Goal: Use online tool/utility: Utilize a website feature to perform a specific function

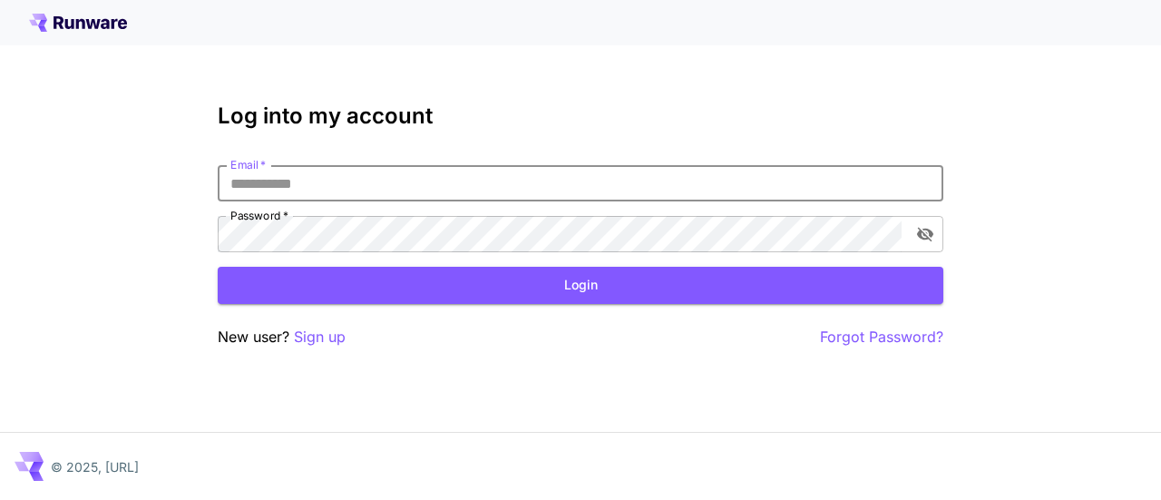
click at [383, 189] on input "Email   *" at bounding box center [580, 183] width 725 height 36
type input "**********"
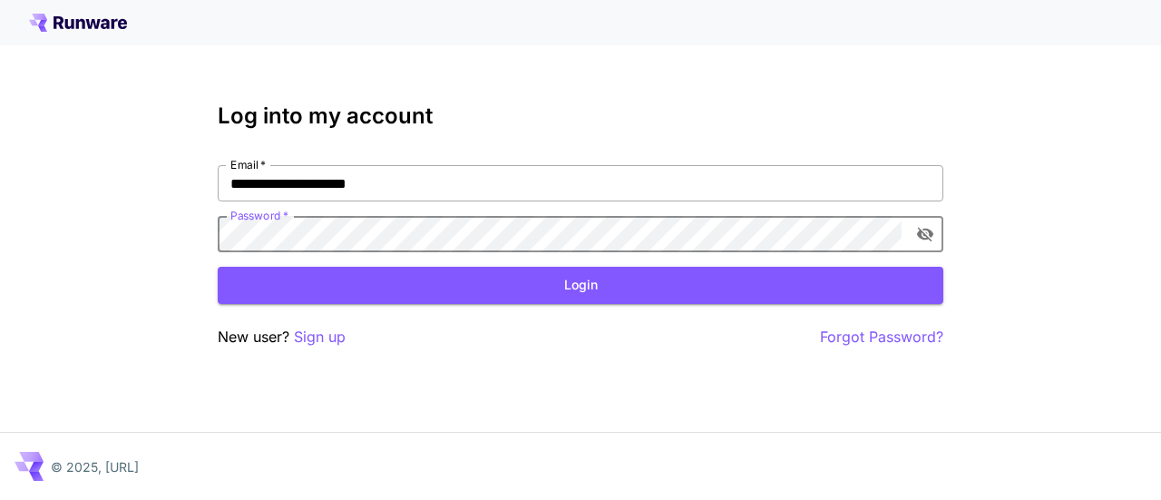
click button "Login" at bounding box center [580, 285] width 725 height 37
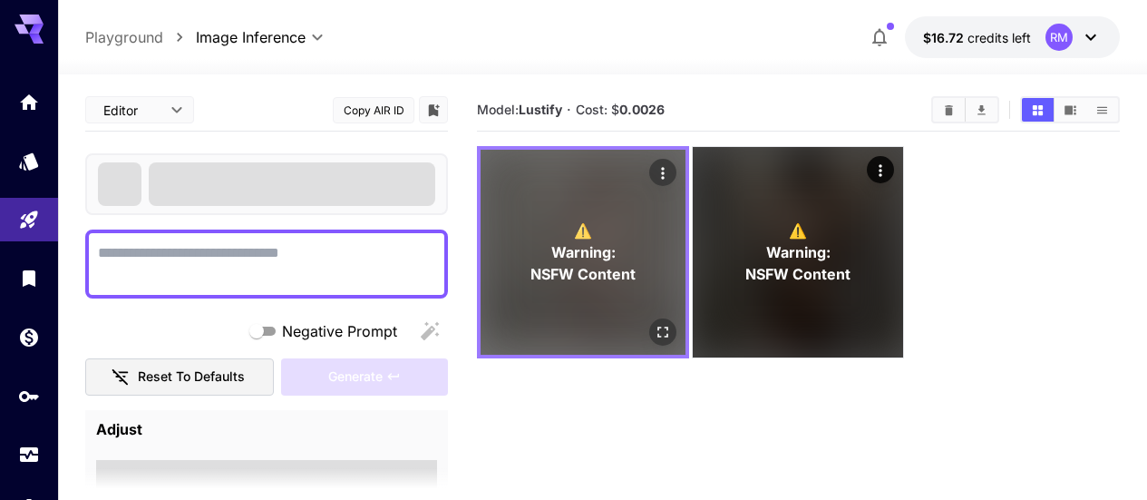
click at [624, 276] on div "⚠️ Warning: NSFW Content" at bounding box center [583, 252] width 205 height 205
click at [657, 326] on icon "Open in fullscreen" at bounding box center [662, 331] width 11 height 11
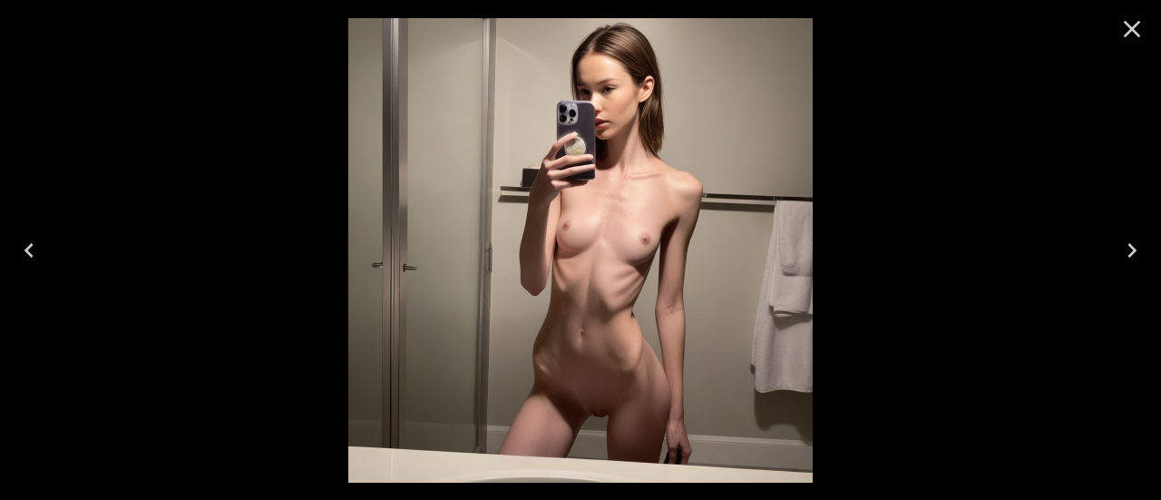
click at [1117, 24] on icon "Close" at bounding box center [1131, 29] width 29 height 29
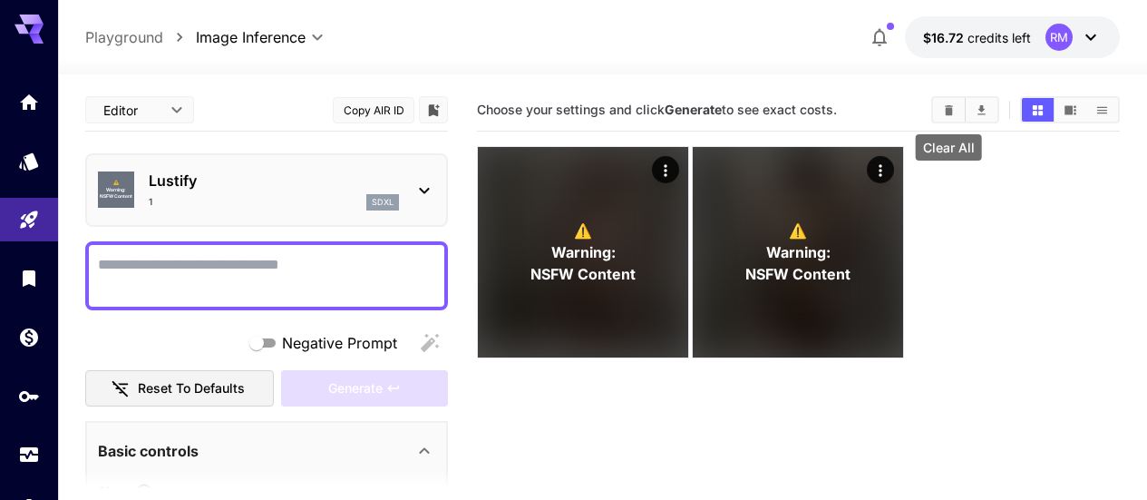
click at [948, 112] on icon "Clear All" at bounding box center [949, 109] width 8 height 10
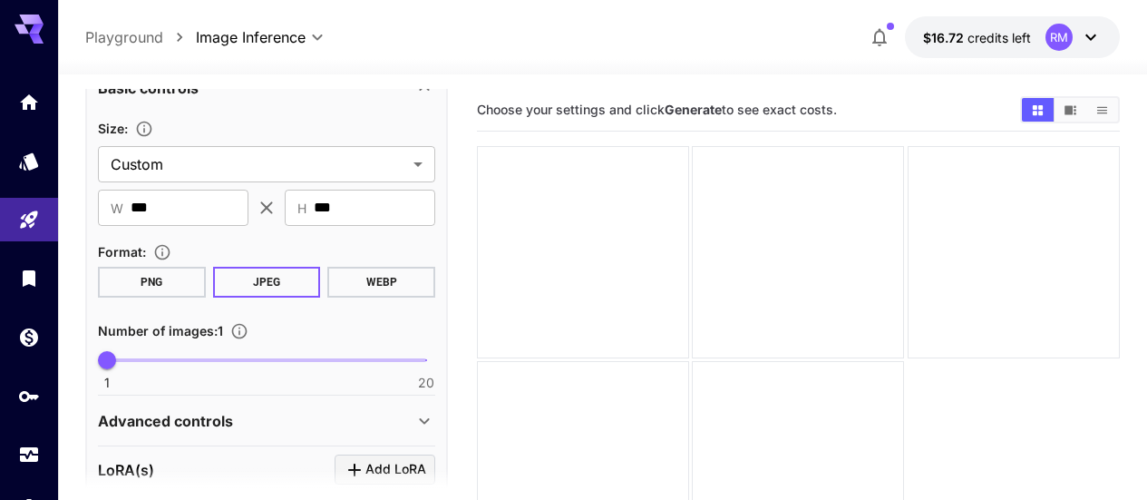
scroll to position [453, 0]
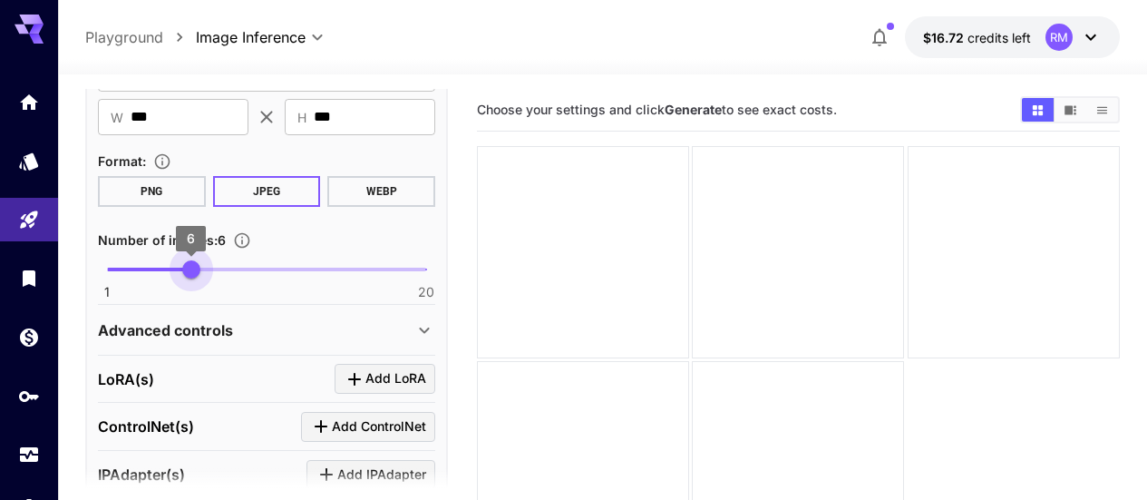
click at [195, 268] on span at bounding box center [266, 269] width 319 height 4
type input "*"
drag, startPoint x: 195, startPoint y: 268, endPoint x: 181, endPoint y: 267, distance: 13.7
click at [181, 267] on span "5" at bounding box center [174, 269] width 18 height 18
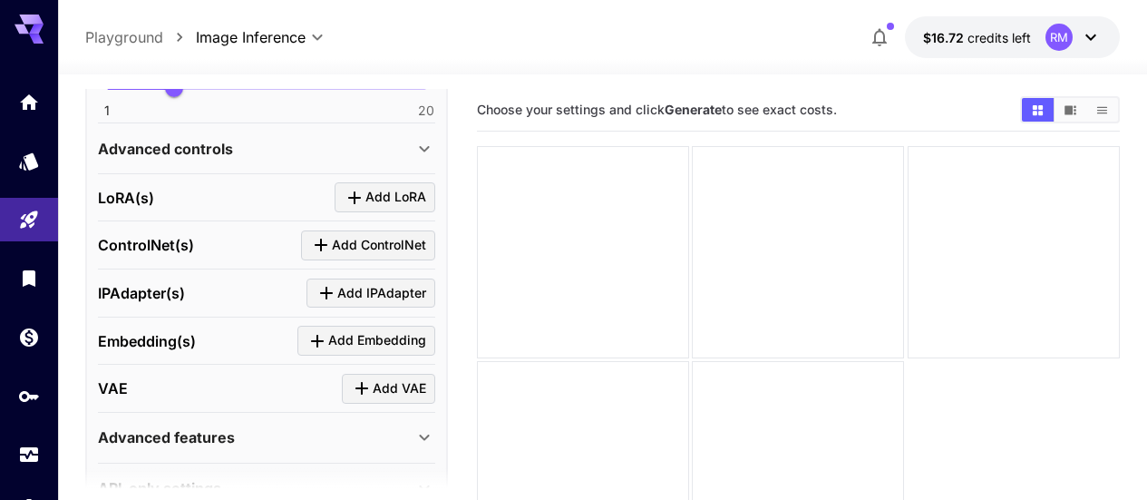
scroll to position [680, 0]
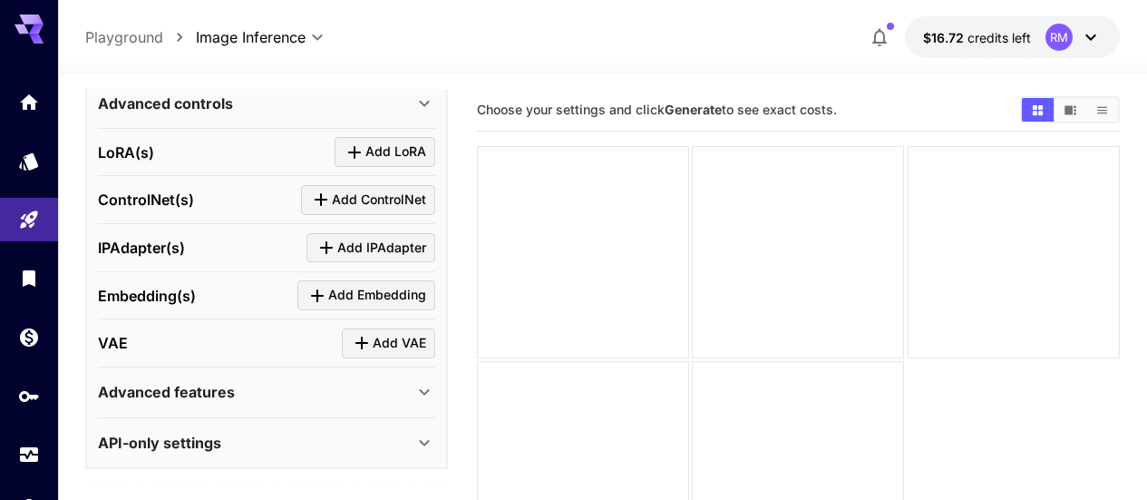
click at [341, 396] on div "Advanced features" at bounding box center [256, 392] width 316 height 22
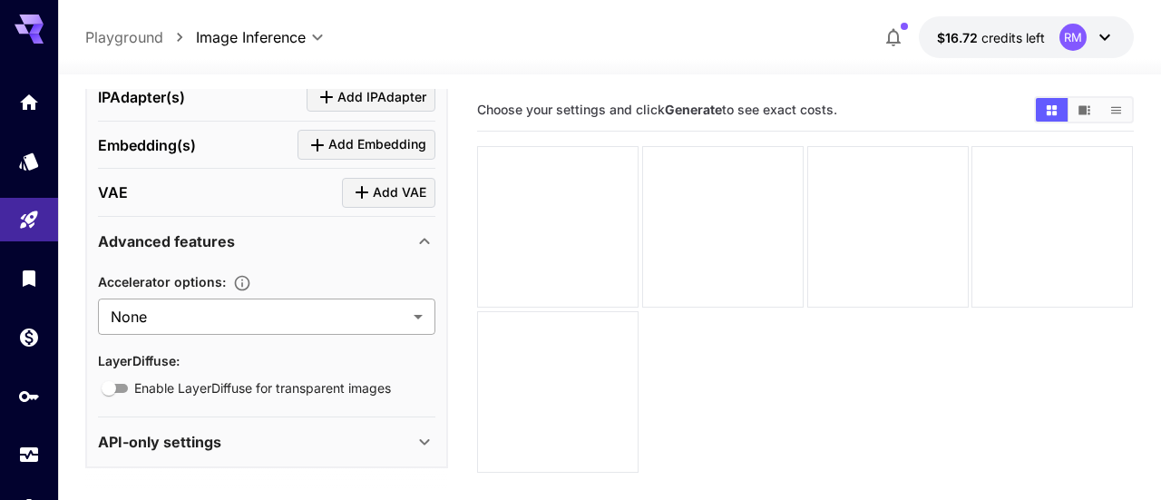
click at [347, 317] on body "**********" at bounding box center [580, 321] width 1161 height 643
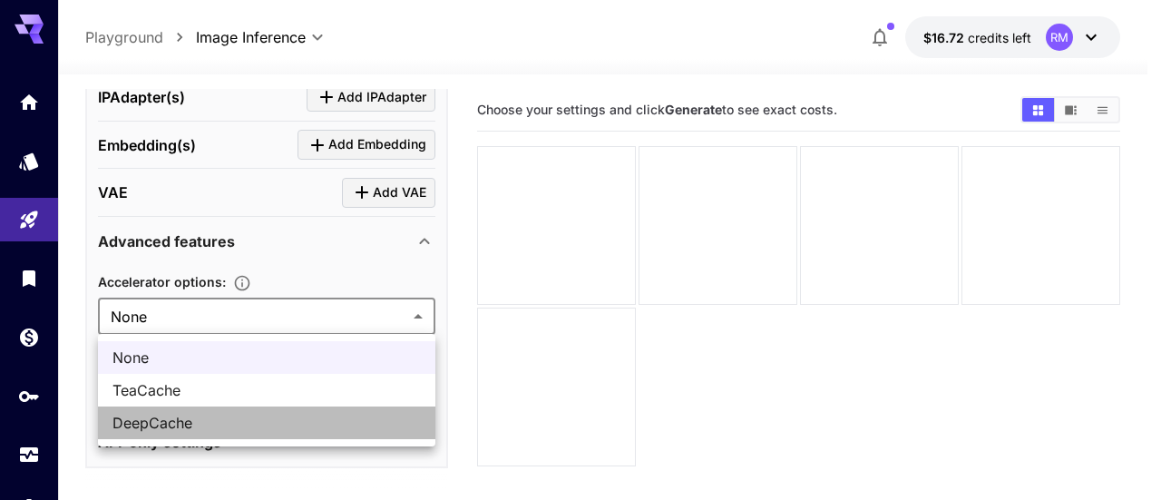
click at [269, 413] on span "DeepCache" at bounding box center [266, 423] width 308 height 22
type input "*********"
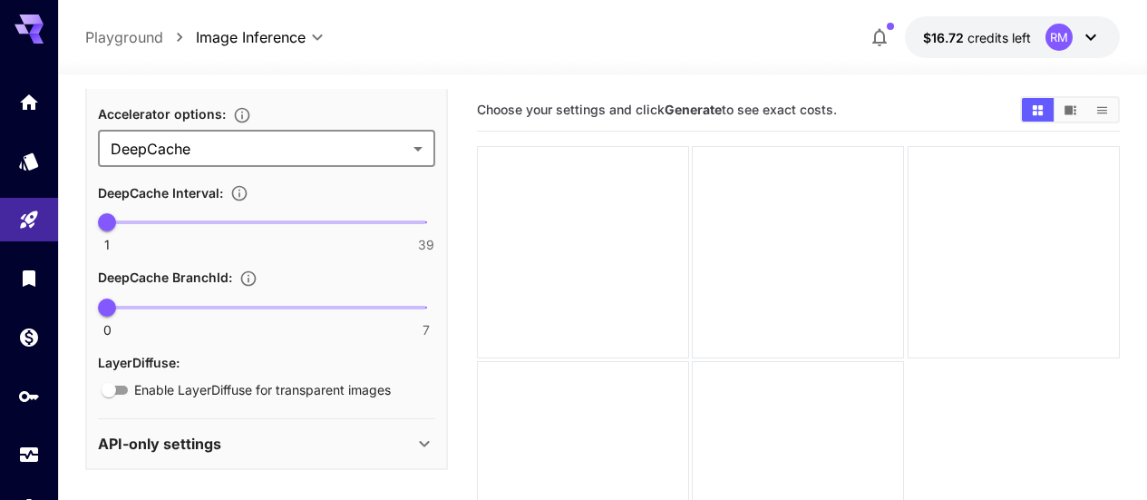
scroll to position [908, 0]
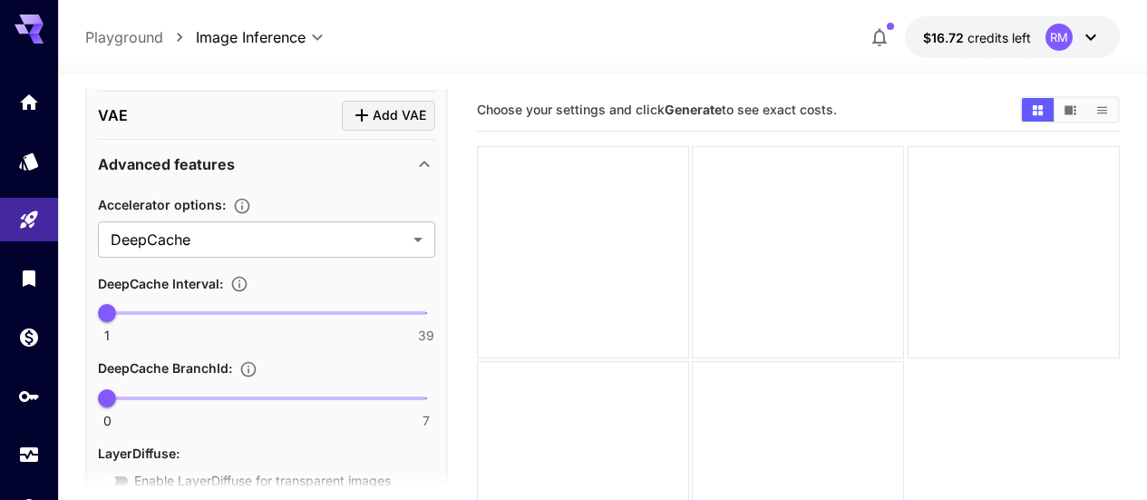
click at [397, 155] on div "Advanced features" at bounding box center [256, 164] width 316 height 22
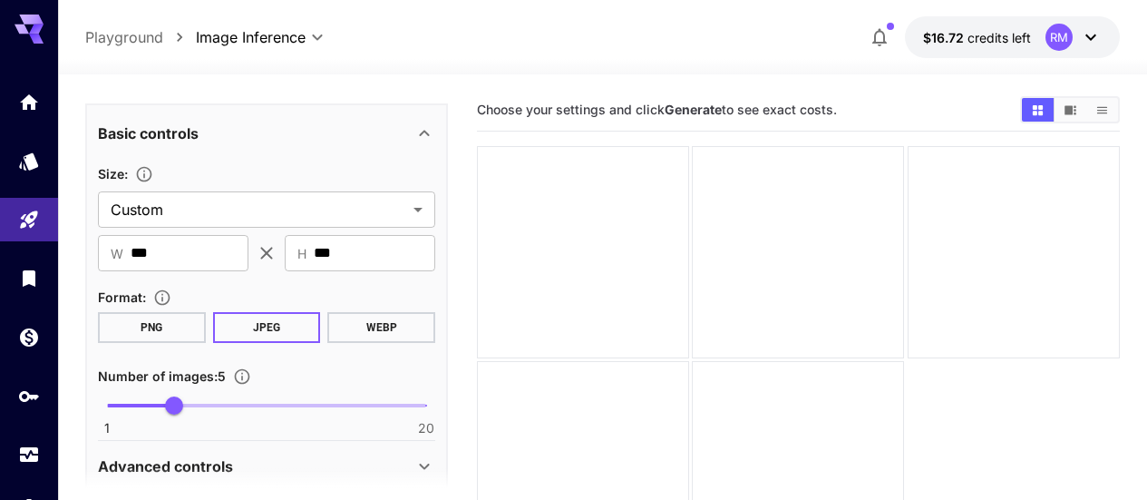
scroll to position [227, 0]
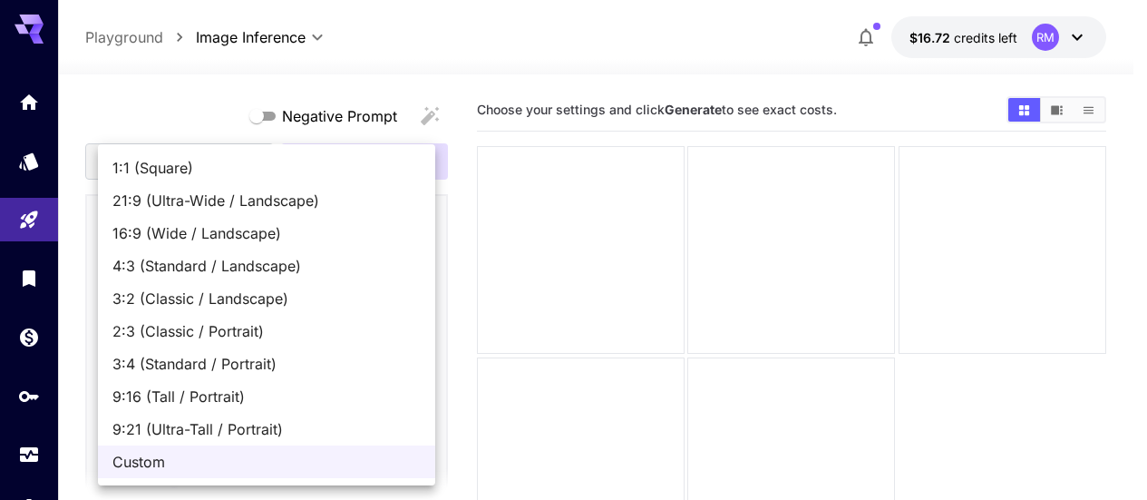
click at [279, 300] on body "**********" at bounding box center [573, 321] width 1147 height 643
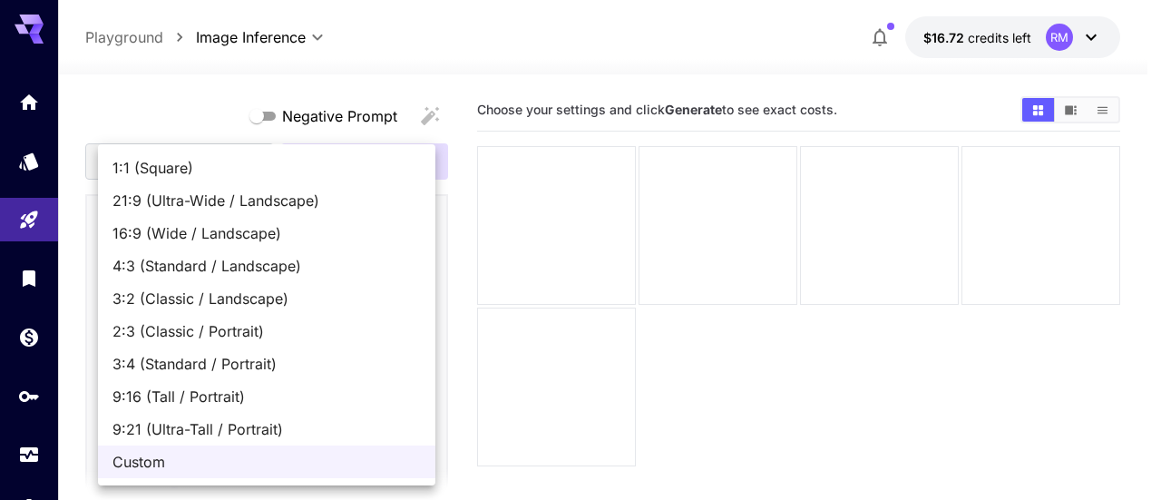
click at [230, 173] on span "1:1 (Square)" at bounding box center [266, 168] width 308 height 22
type input "**********"
type input "****"
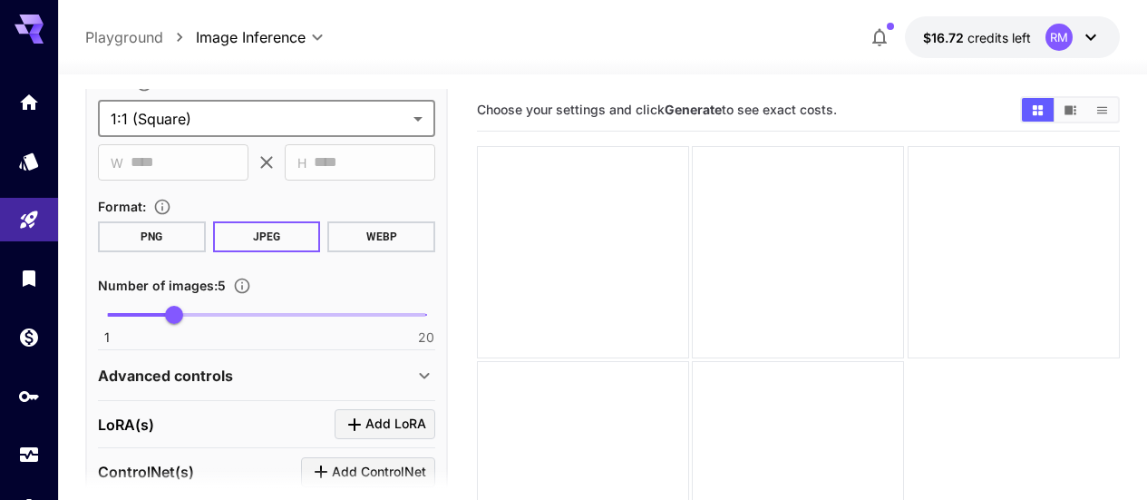
scroll to position [499, 0]
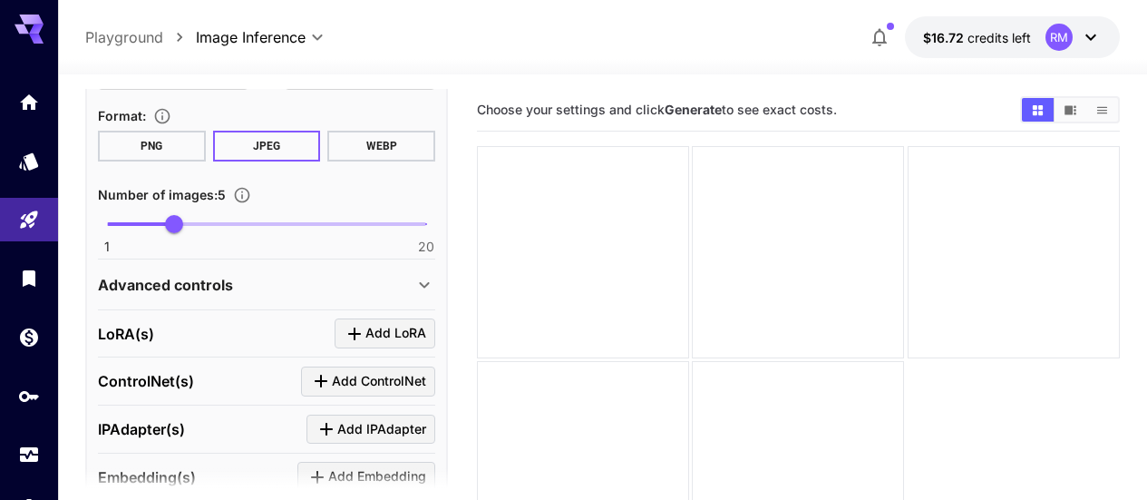
click at [318, 279] on div "Advanced controls" at bounding box center [256, 285] width 316 height 22
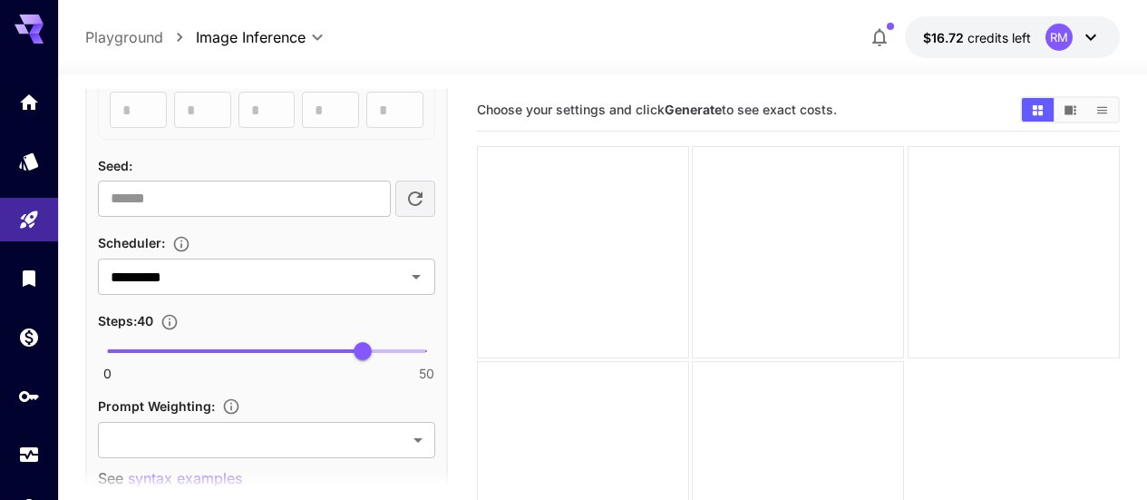
scroll to position [1133, 0]
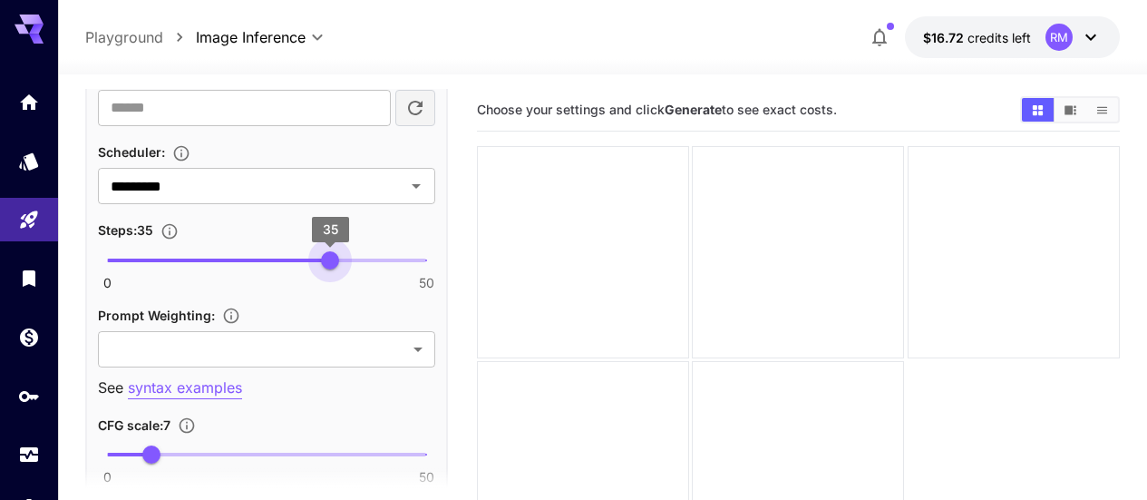
type input "**"
click at [329, 253] on span "0 50 35" at bounding box center [266, 260] width 319 height 27
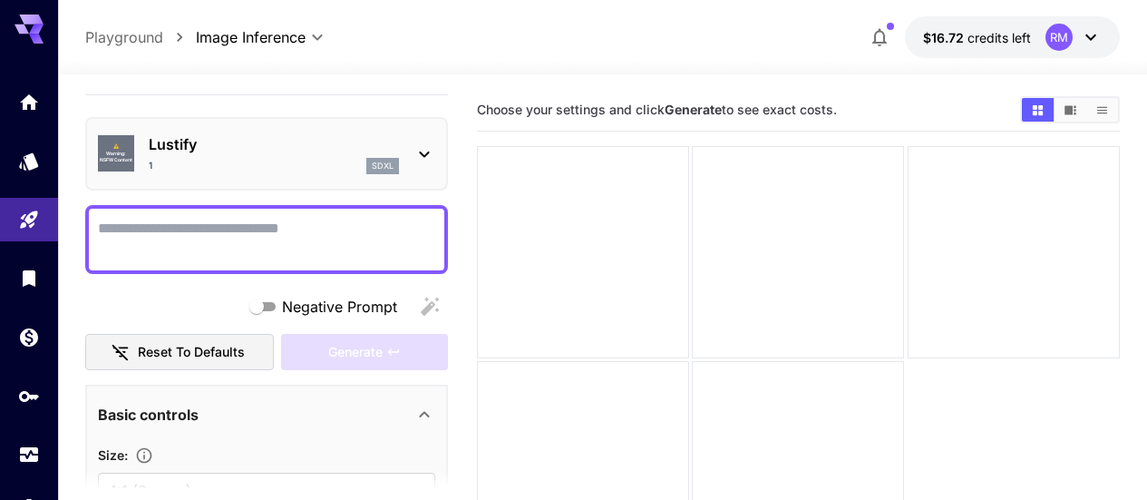
scroll to position [0, 0]
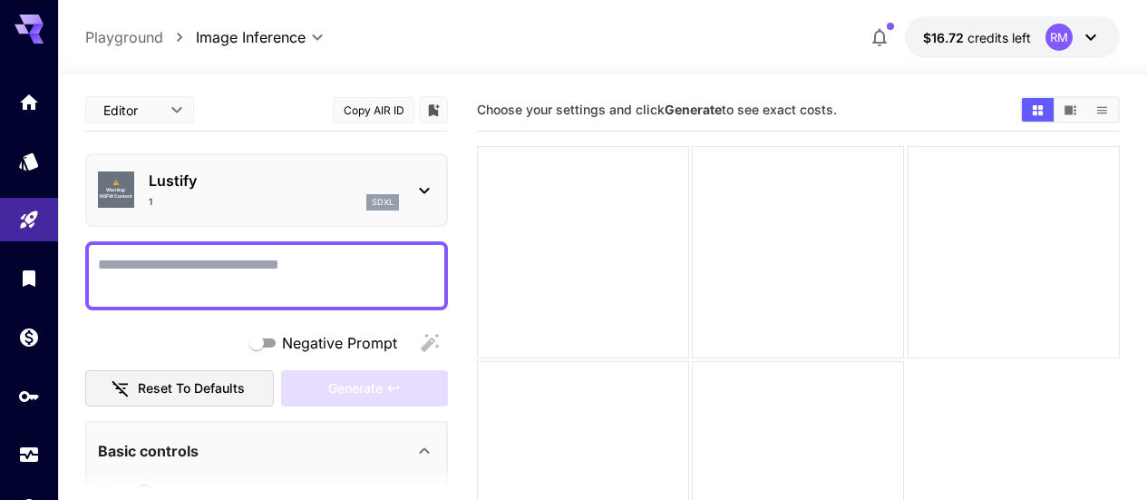
click at [365, 275] on textarea "Negative Prompt" at bounding box center [266, 276] width 337 height 44
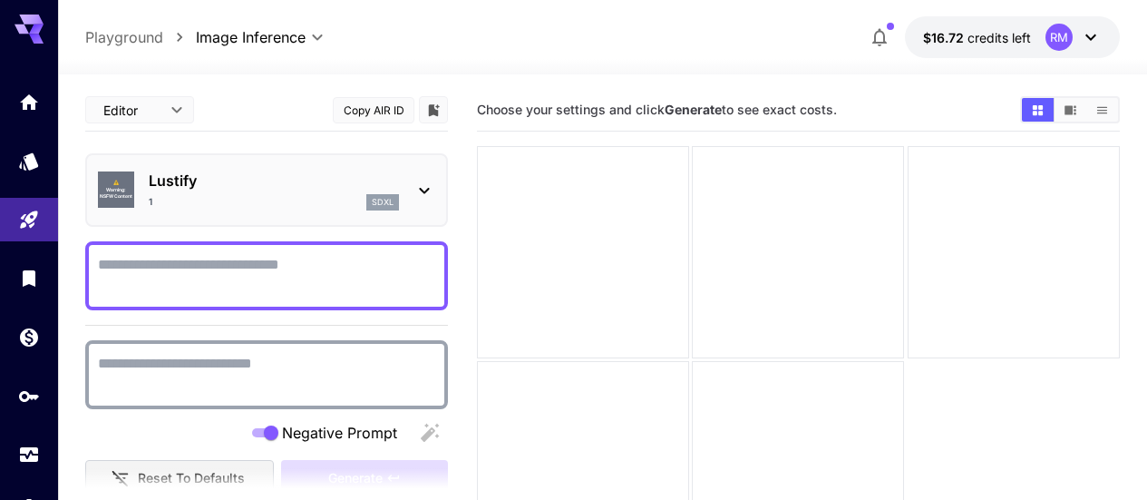
click at [220, 356] on textarea "Negative Prompt" at bounding box center [266, 375] width 337 height 44
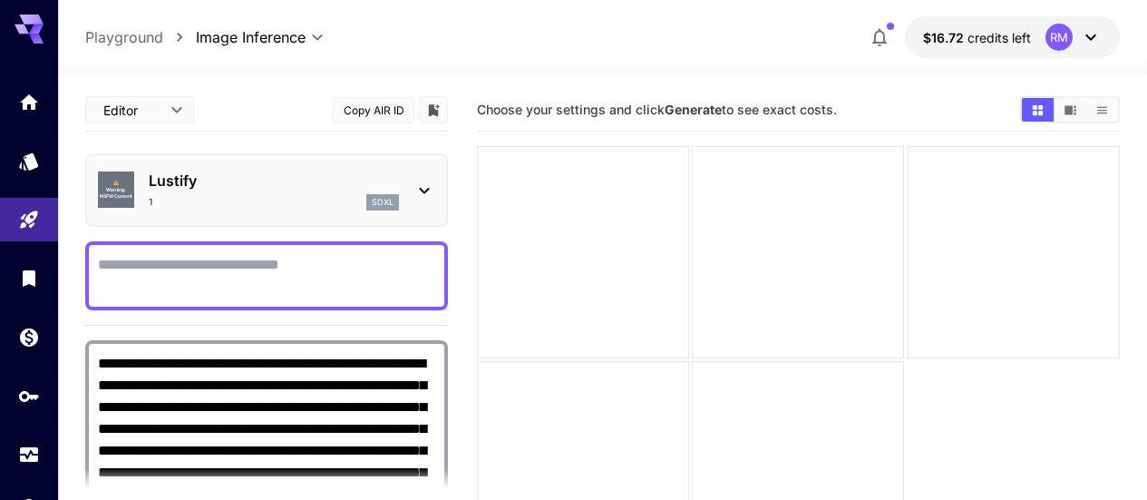
scroll to position [54, 0]
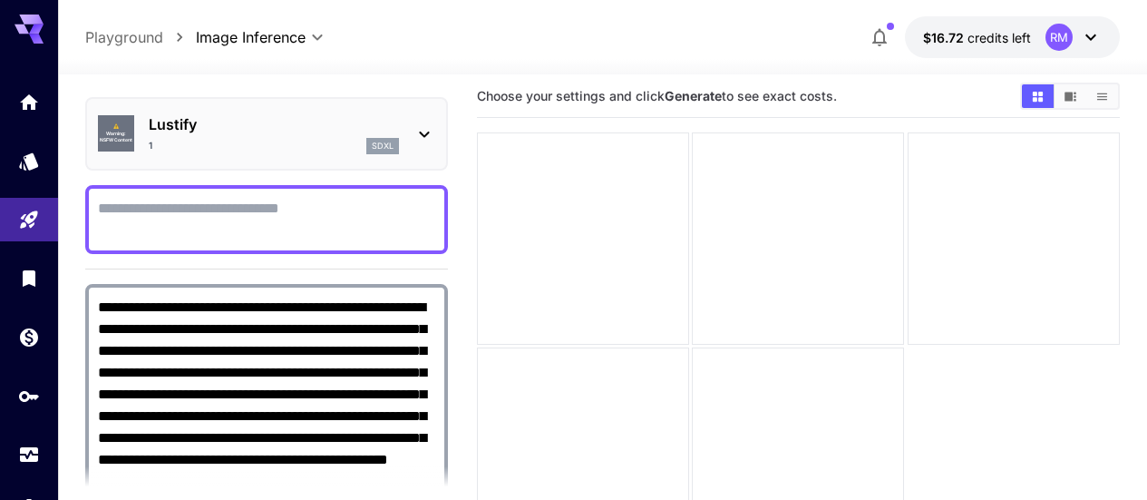
type textarea "**********"
click at [326, 221] on textarea "Negative Prompt" at bounding box center [266, 220] width 337 height 44
click at [248, 213] on textarea "Negative Prompt" at bounding box center [266, 220] width 337 height 44
paste textarea "**********"
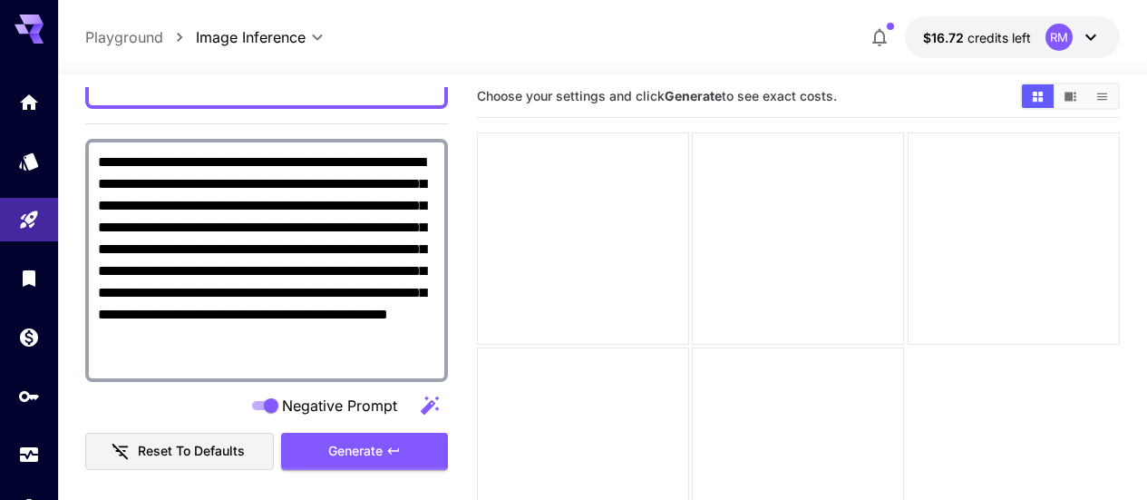
scroll to position [598, 0]
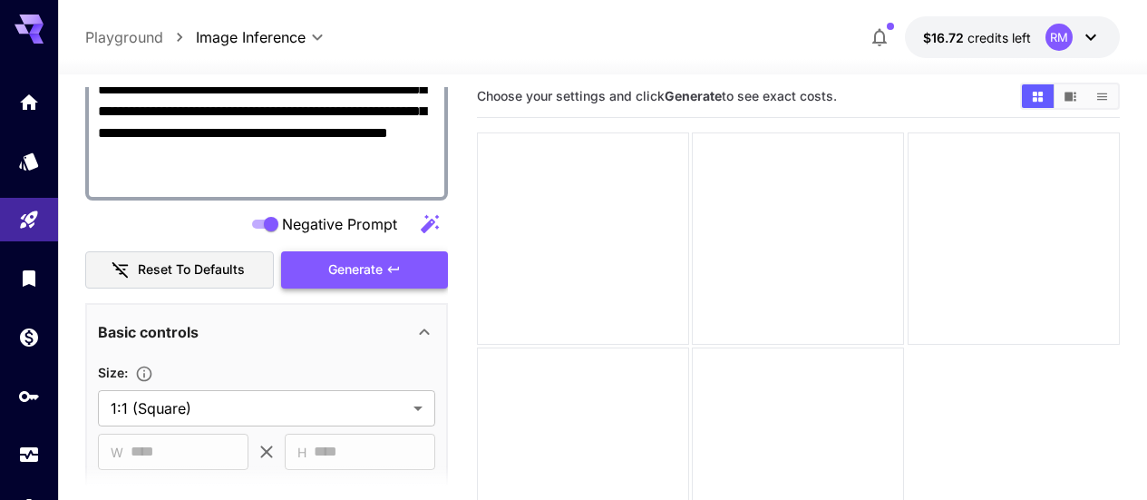
type textarea "**********"
click at [384, 269] on button "Generate" at bounding box center [364, 269] width 167 height 37
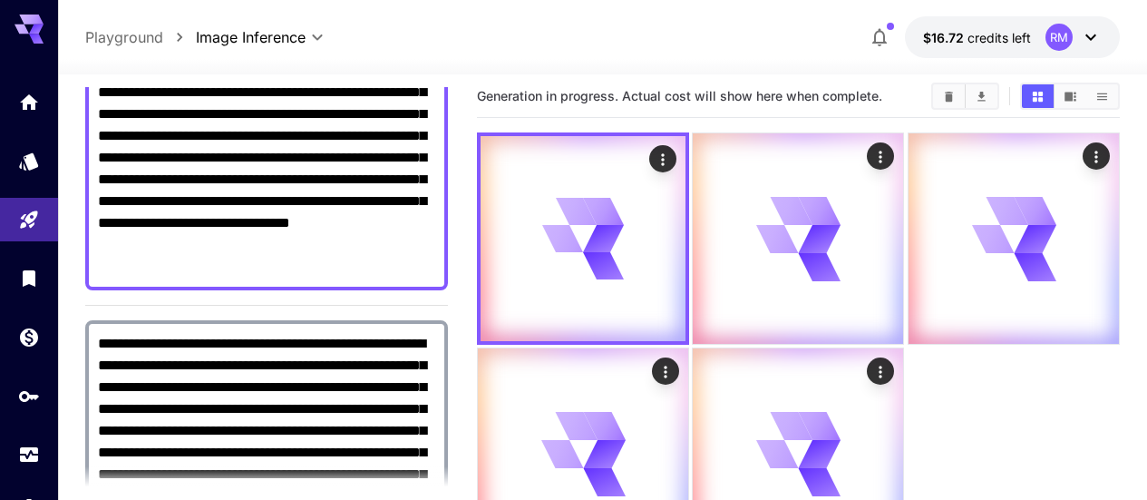
scroll to position [0, 0]
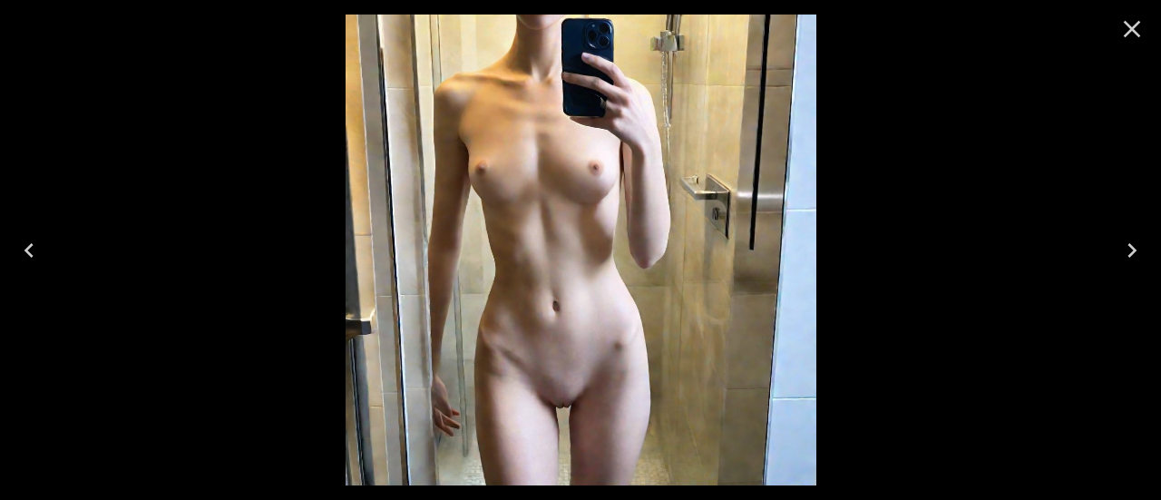
click at [1140, 244] on icon "Next" at bounding box center [1131, 250] width 29 height 29
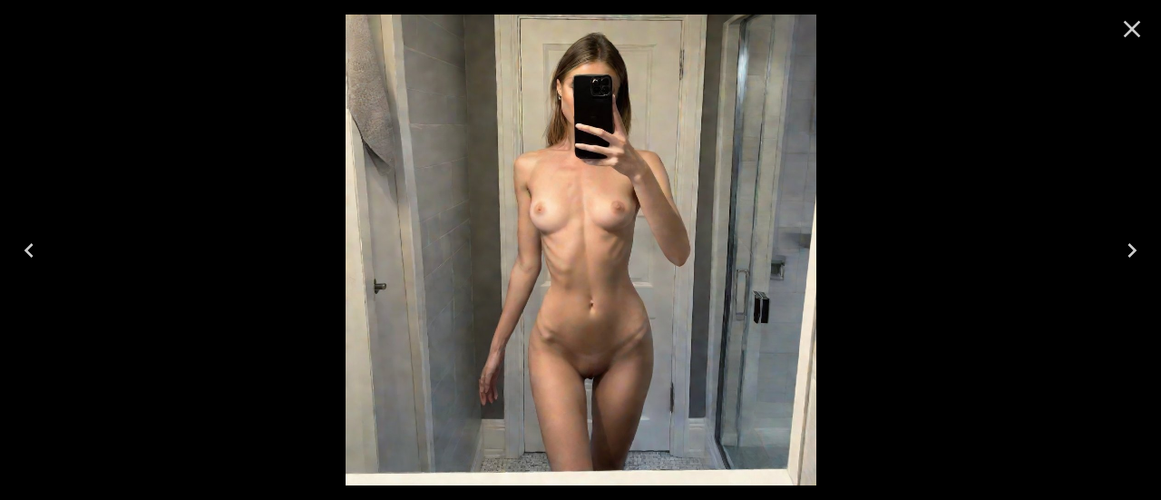
click at [1140, 244] on icon "Next" at bounding box center [1131, 250] width 29 height 29
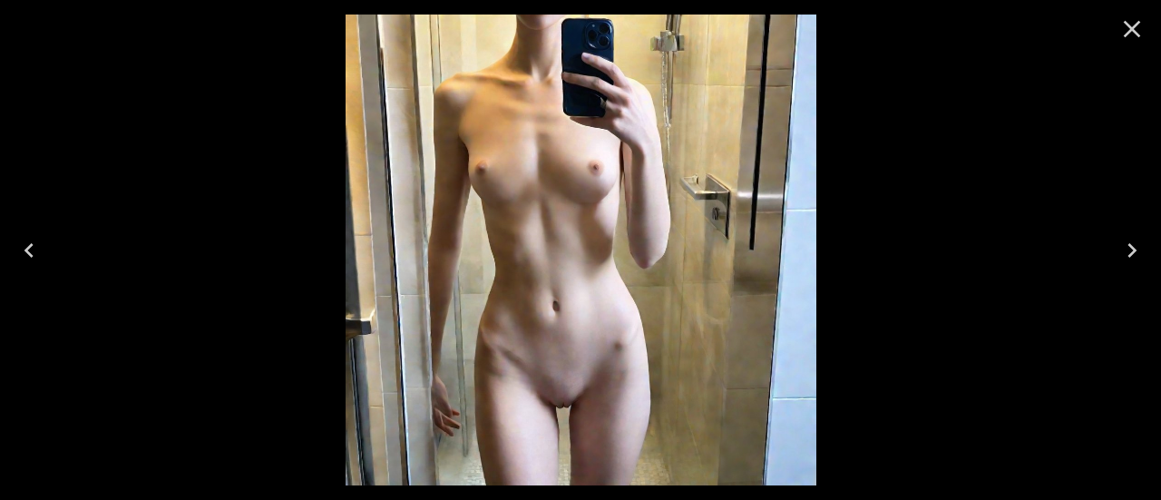
click at [1140, 244] on icon "Next" at bounding box center [1131, 250] width 29 height 29
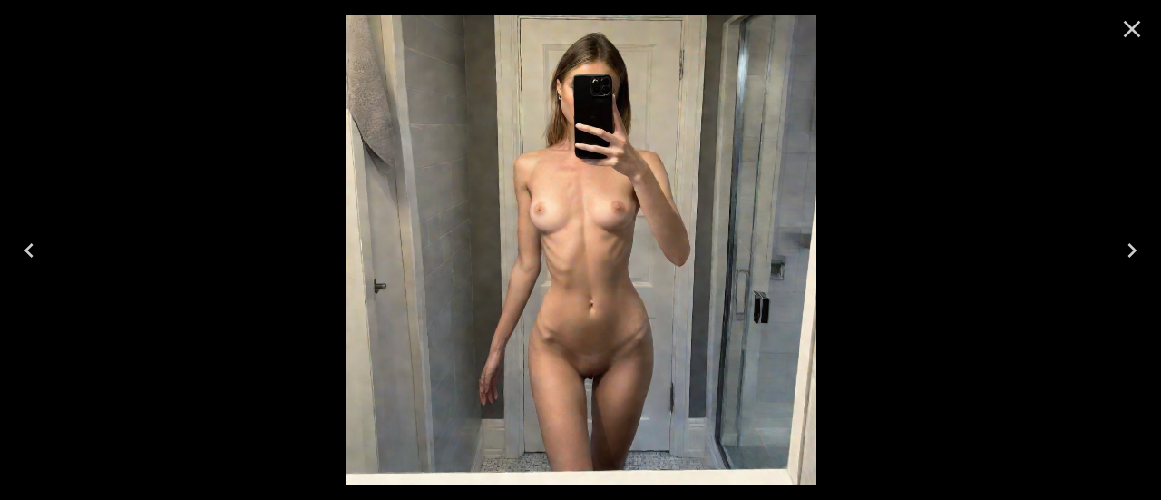
click at [1145, 37] on icon "Close" at bounding box center [1131, 29] width 29 height 29
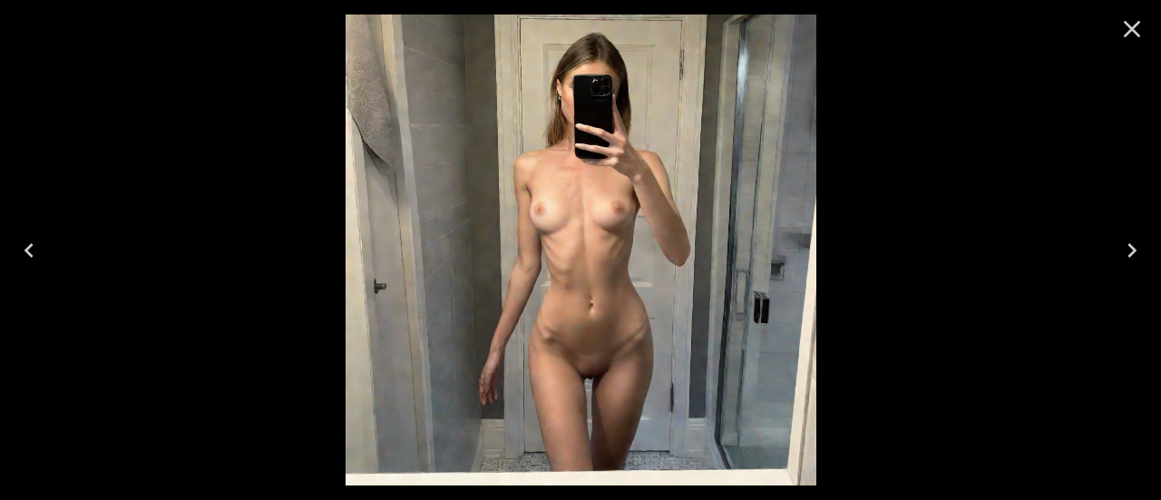
click at [1130, 34] on icon "Close" at bounding box center [1131, 29] width 29 height 29
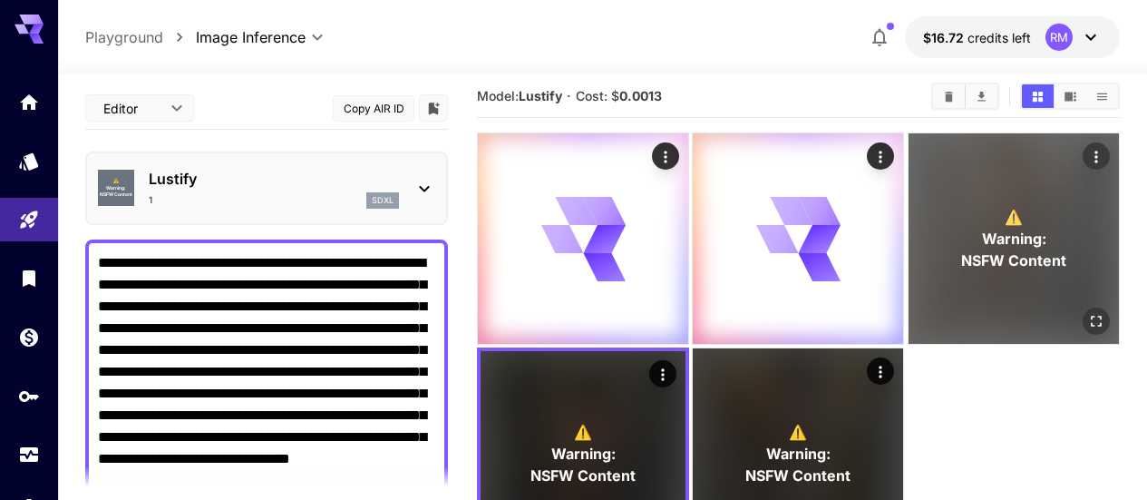
click at [1087, 312] on icon "Open in fullscreen" at bounding box center [1096, 321] width 18 height 18
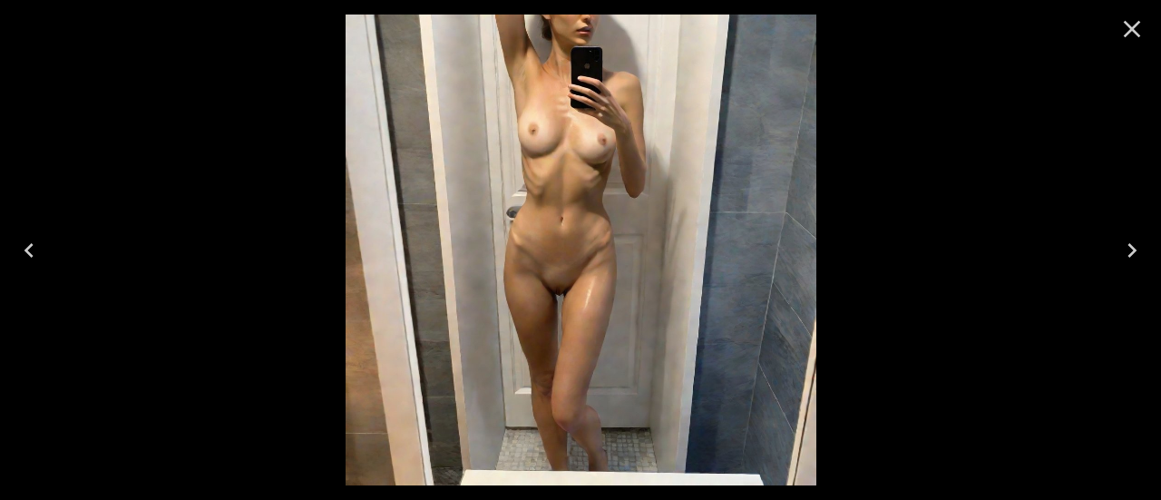
click at [1140, 31] on icon "Close" at bounding box center [1131, 29] width 29 height 29
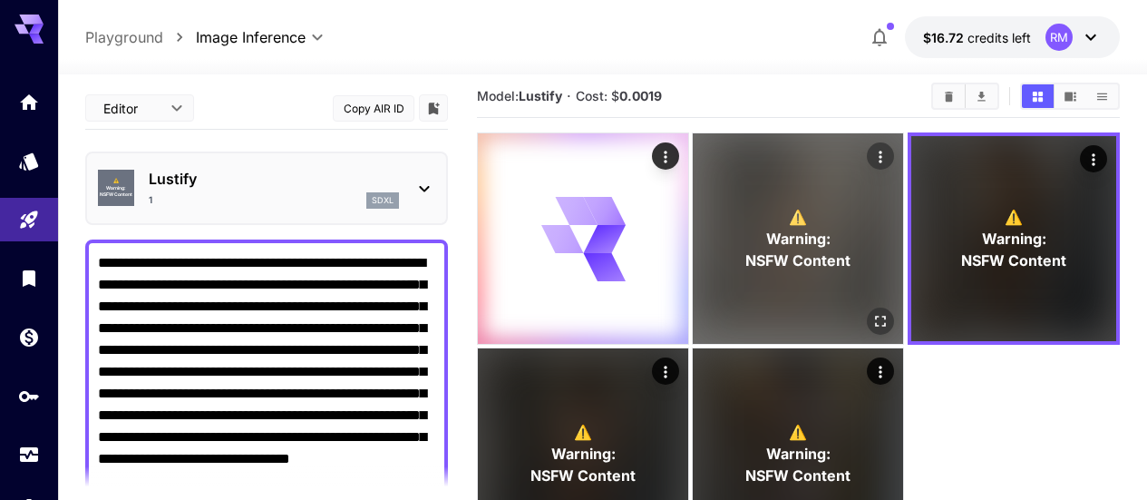
click at [876, 316] on icon "Open in fullscreen" at bounding box center [881, 321] width 11 height 11
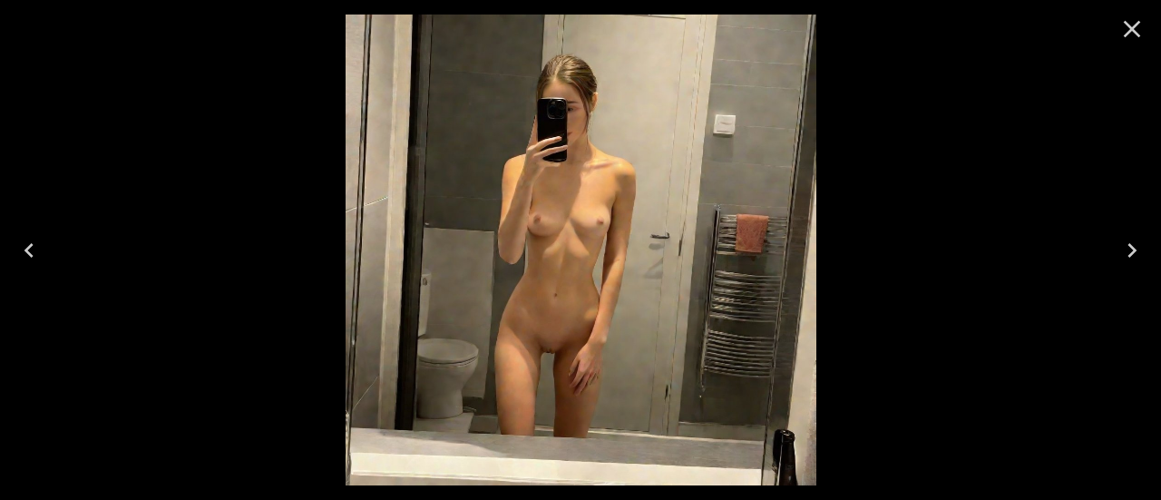
click at [1134, 31] on icon "Close" at bounding box center [1131, 29] width 17 height 17
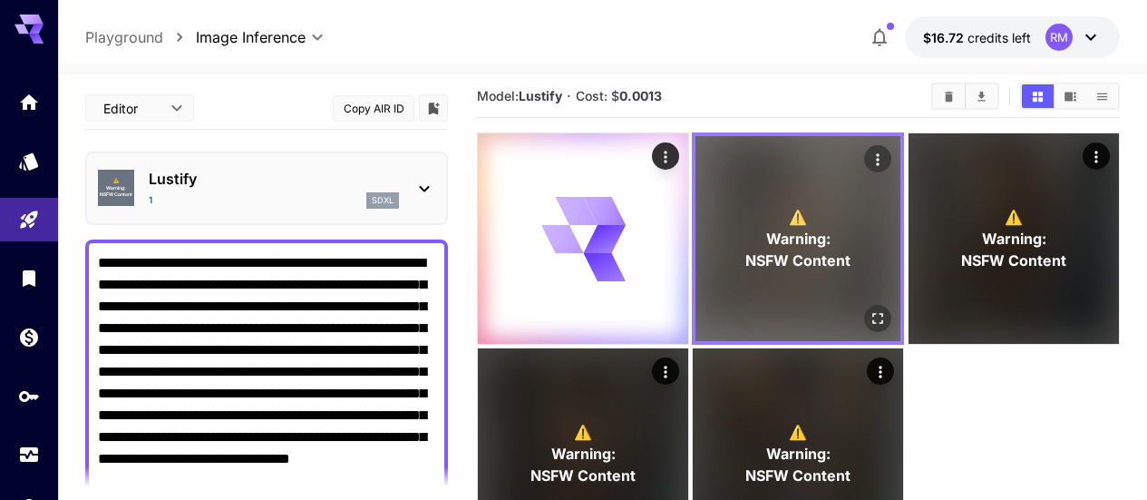
click at [870, 309] on icon "Open in fullscreen" at bounding box center [879, 318] width 18 height 18
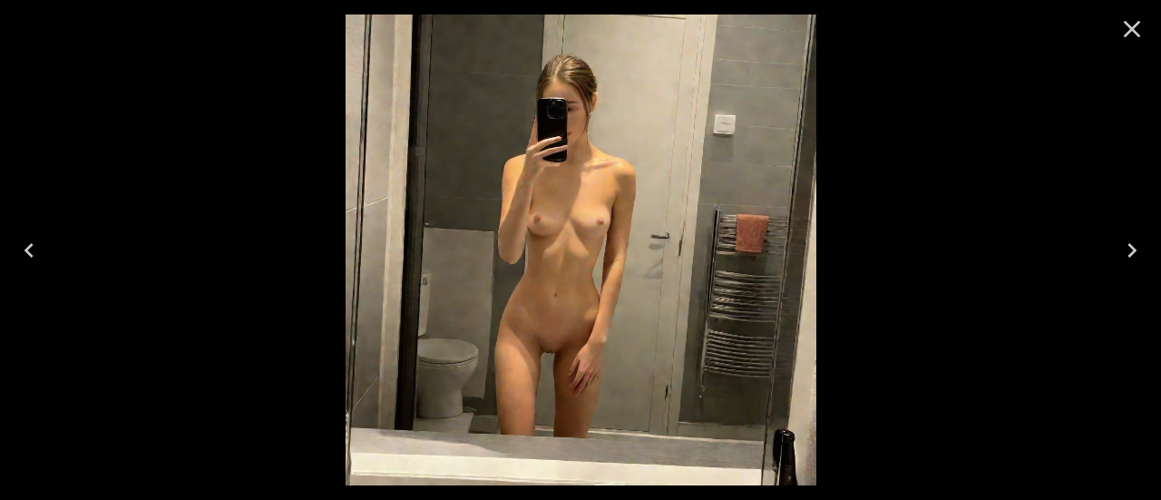
click at [1122, 19] on icon "Close" at bounding box center [1131, 29] width 29 height 29
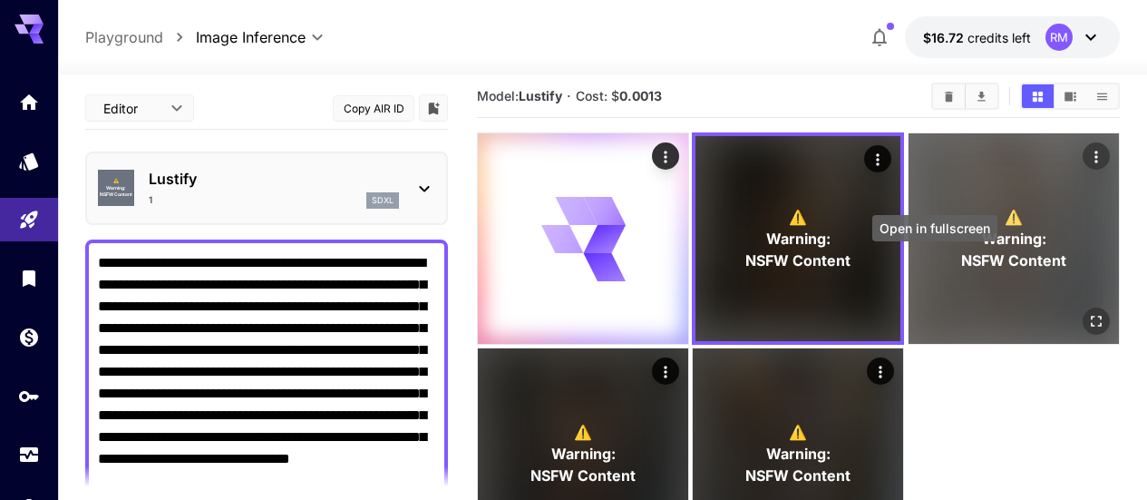
click at [1087, 312] on icon "Open in fullscreen" at bounding box center [1096, 321] width 18 height 18
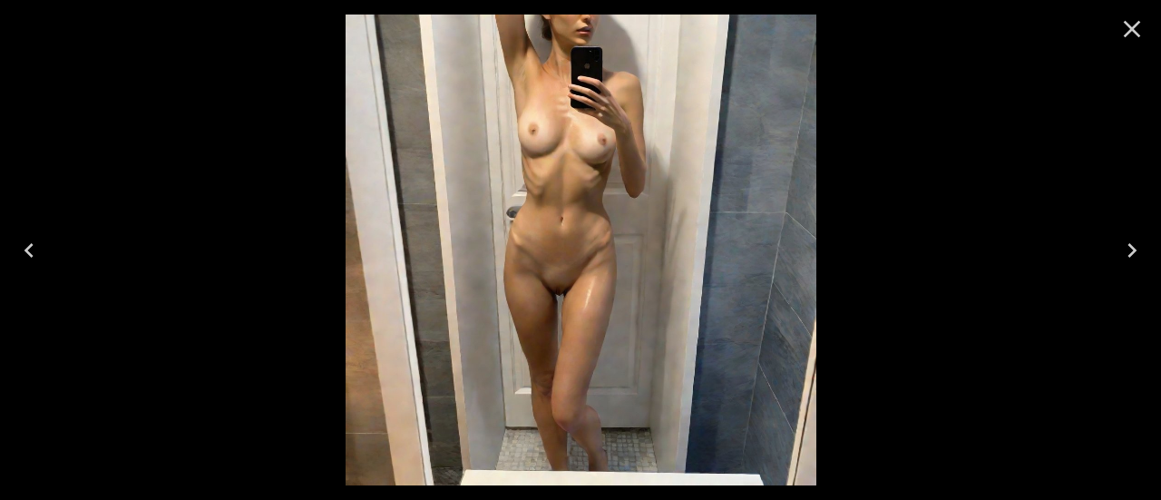
click at [1127, 29] on icon "Close" at bounding box center [1131, 29] width 29 height 29
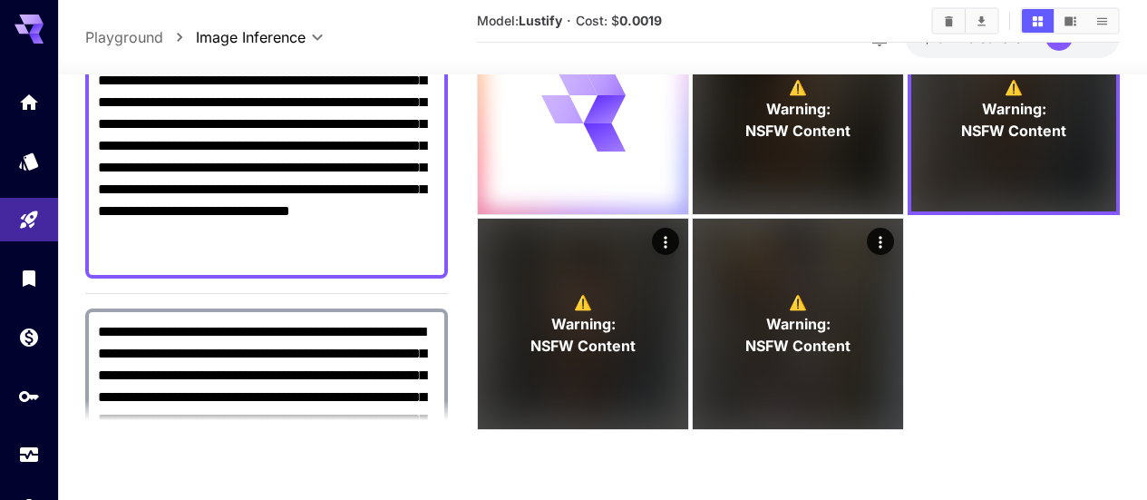
scroll to position [91, 0]
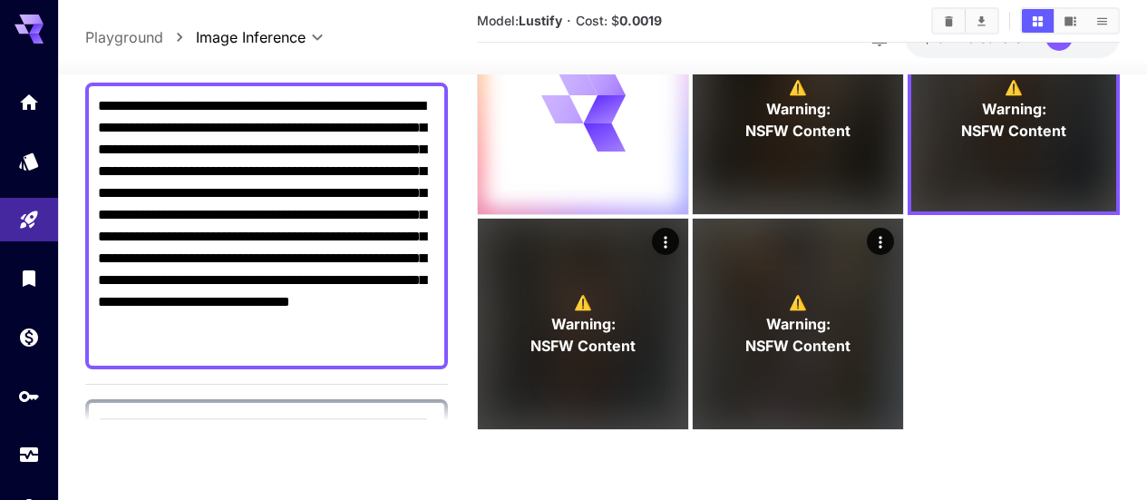
drag, startPoint x: 222, startPoint y: 339, endPoint x: 60, endPoint y: 66, distance: 317.5
click at [60, 66] on div "**********" at bounding box center [573, 178] width 1147 height 643
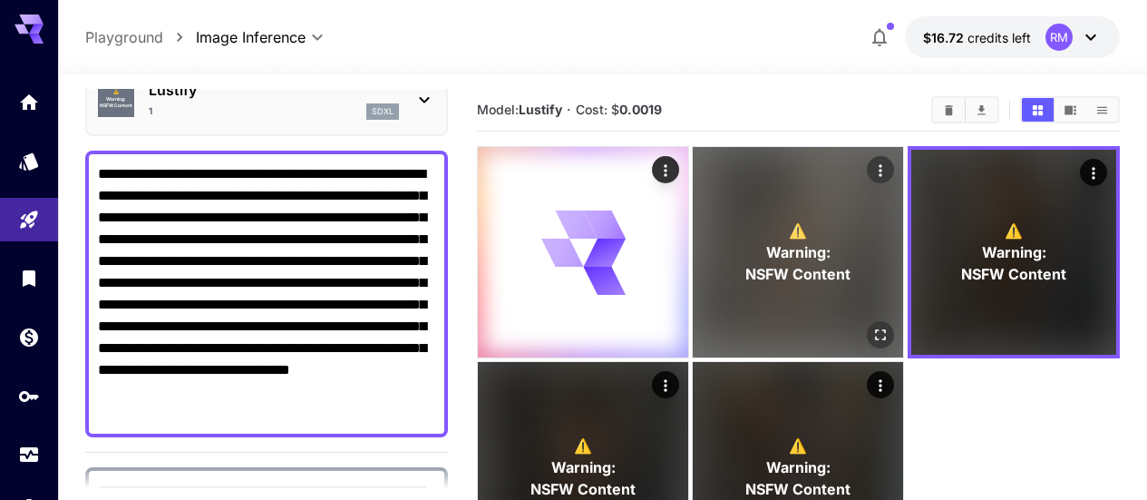
click at [746, 263] on span "NSFW Content" at bounding box center [798, 274] width 105 height 22
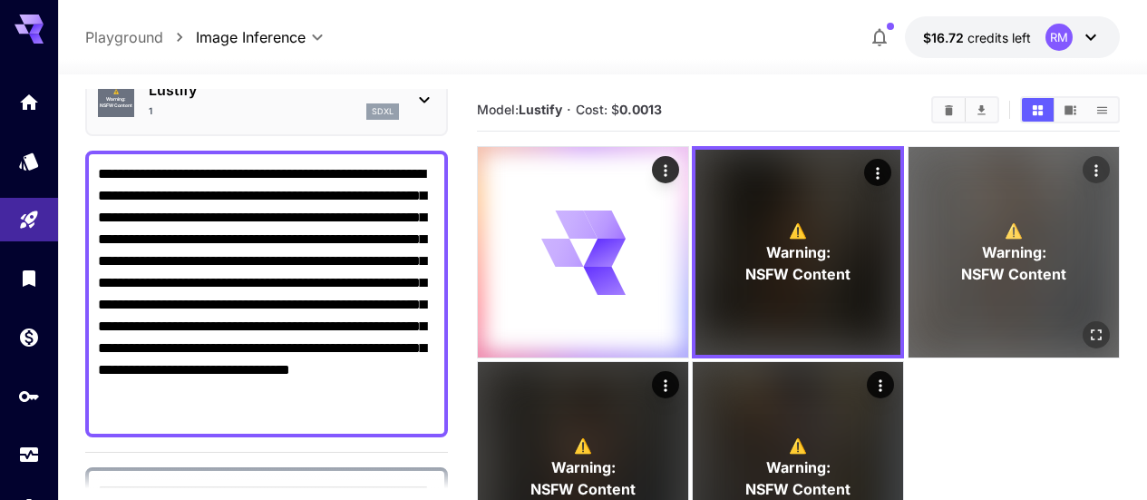
drag, startPoint x: 828, startPoint y: 212, endPoint x: 871, endPoint y: 212, distance: 43.5
click at [961, 219] on p "⚠️ Warning: NSFW Content" at bounding box center [1013, 251] width 105 height 65
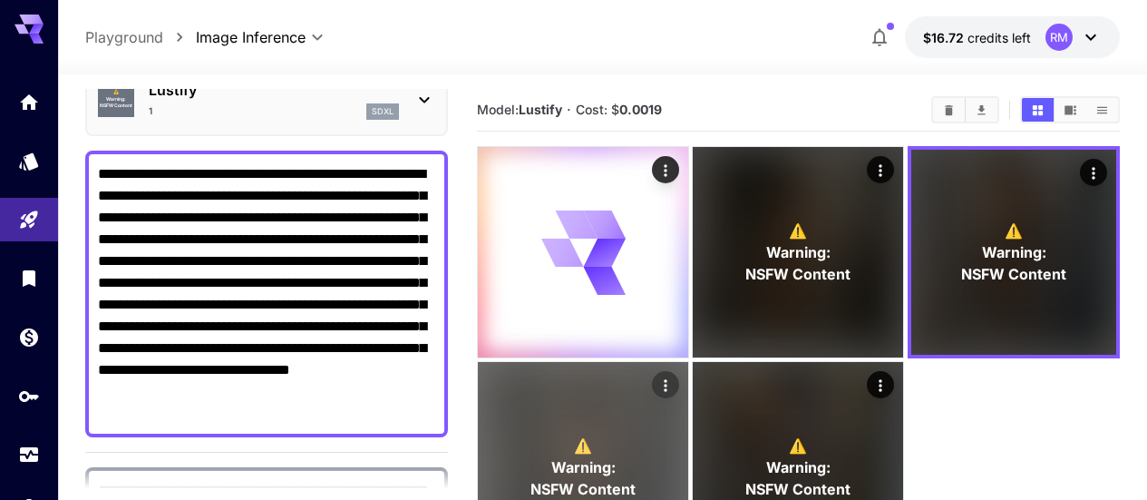
click at [636, 434] on p "⚠️ Warning: NSFW Content" at bounding box center [582, 466] width 105 height 65
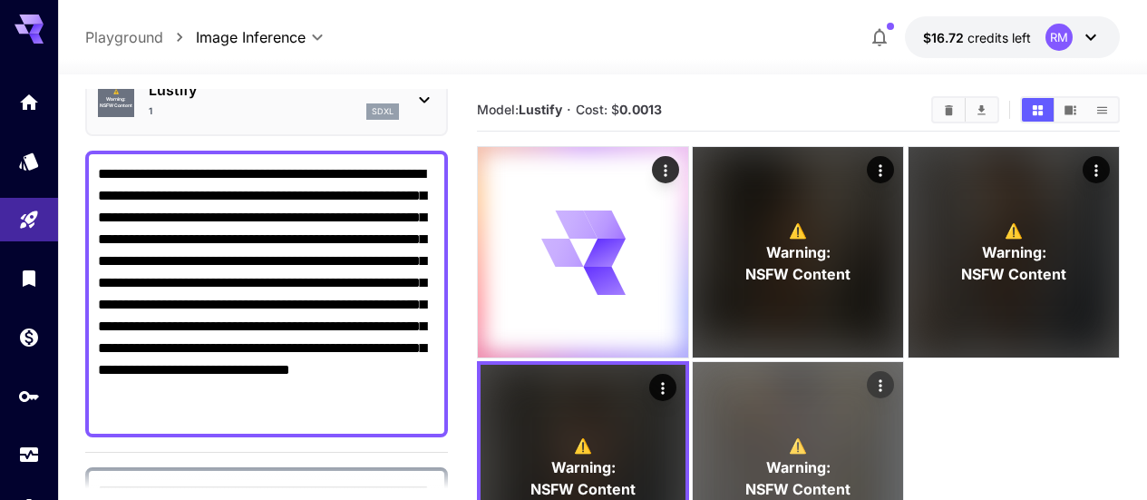
click at [766, 456] on span "Warning:" at bounding box center [798, 467] width 64 height 22
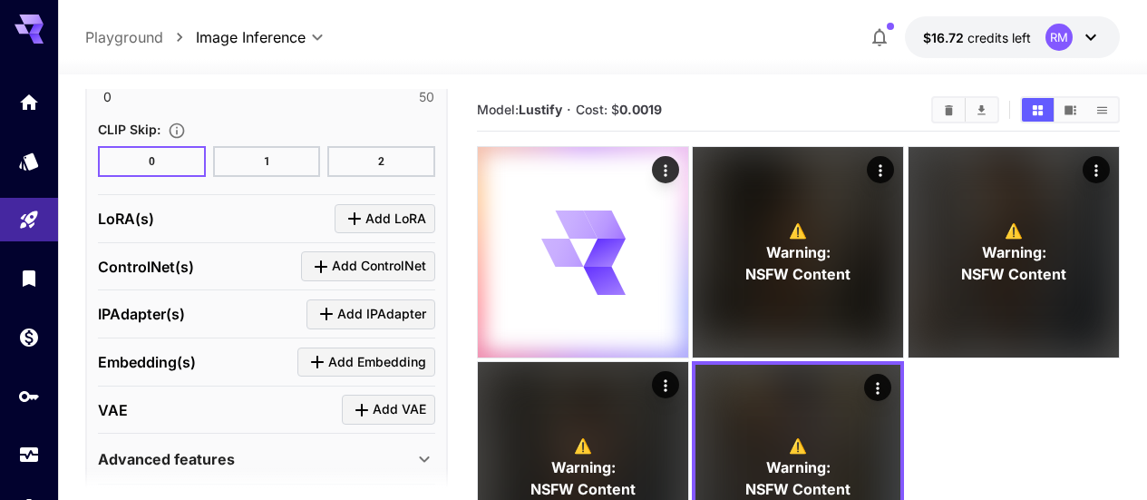
scroll to position [2060, 0]
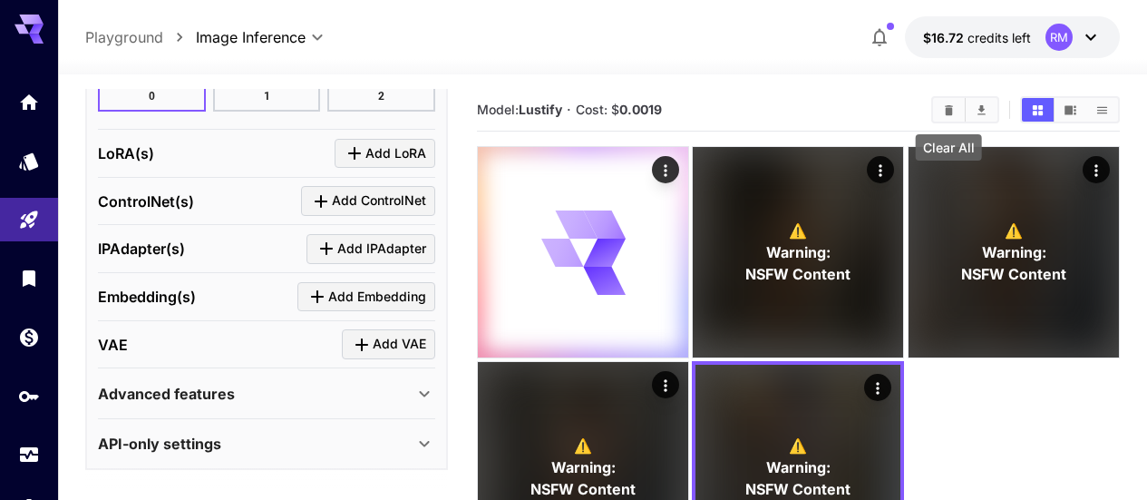
click at [947, 112] on icon "Clear All" at bounding box center [949, 109] width 8 height 10
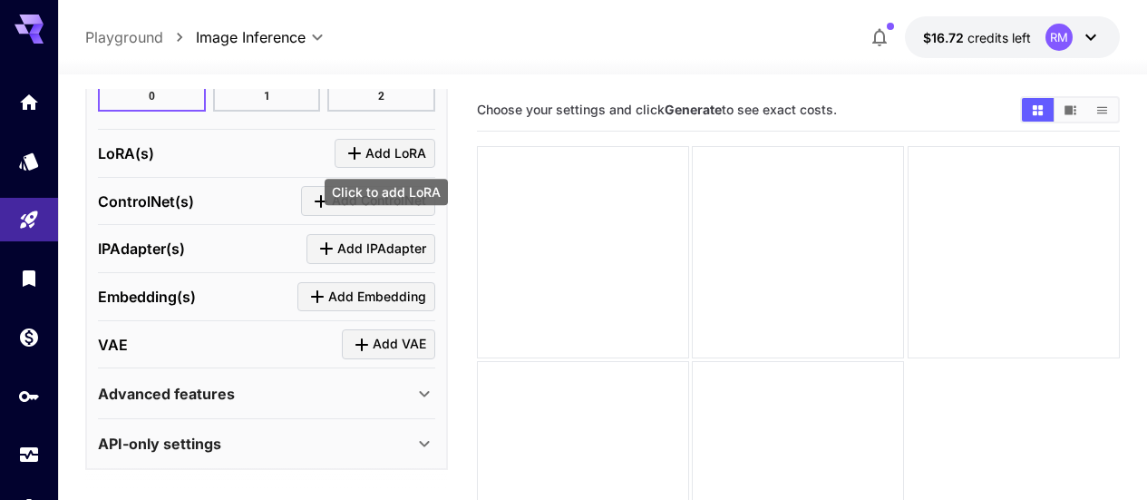
click at [392, 161] on button "Add LoRA" at bounding box center [385, 154] width 101 height 30
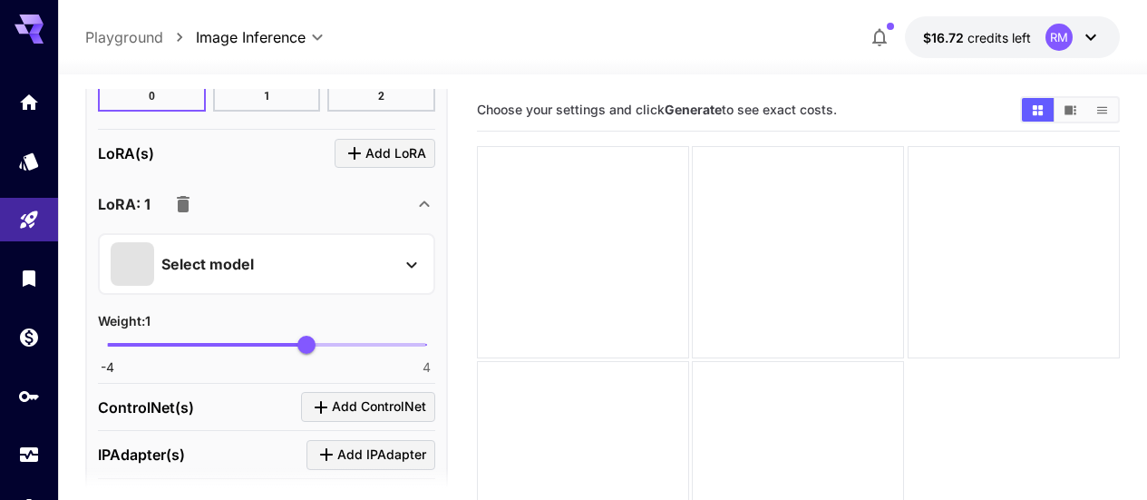
click at [291, 242] on div "Select model" at bounding box center [252, 264] width 283 height 44
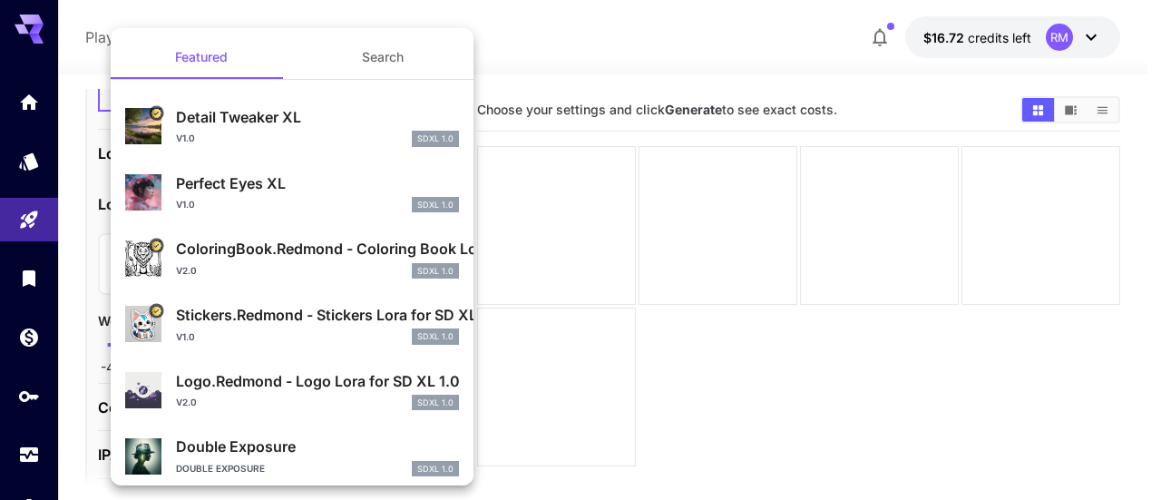
click at [284, 252] on p "ColoringBook.Redmond - Coloring Book Lora for SD XL" at bounding box center [317, 249] width 283 height 22
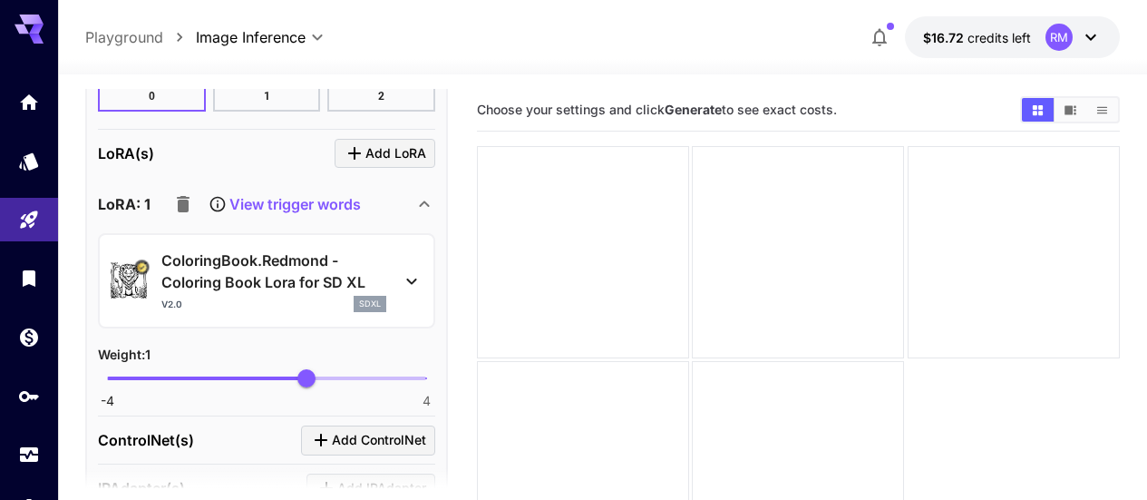
click at [191, 194] on icon "button" at bounding box center [183, 204] width 22 height 22
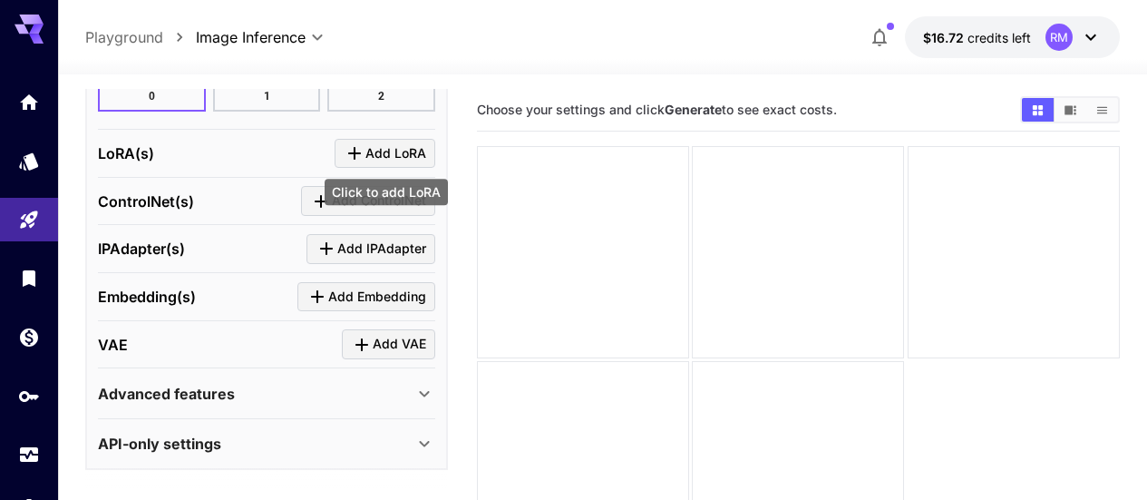
click at [426, 149] on span "Add LoRA" at bounding box center [395, 153] width 61 height 23
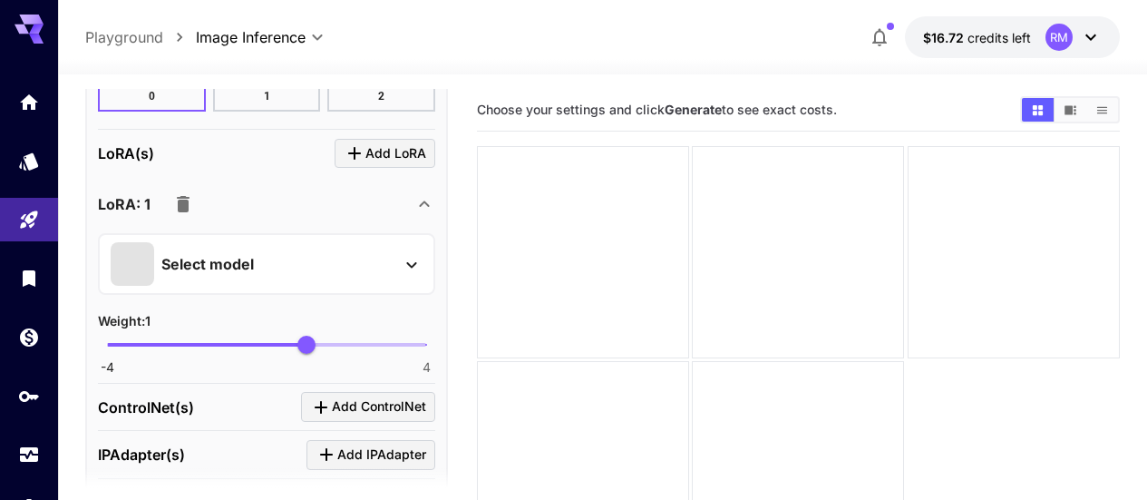
click at [270, 257] on div "Select model" at bounding box center [252, 264] width 283 height 44
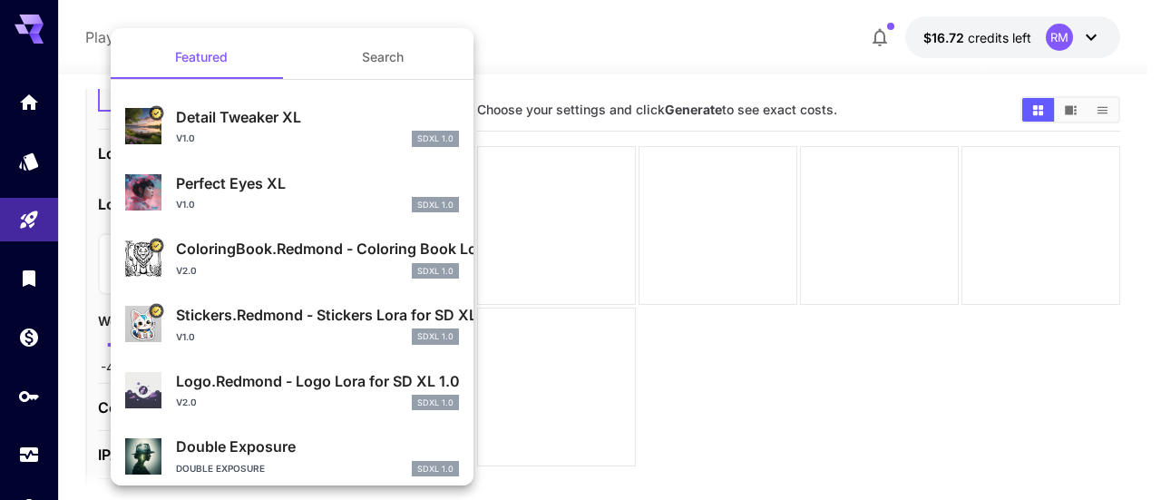
click at [361, 72] on button "Search" at bounding box center [382, 57] width 181 height 44
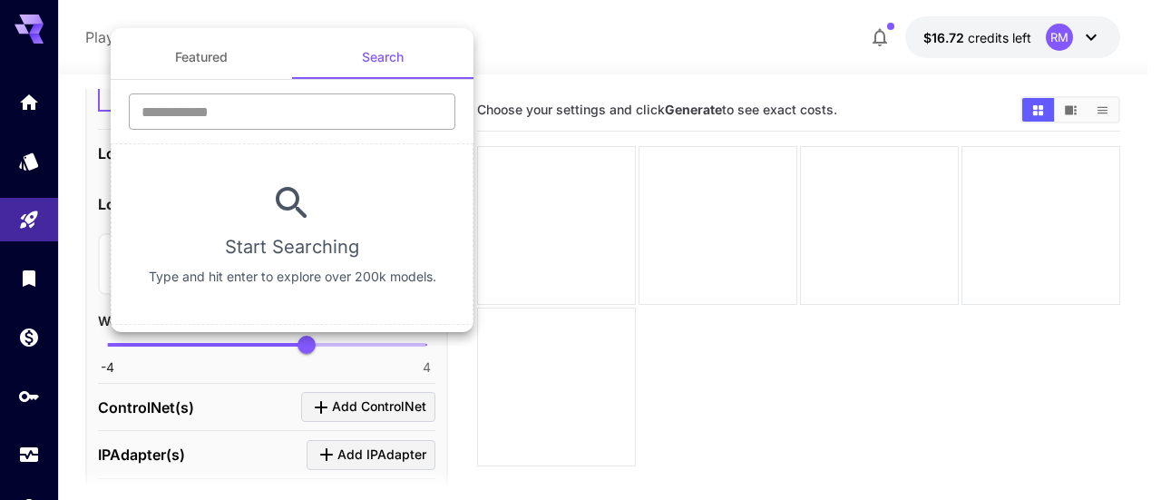
click at [297, 107] on input "text" at bounding box center [292, 111] width 326 height 36
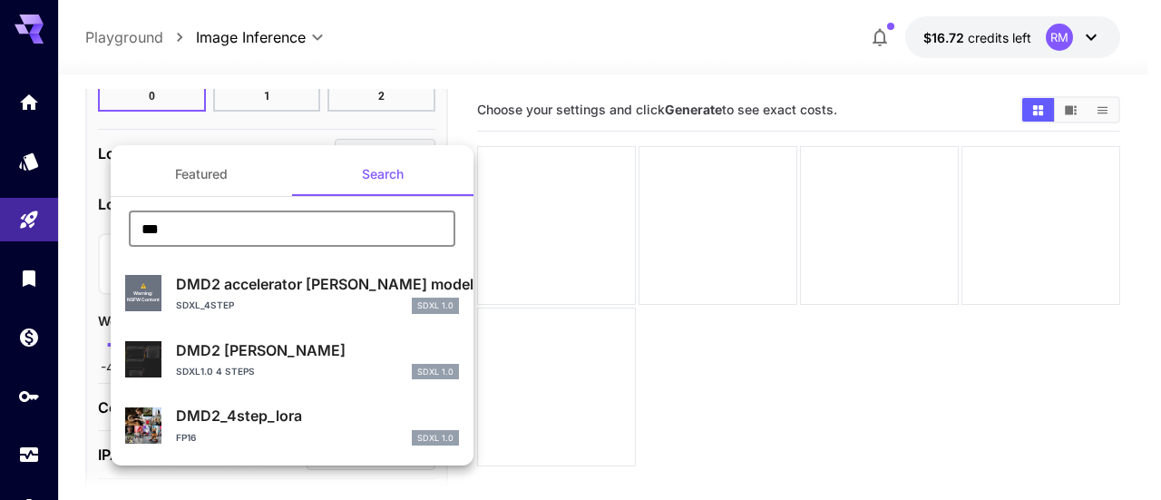
type input "***"
click at [286, 355] on p "DMD2 [PERSON_NAME]" at bounding box center [317, 350] width 283 height 22
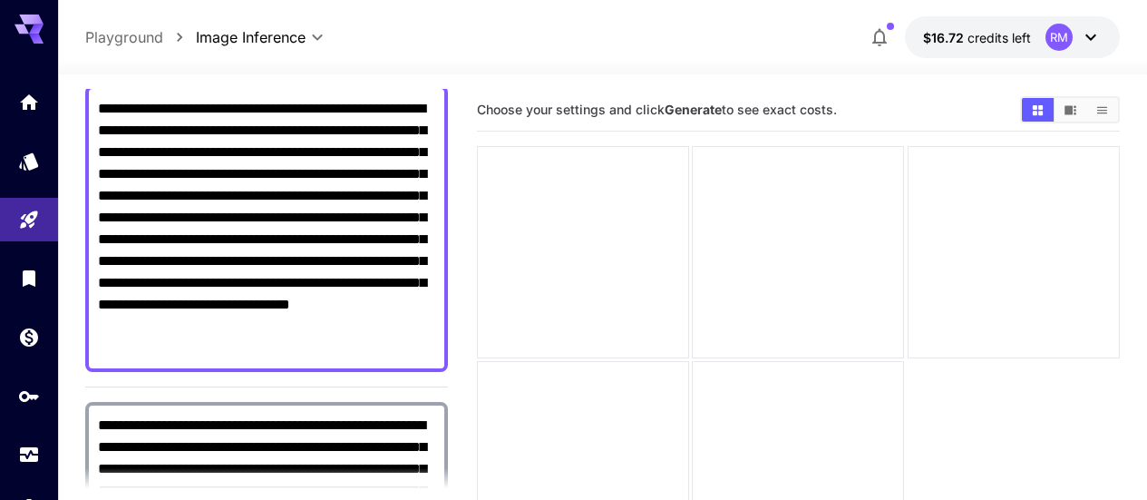
scroll to position [0, 0]
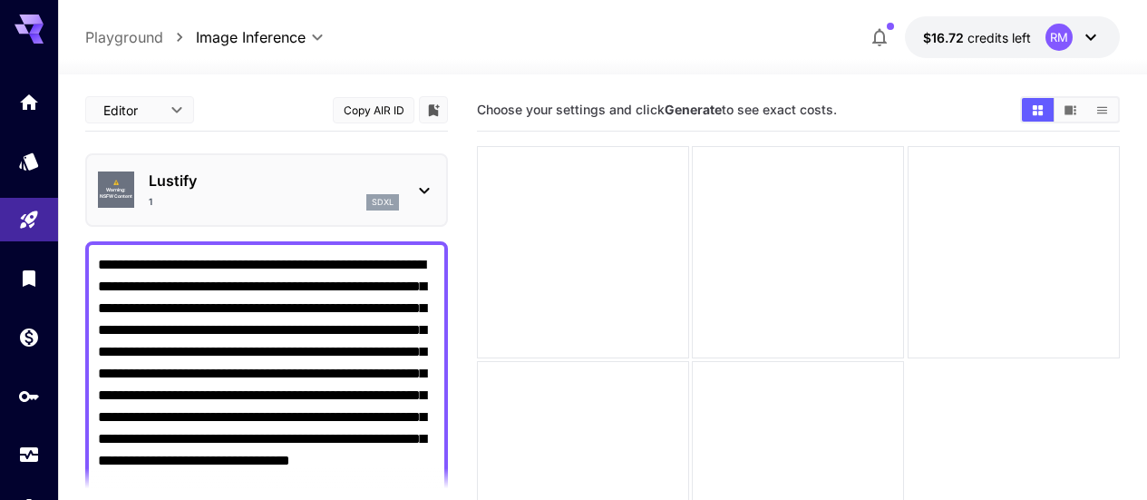
drag, startPoint x: 255, startPoint y: 337, endPoint x: 68, endPoint y: 50, distance: 342.8
click at [68, 50] on div "**********" at bounding box center [573, 321] width 1147 height 643
paste textarea
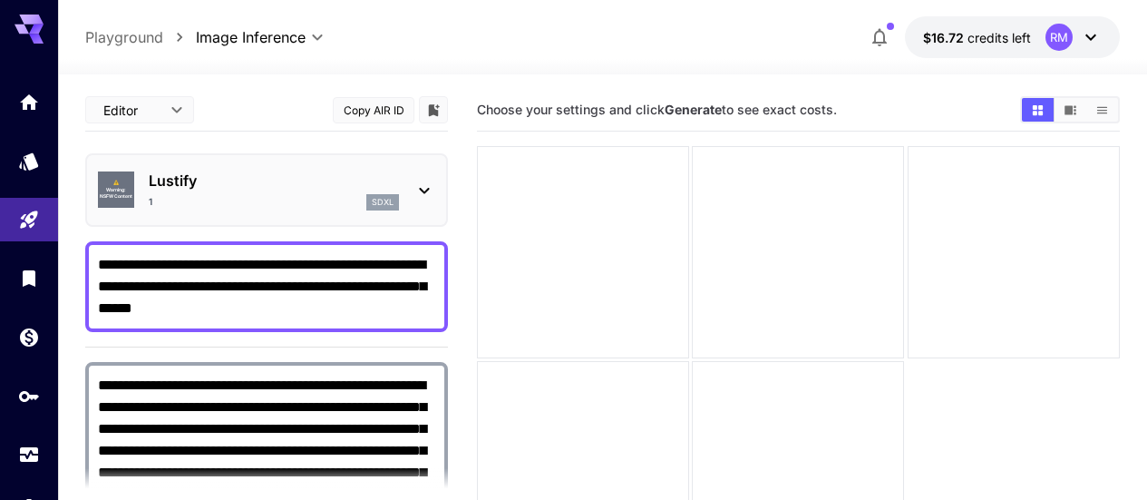
type textarea "**********"
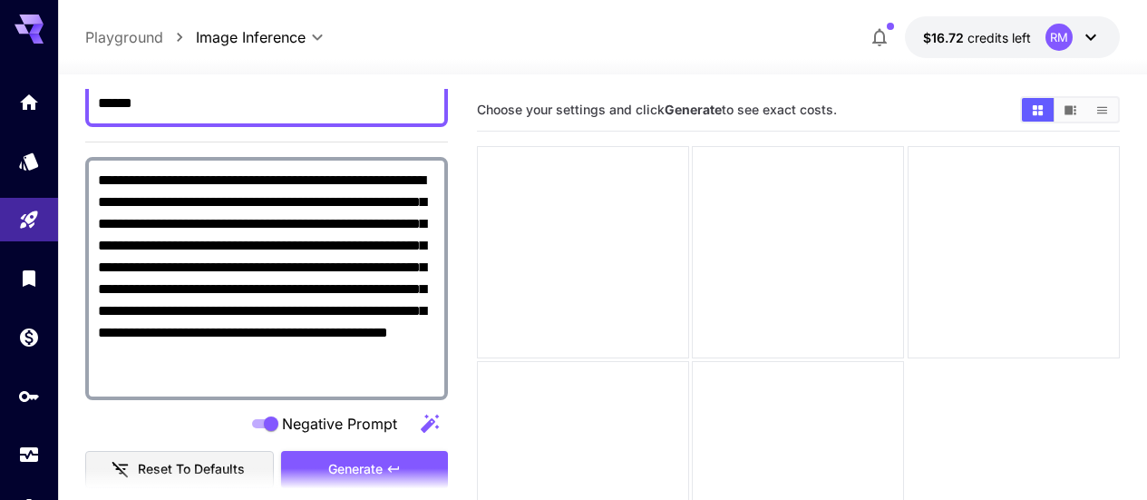
scroll to position [24, 0]
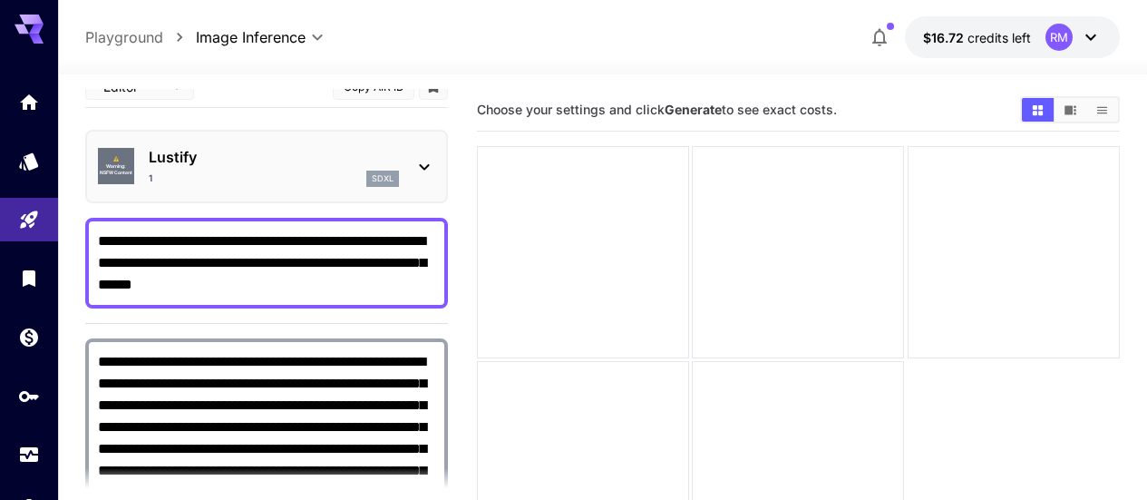
drag, startPoint x: 278, startPoint y: 316, endPoint x: 79, endPoint y: 85, distance: 304.7
click at [79, 85] on section "**********" at bounding box center [602, 358] width 1089 height 568
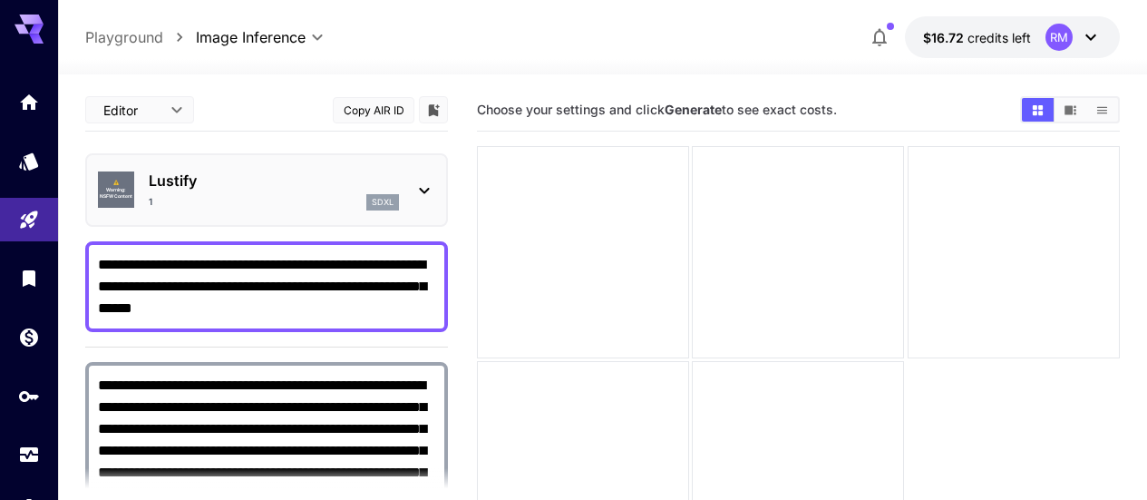
paste textarea
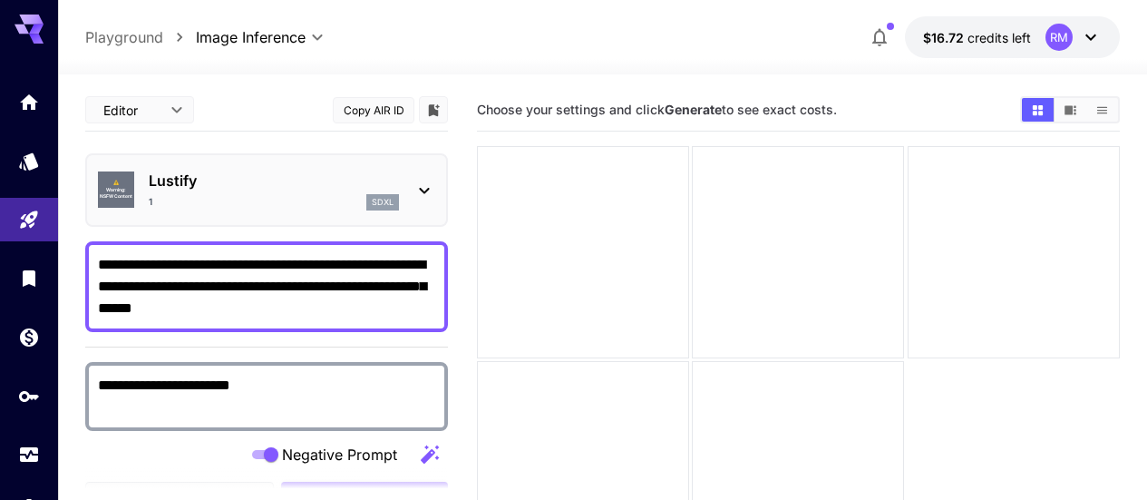
type textarea "**********"
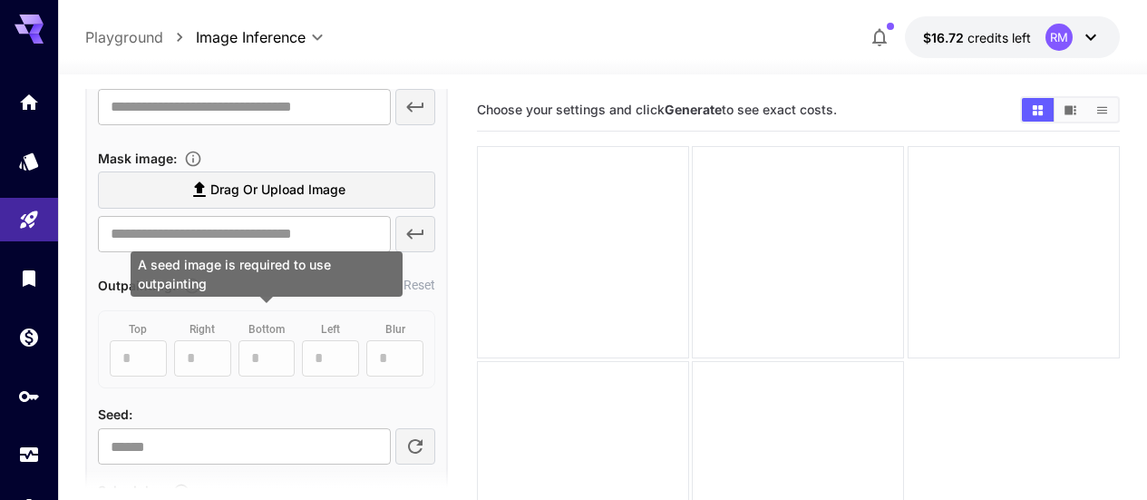
scroll to position [1088, 0]
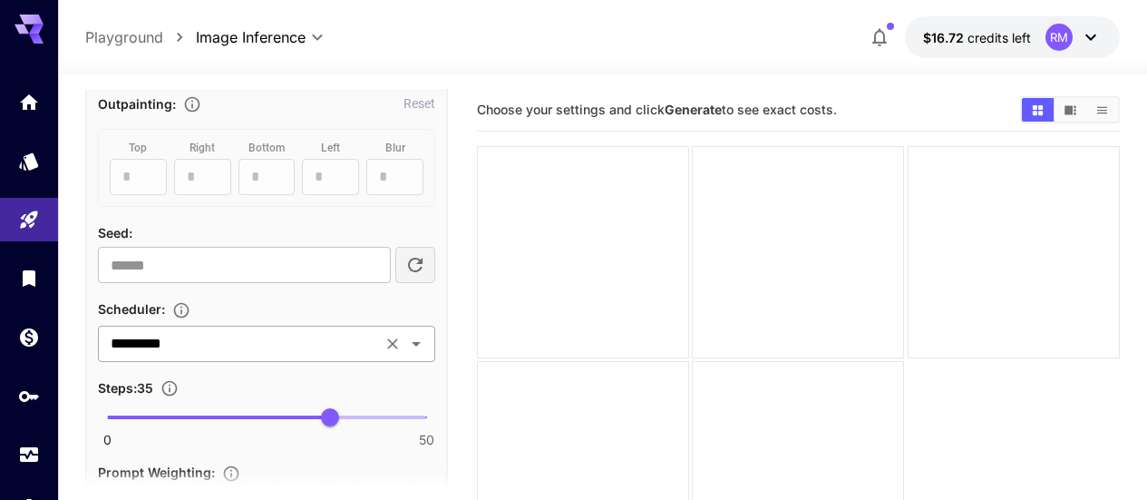
click at [279, 345] on input "*********" at bounding box center [239, 343] width 273 height 25
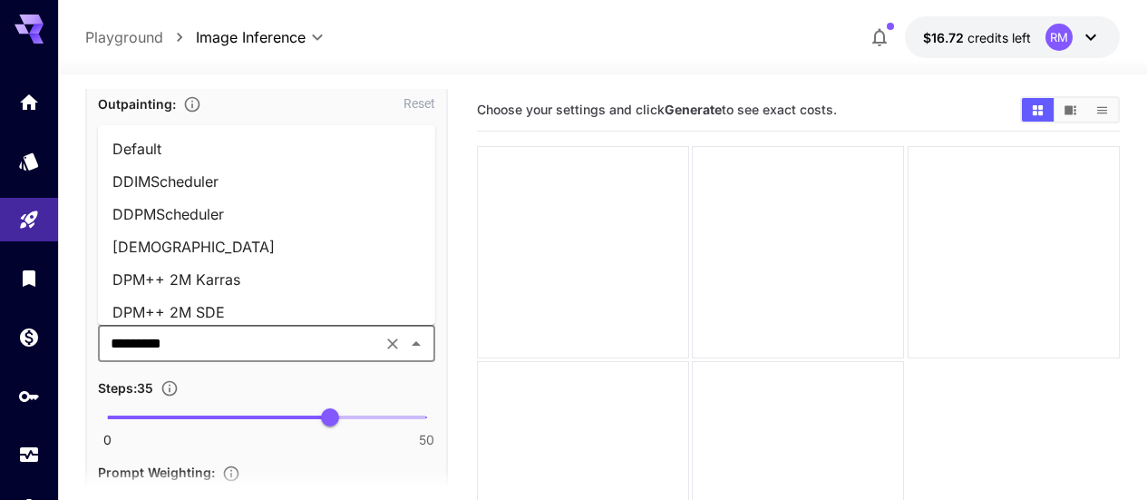
scroll to position [69, 0]
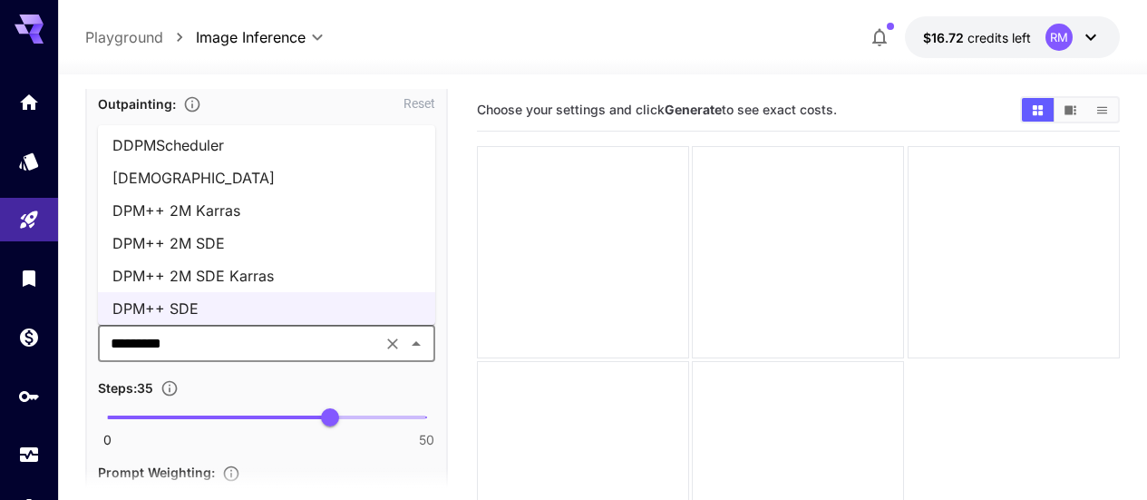
click at [296, 272] on li "DPM++ 2M SDE Karras" at bounding box center [266, 275] width 337 height 33
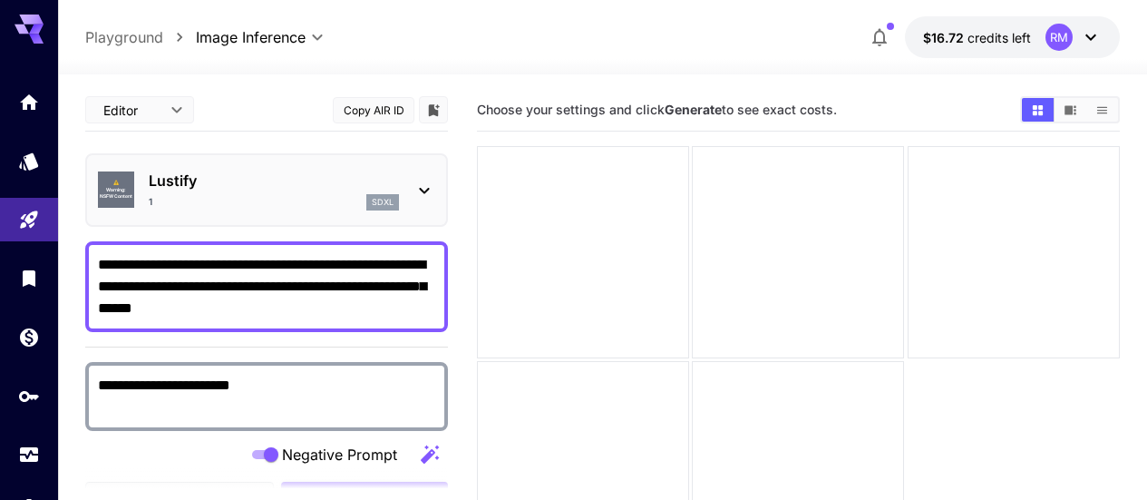
scroll to position [91, 0]
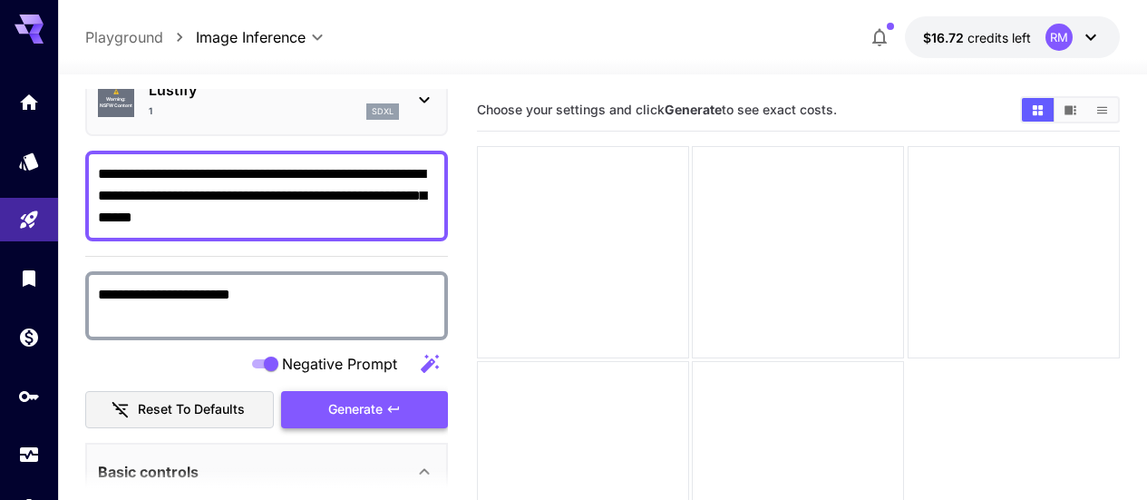
click at [393, 408] on icon "button" at bounding box center [393, 409] width 15 height 15
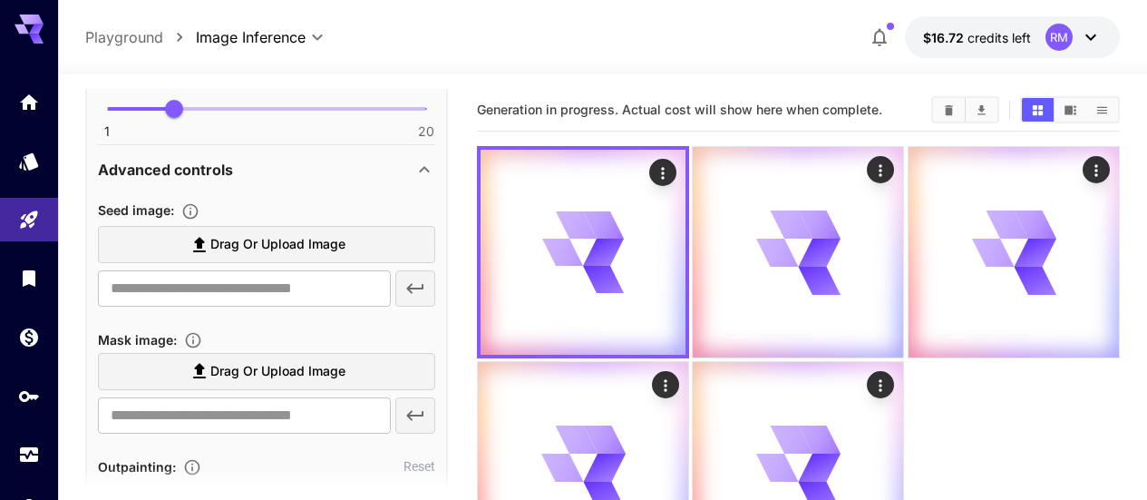
scroll to position [1088, 0]
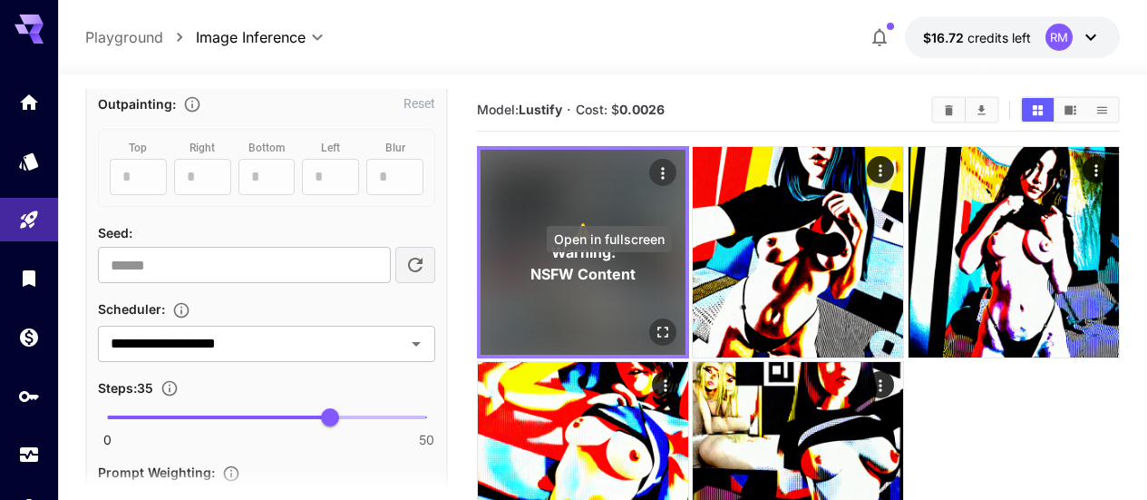
click at [654, 323] on icon "Open in fullscreen" at bounding box center [663, 332] width 18 height 18
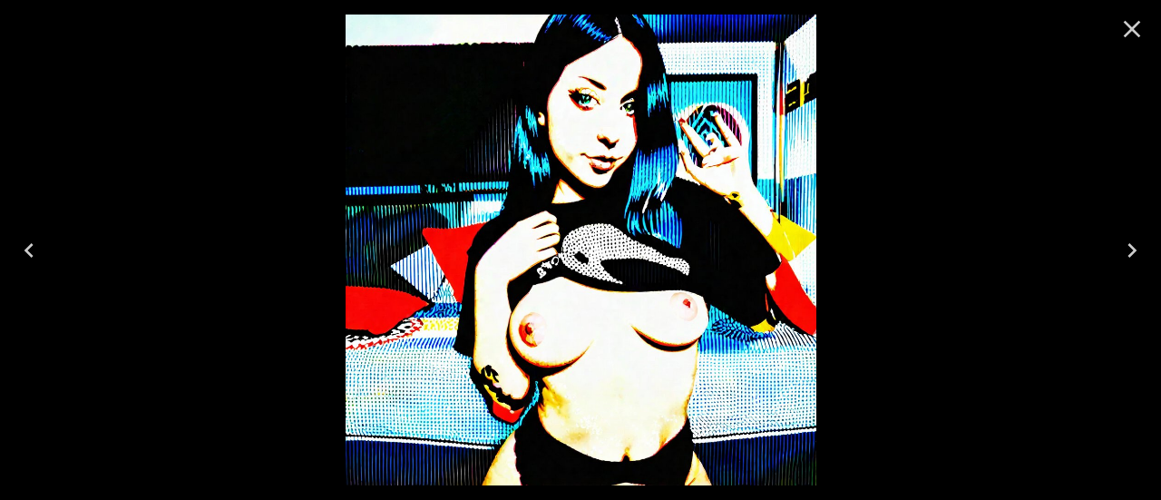
click at [1127, 22] on icon "Close" at bounding box center [1131, 29] width 29 height 29
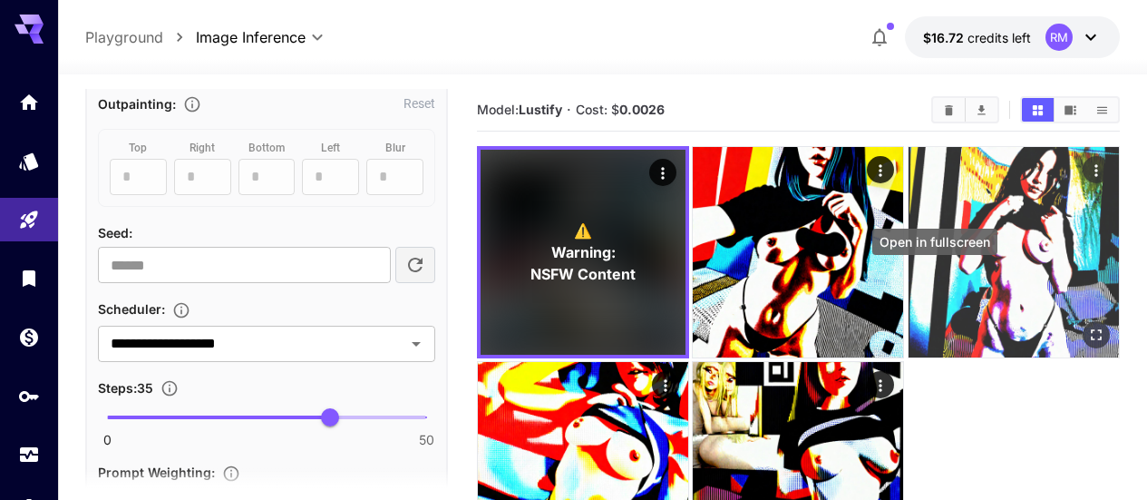
click at [1087, 325] on icon "Open in fullscreen" at bounding box center [1096, 334] width 18 height 18
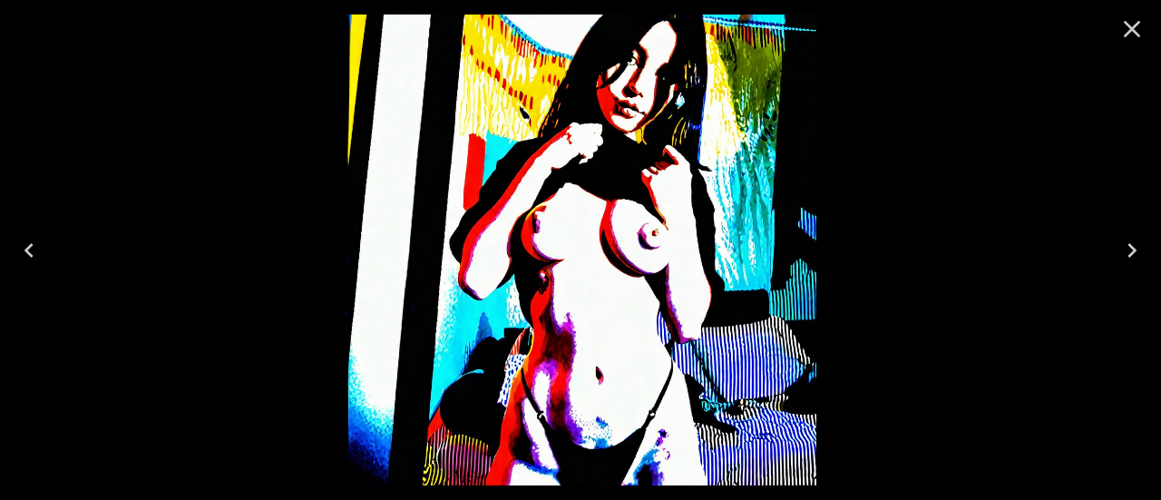
click at [1125, 23] on icon "Close" at bounding box center [1131, 29] width 17 height 17
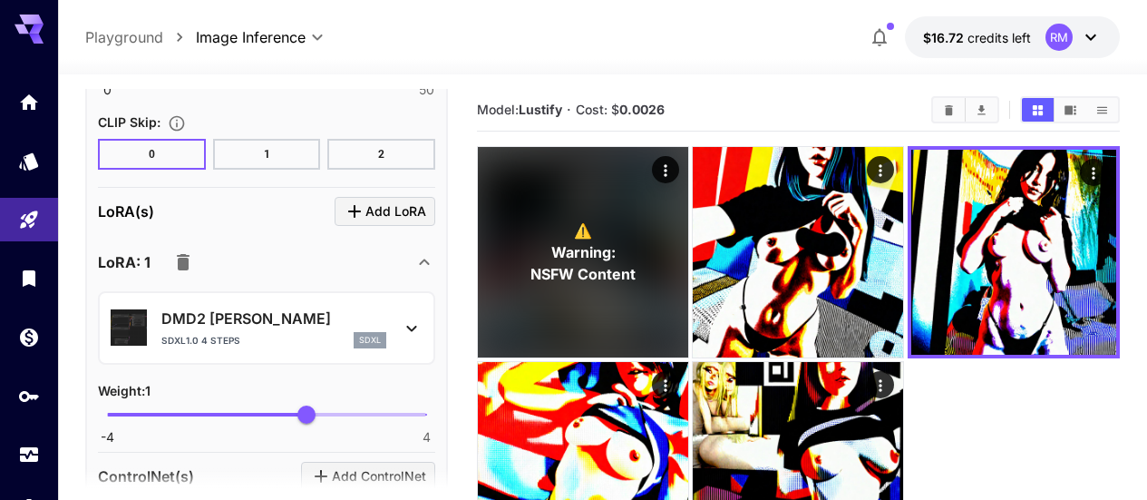
scroll to position [1723, 0]
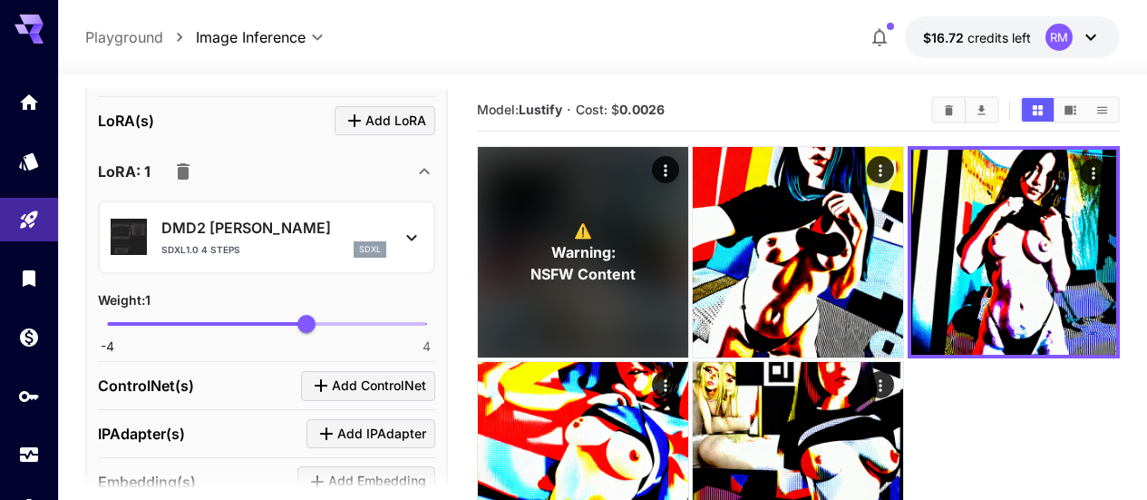
click at [181, 168] on icon "button" at bounding box center [183, 171] width 13 height 16
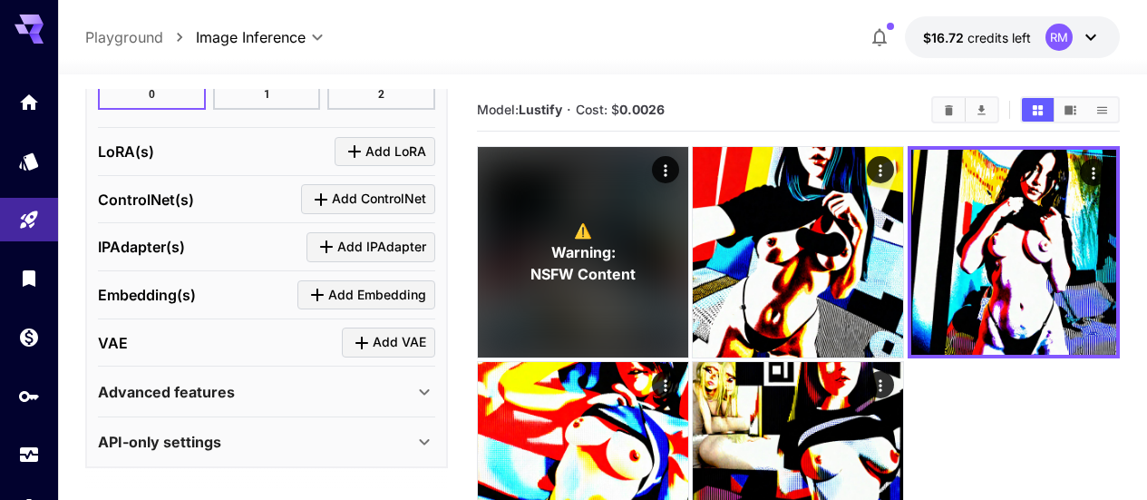
scroll to position [1690, 0]
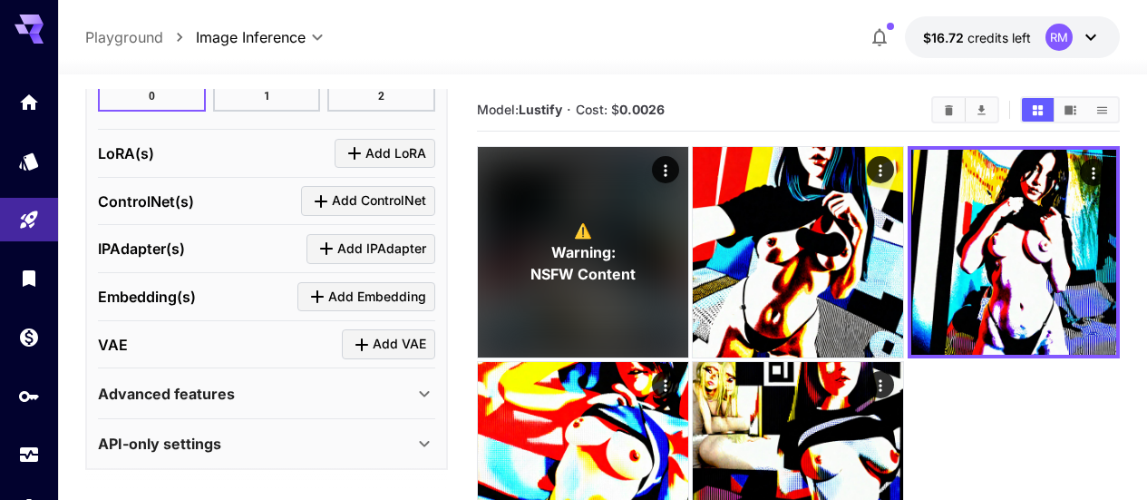
click at [943, 107] on icon "Clear All" at bounding box center [949, 110] width 14 height 14
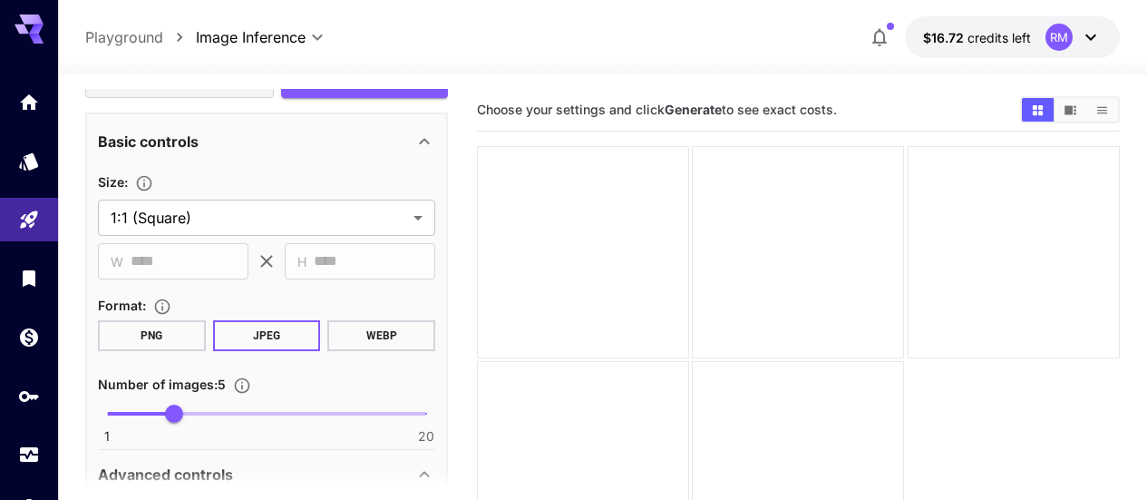
scroll to position [239, 0]
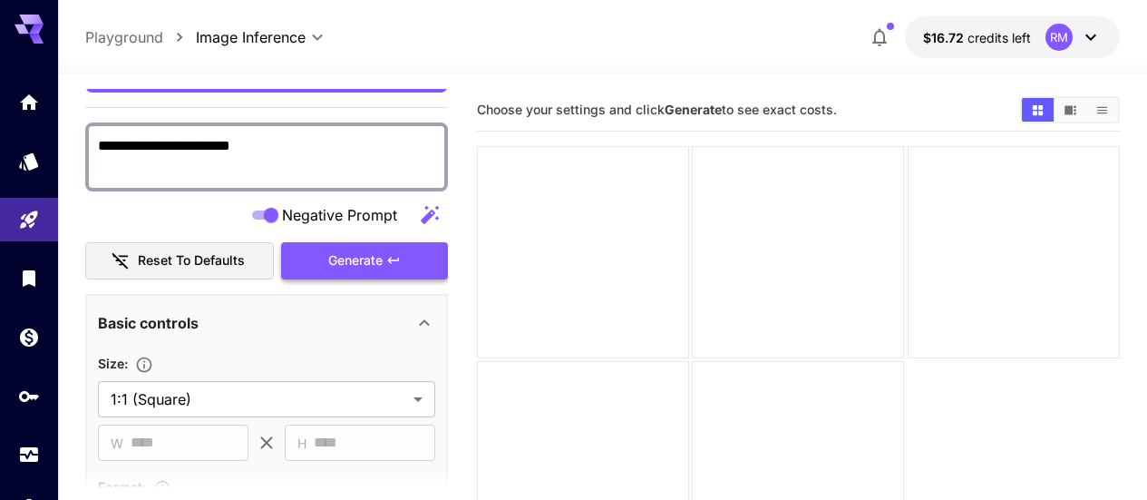
click at [365, 257] on span "Generate" at bounding box center [355, 260] width 54 height 23
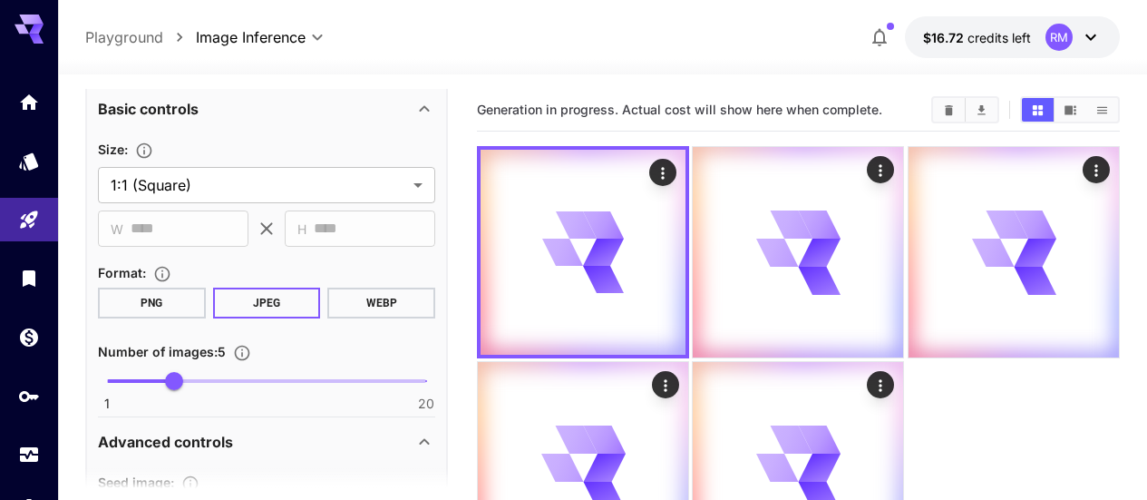
scroll to position [544, 0]
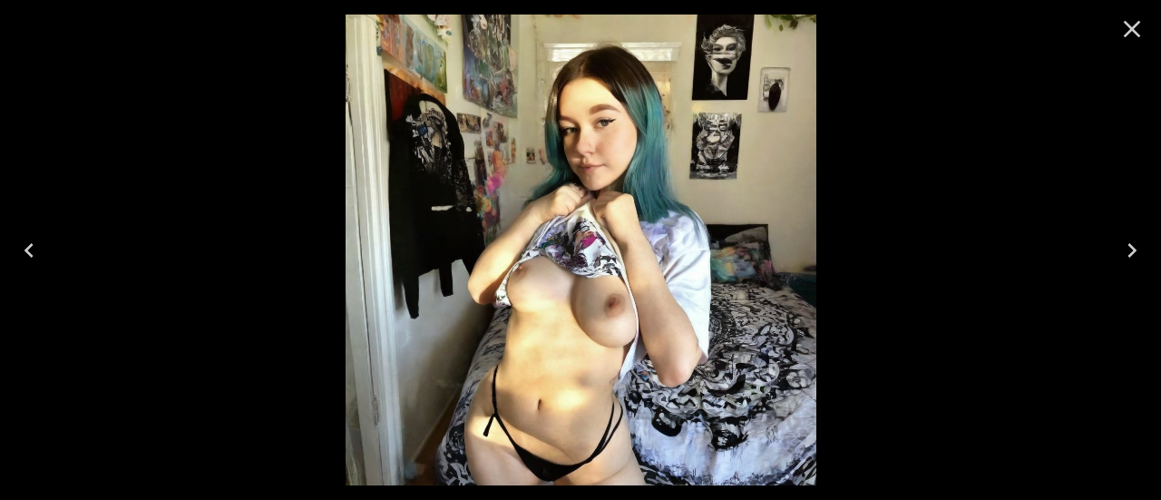
click at [1116, 252] on button "Next" at bounding box center [1132, 250] width 58 height 73
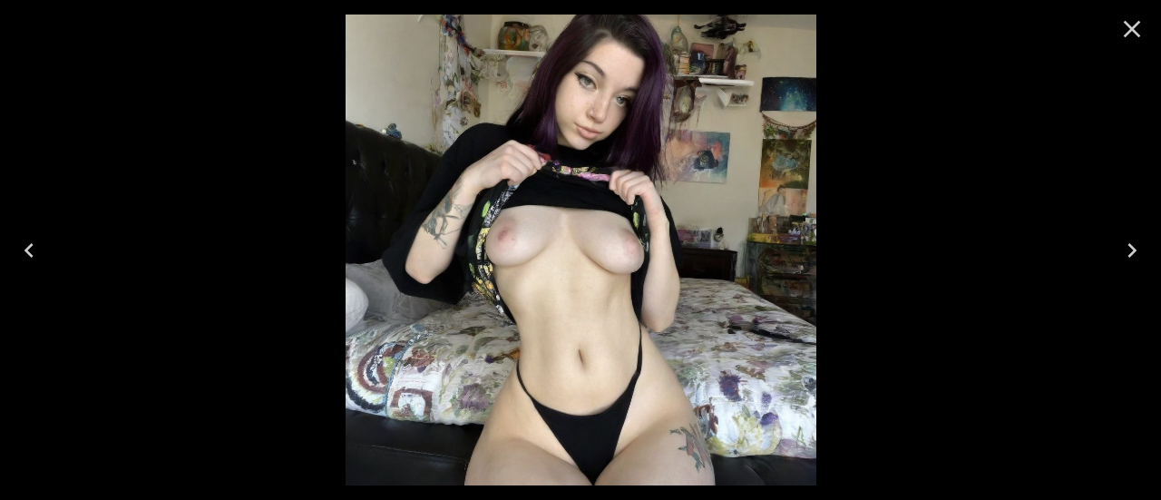
click at [1115, 252] on button "Next" at bounding box center [1132, 250] width 58 height 73
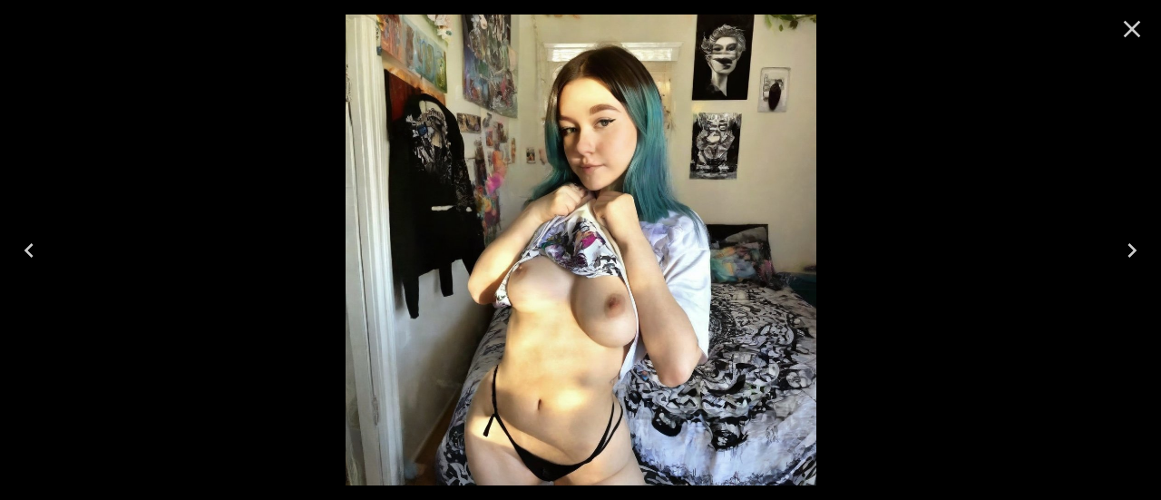
click at [1115, 252] on button "Next" at bounding box center [1132, 250] width 58 height 73
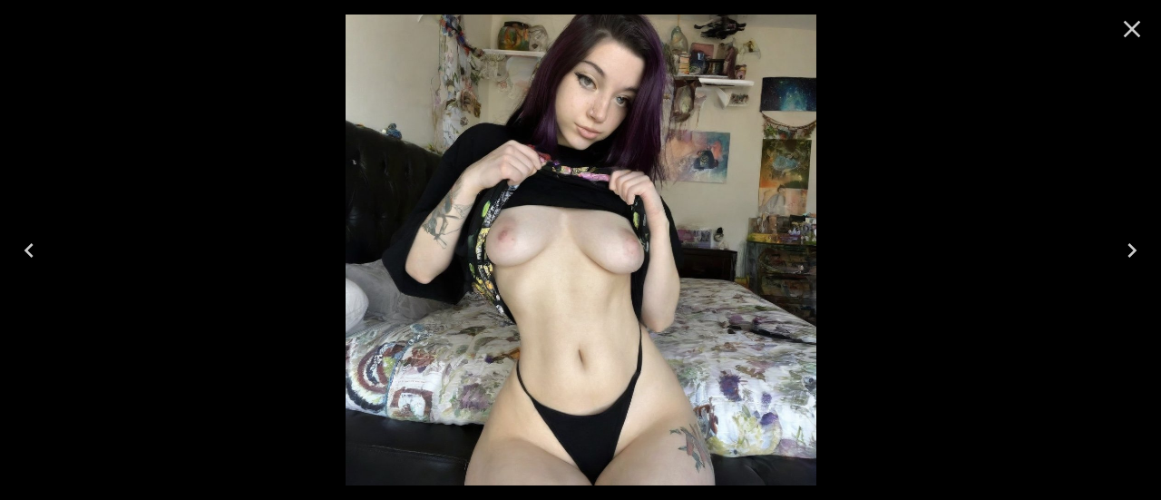
click at [1139, 25] on icon "Close" at bounding box center [1131, 29] width 29 height 29
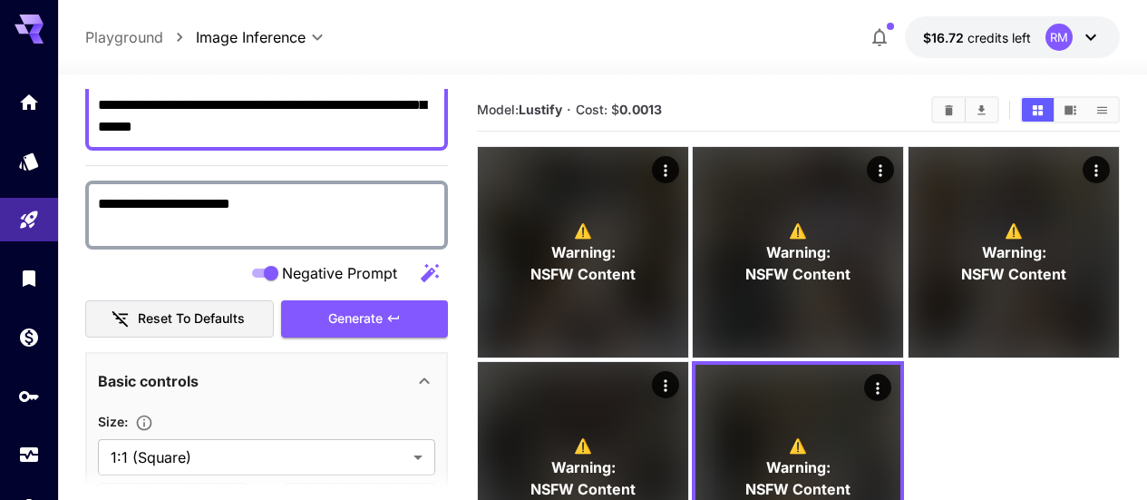
scroll to position [91, 0]
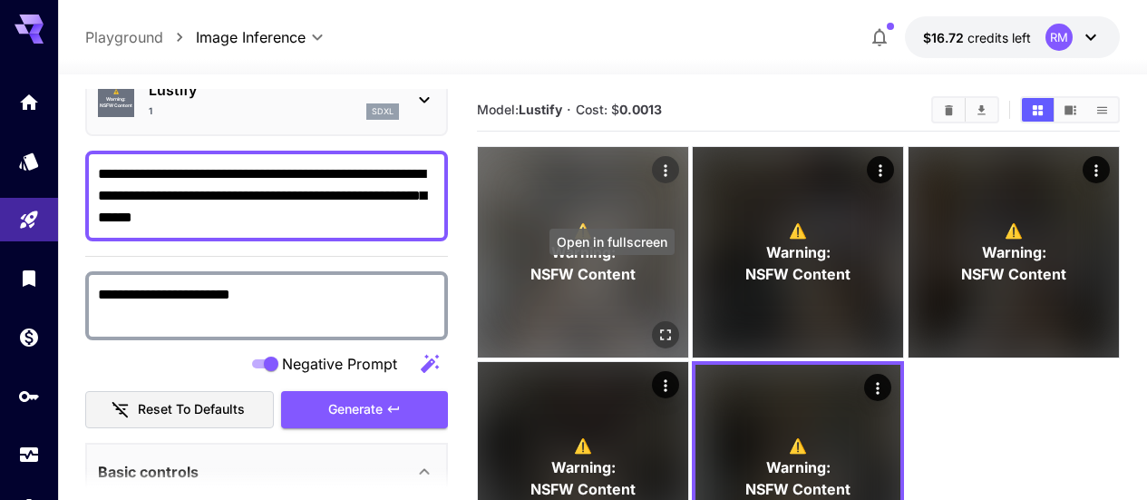
click at [652, 321] on button "Open in fullscreen" at bounding box center [665, 334] width 27 height 27
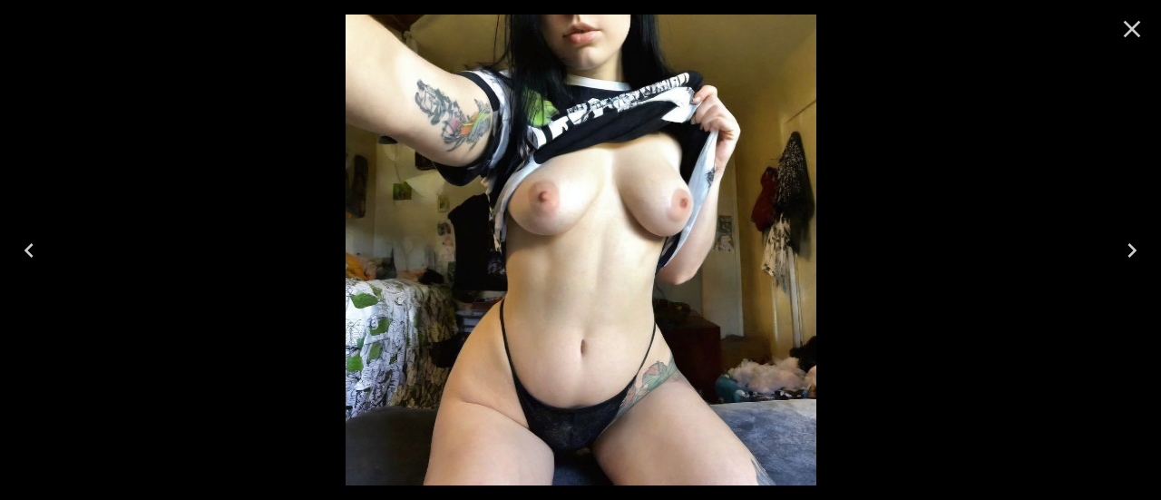
click at [1129, 254] on icon "Next" at bounding box center [1131, 250] width 9 height 15
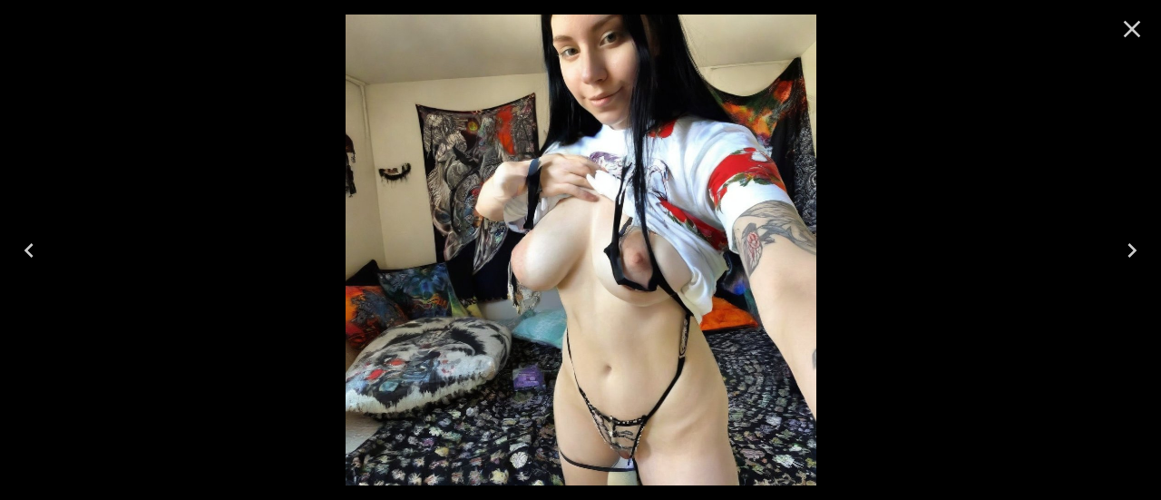
click at [1129, 254] on icon "Next" at bounding box center [1131, 250] width 9 height 15
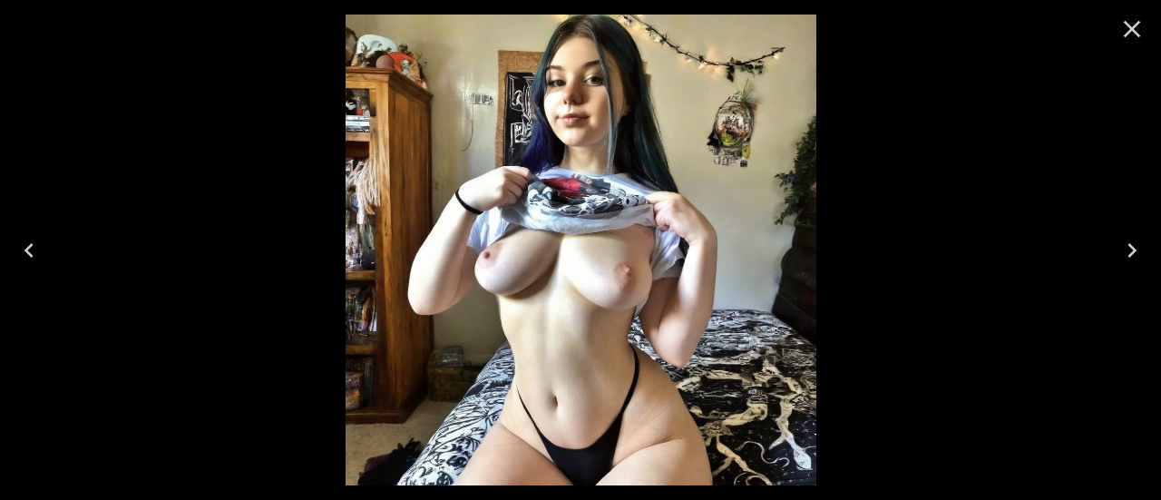
click at [1129, 254] on icon "Next" at bounding box center [1131, 250] width 9 height 15
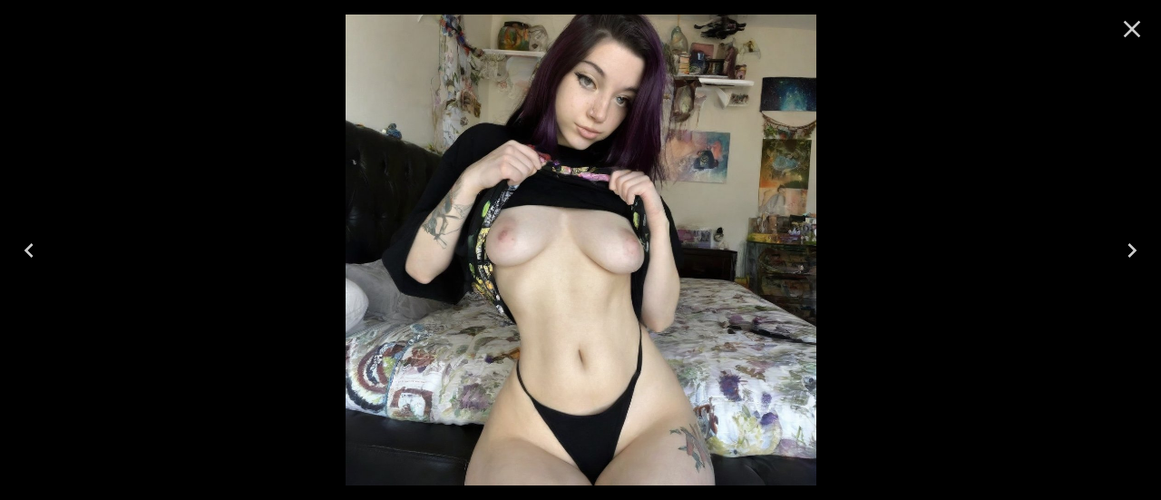
click at [1129, 254] on icon "Next" at bounding box center [1131, 250] width 9 height 15
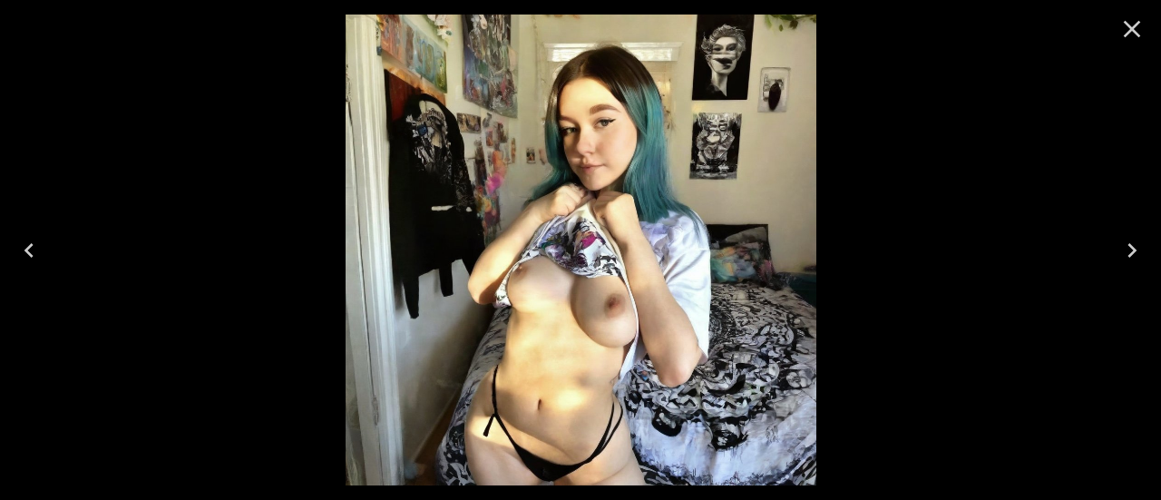
click at [1129, 254] on icon "Next" at bounding box center [1131, 250] width 9 height 15
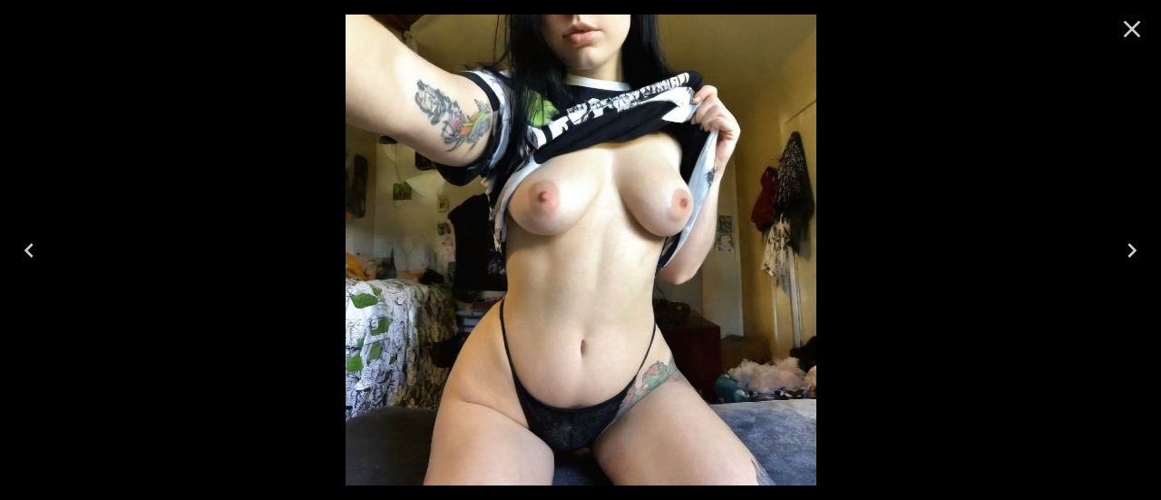
click at [1129, 254] on icon "Next" at bounding box center [1131, 250] width 9 height 15
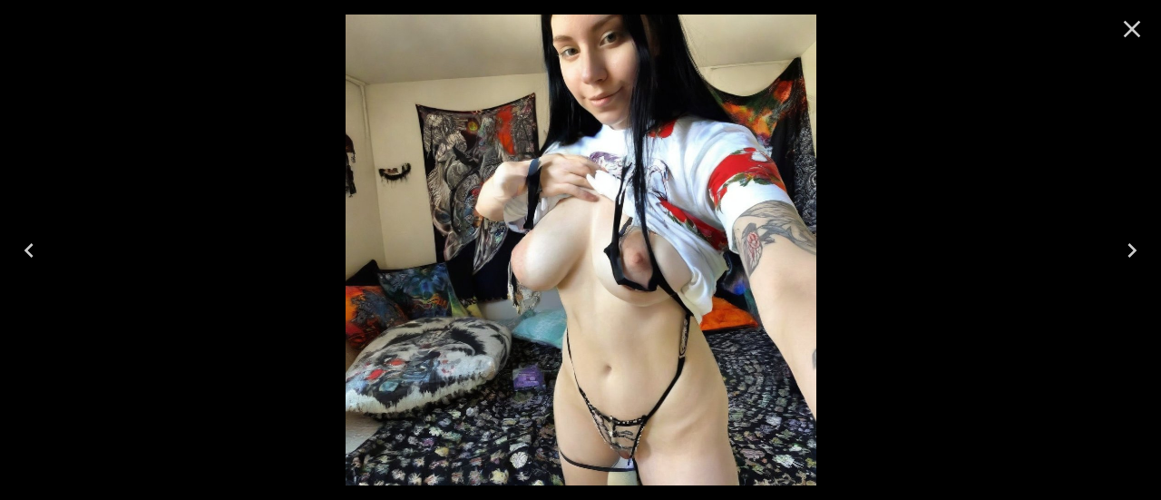
click at [1149, 35] on button "Close" at bounding box center [1132, 29] width 44 height 44
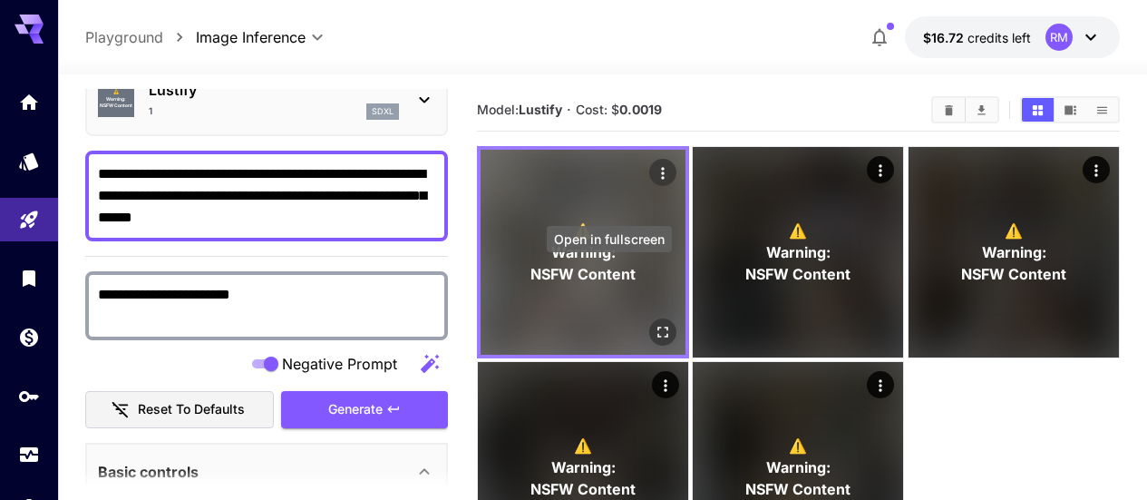
click at [654, 323] on icon "Open in fullscreen" at bounding box center [663, 332] width 18 height 18
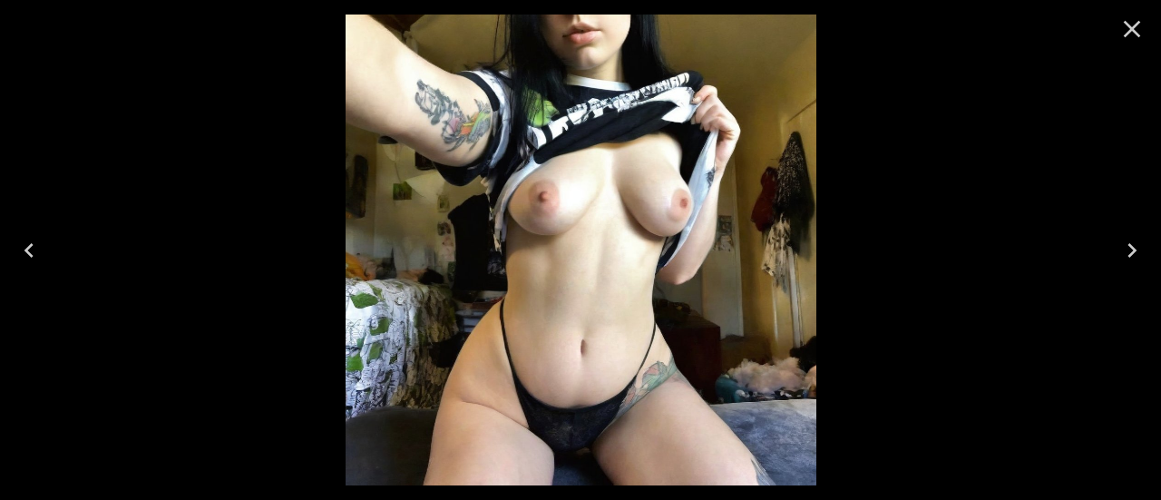
click at [1141, 28] on icon "Close" at bounding box center [1131, 29] width 29 height 29
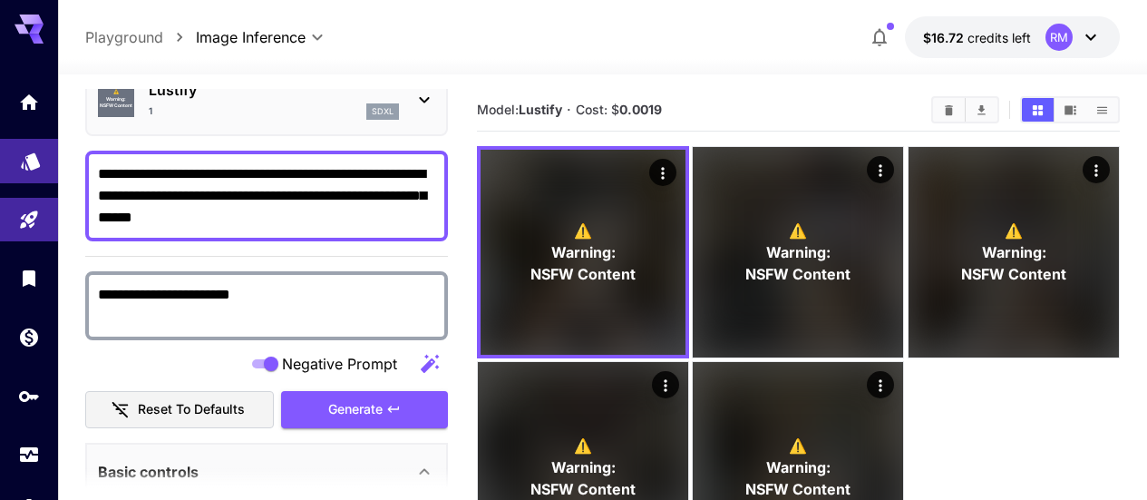
drag, startPoint x: 352, startPoint y: 220, endPoint x: 54, endPoint y: 177, distance: 300.6
click at [54, 177] on div "**********" at bounding box center [573, 321] width 1147 height 643
paste textarea "**********"
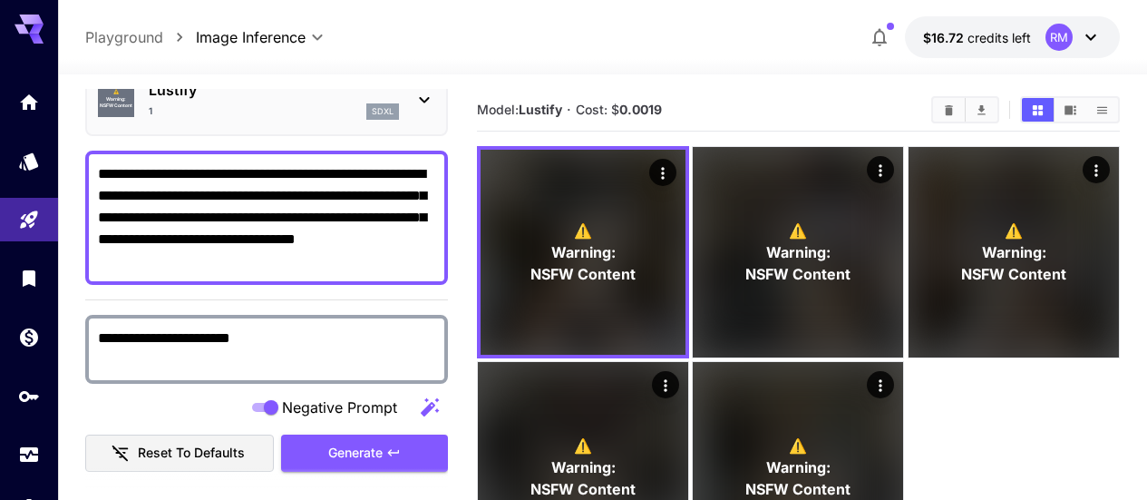
type textarea "**********"
drag, startPoint x: 268, startPoint y: 334, endPoint x: 83, endPoint y: 334, distance: 185.0
click at [83, 334] on section "**********" at bounding box center [602, 358] width 1089 height 568
paste textarea "**********"
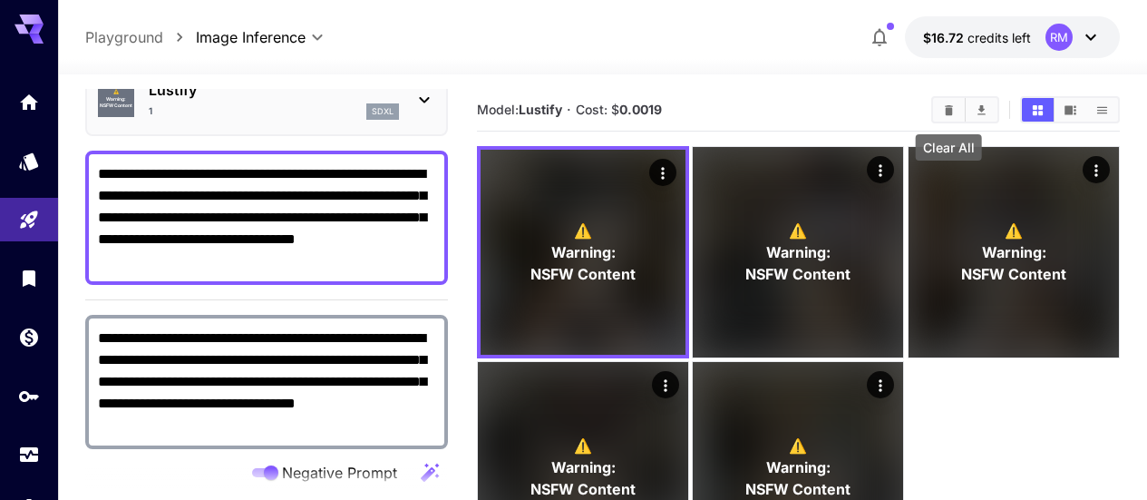
click at [952, 103] on icon "Clear All" at bounding box center [949, 110] width 14 height 14
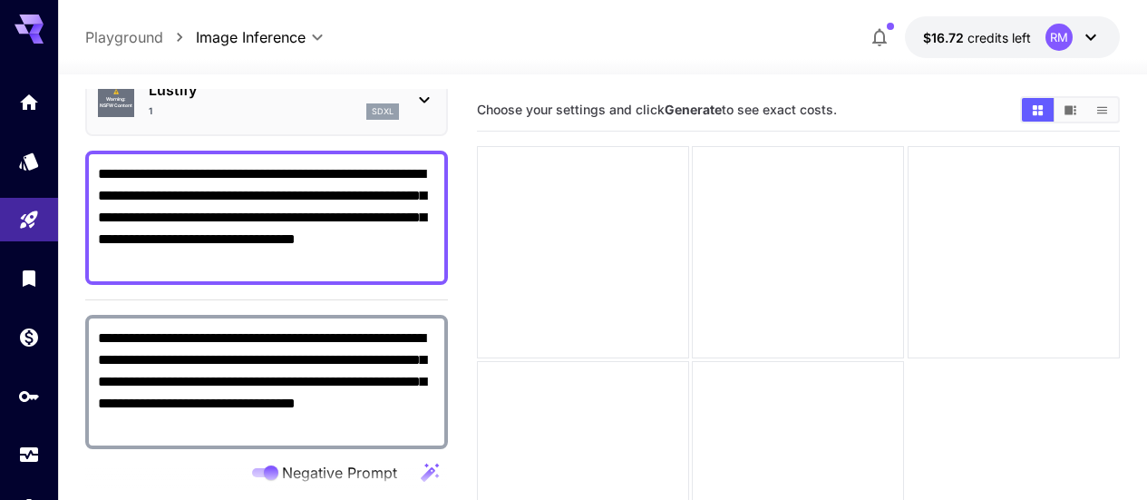
scroll to position [181, 0]
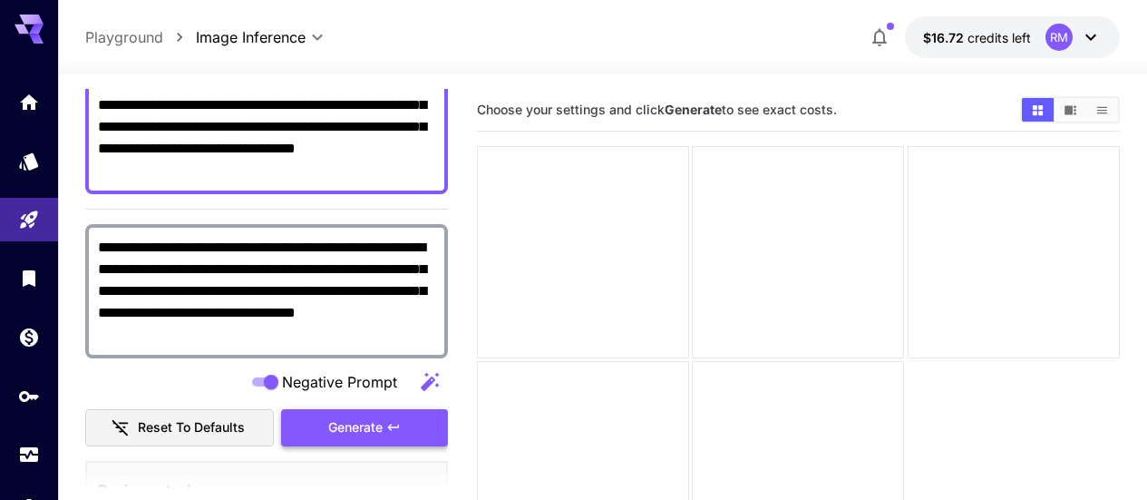
click at [372, 434] on span "Generate" at bounding box center [355, 427] width 54 height 23
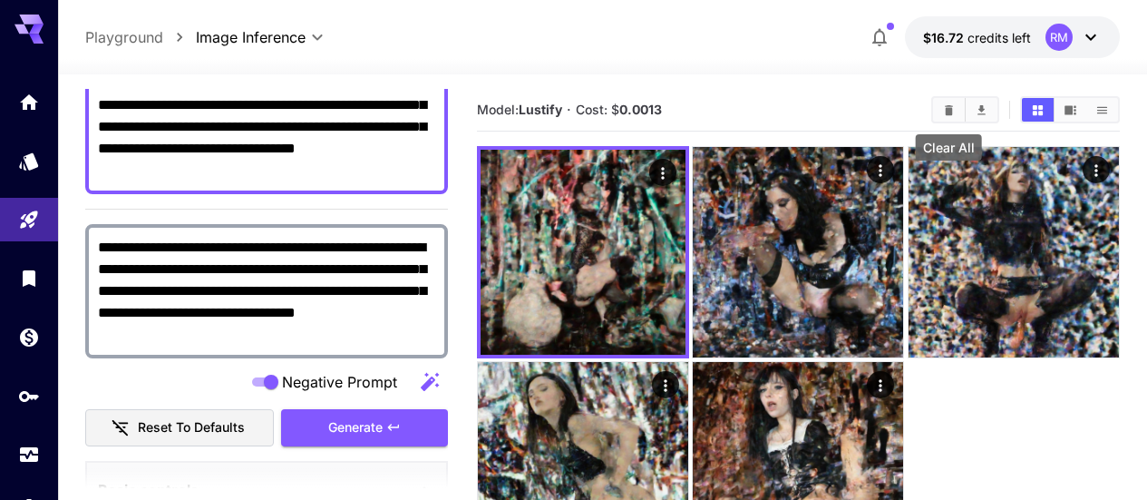
click at [950, 109] on icon "Clear All" at bounding box center [949, 109] width 8 height 10
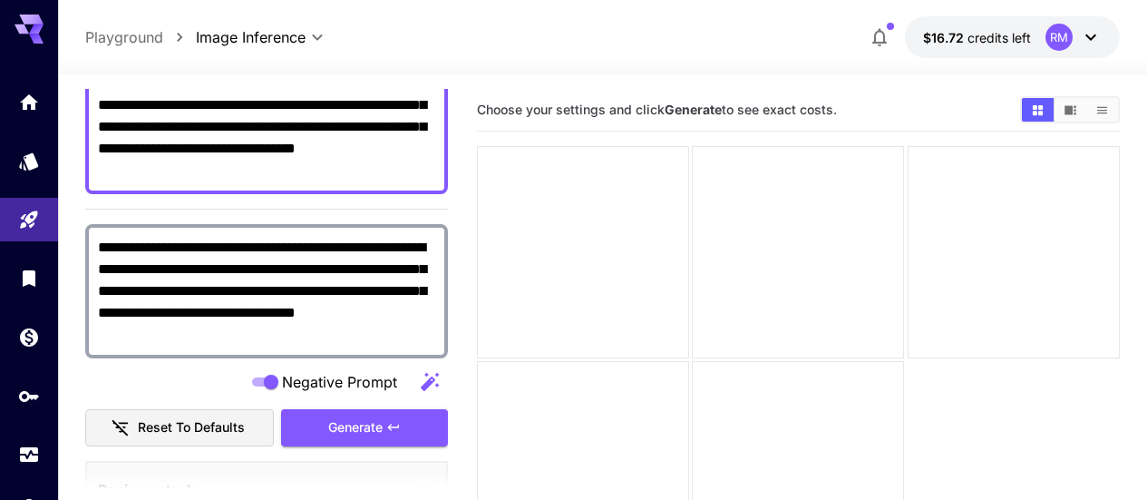
scroll to position [91, 0]
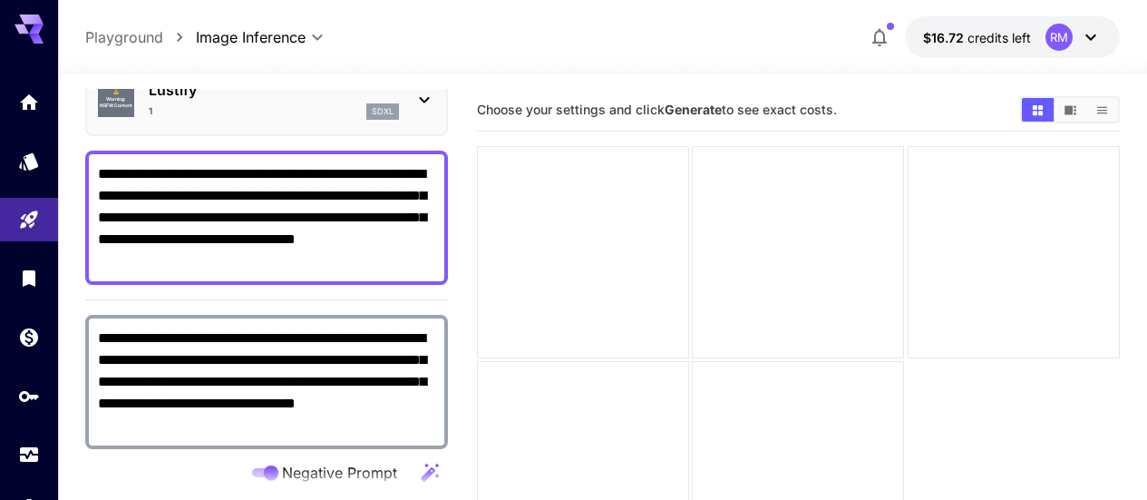
drag, startPoint x: 221, startPoint y: 423, endPoint x: 76, endPoint y: 339, distance: 167.8
click at [76, 339] on section "**********" at bounding box center [602, 358] width 1089 height 568
paste textarea
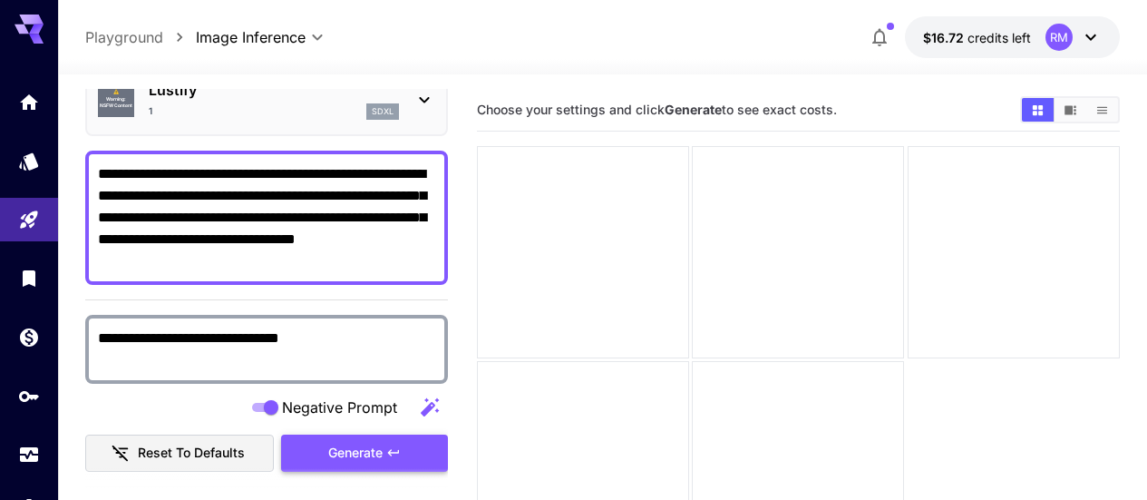
type textarea "**********"
click at [333, 451] on span "Generate" at bounding box center [355, 453] width 54 height 23
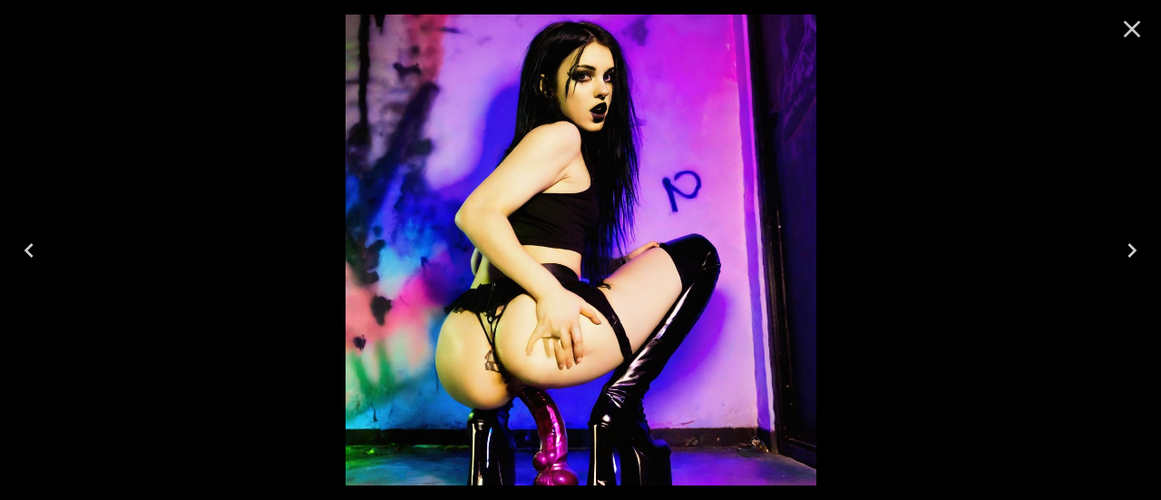
click at [1138, 25] on icon "Close" at bounding box center [1131, 29] width 29 height 29
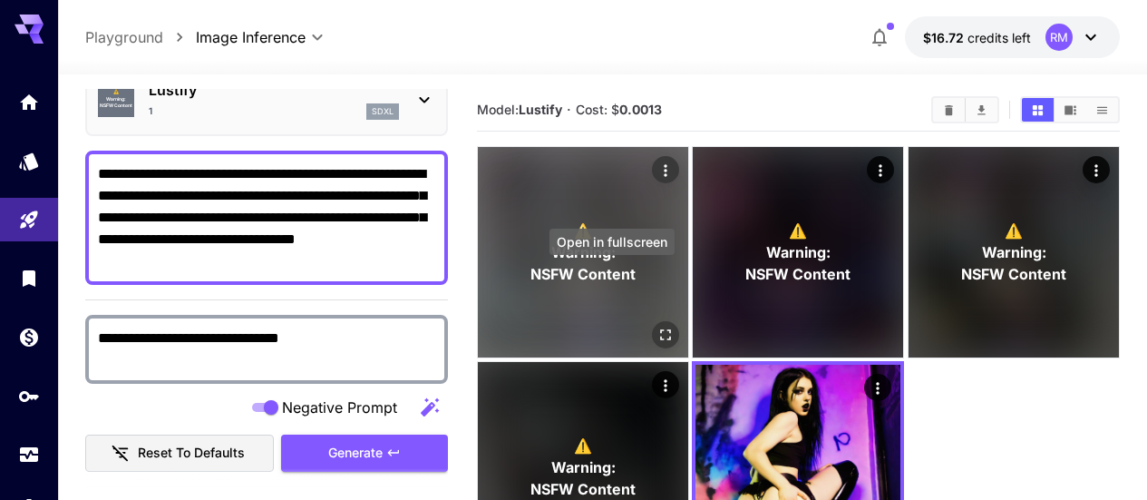
click at [656, 325] on icon "Open in fullscreen" at bounding box center [665, 334] width 18 height 18
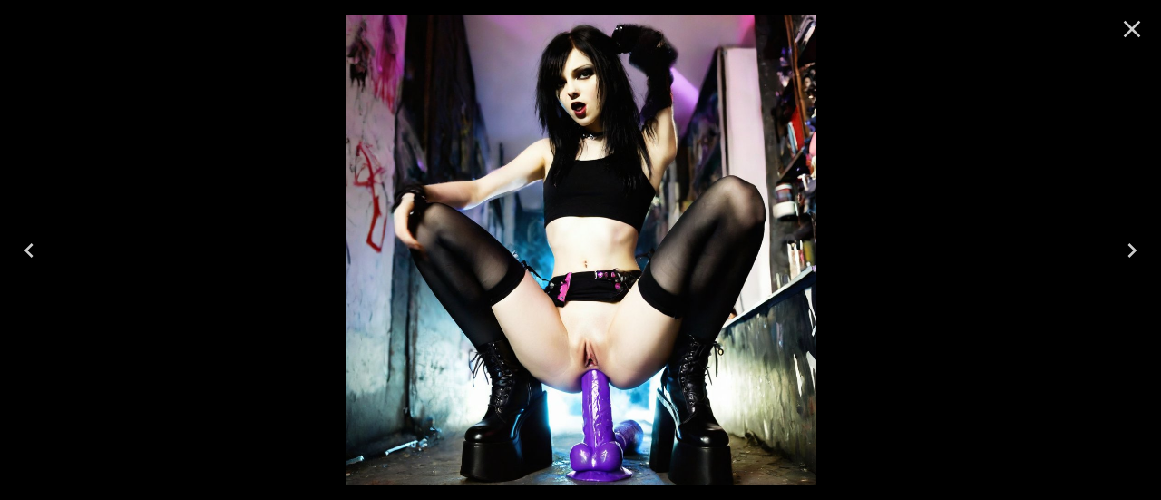
click at [1140, 247] on icon "Next" at bounding box center [1131, 250] width 29 height 29
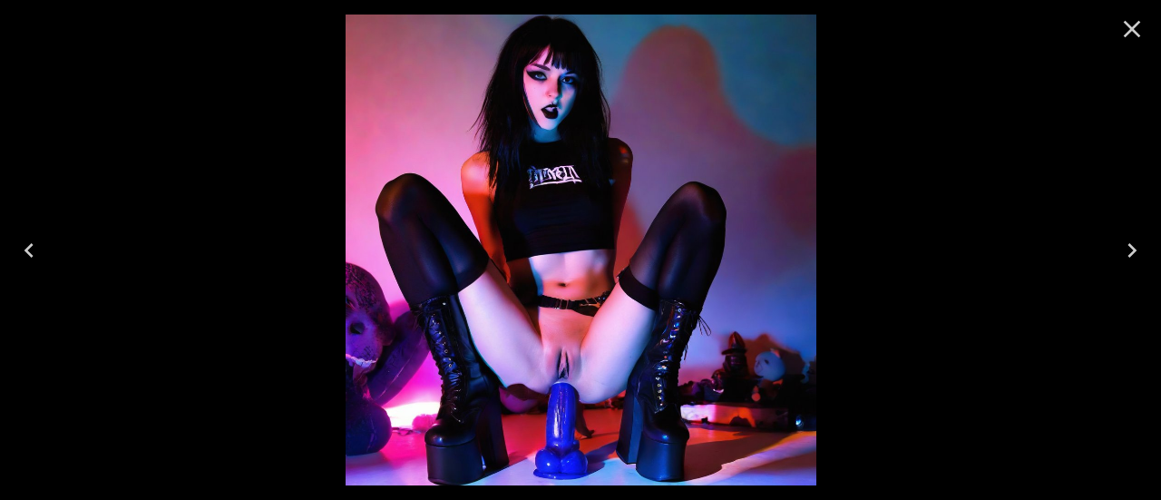
click at [1138, 247] on icon "Next" at bounding box center [1131, 250] width 29 height 29
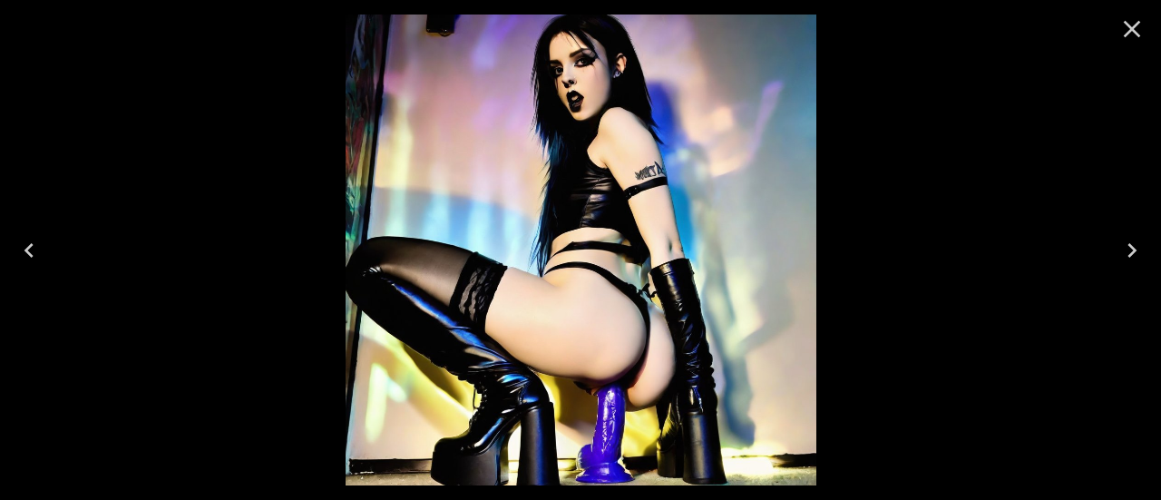
click at [1138, 247] on icon "Next" at bounding box center [1131, 250] width 29 height 29
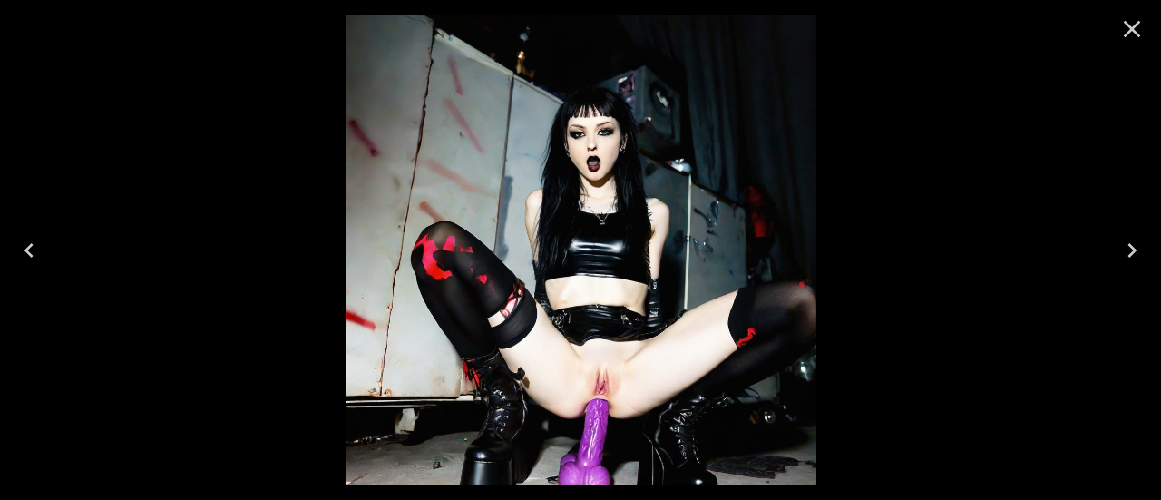
click at [1138, 247] on icon "Next" at bounding box center [1131, 250] width 29 height 29
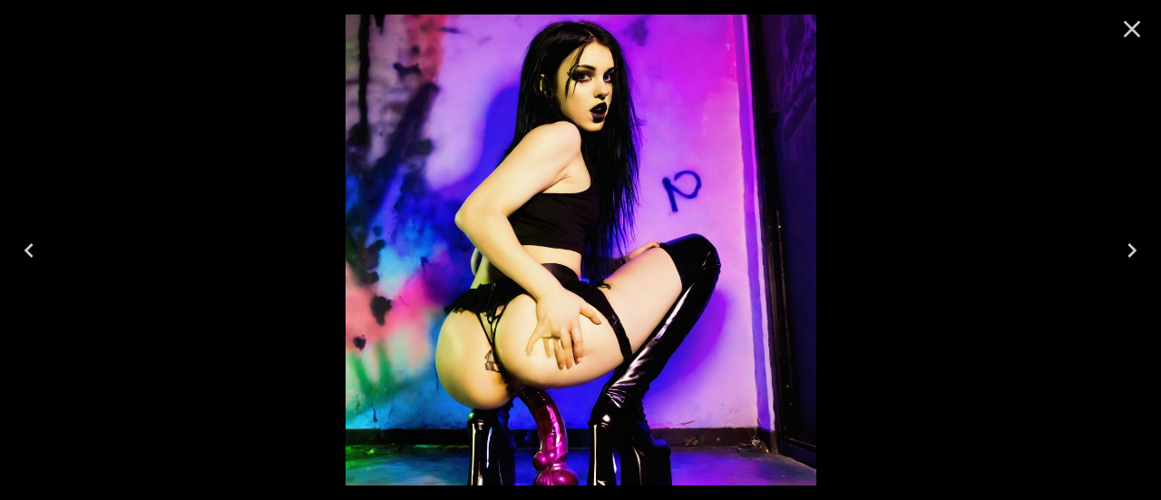
click at [1130, 251] on icon "Next" at bounding box center [1131, 250] width 29 height 29
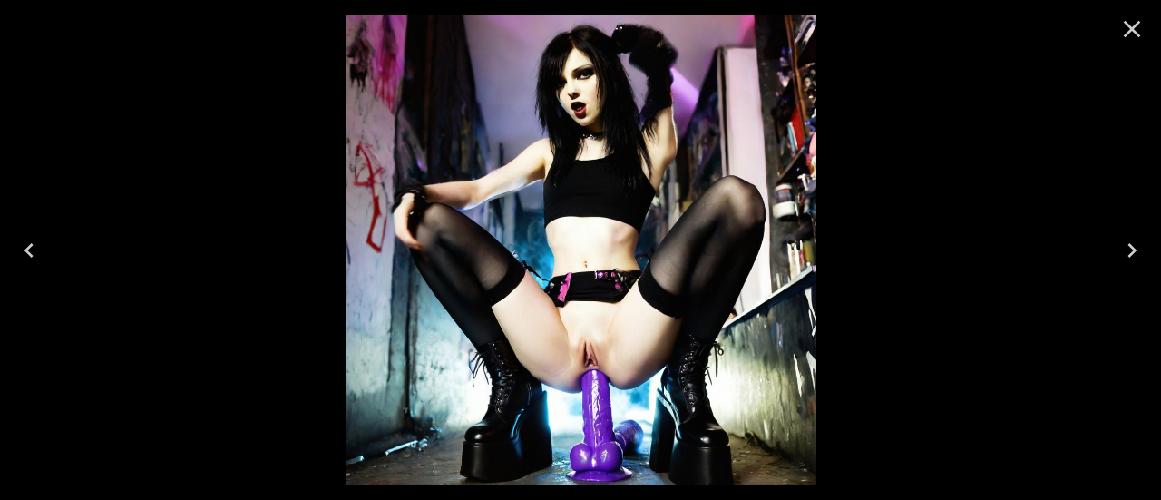
click at [1149, 36] on button "Close" at bounding box center [1132, 29] width 44 height 44
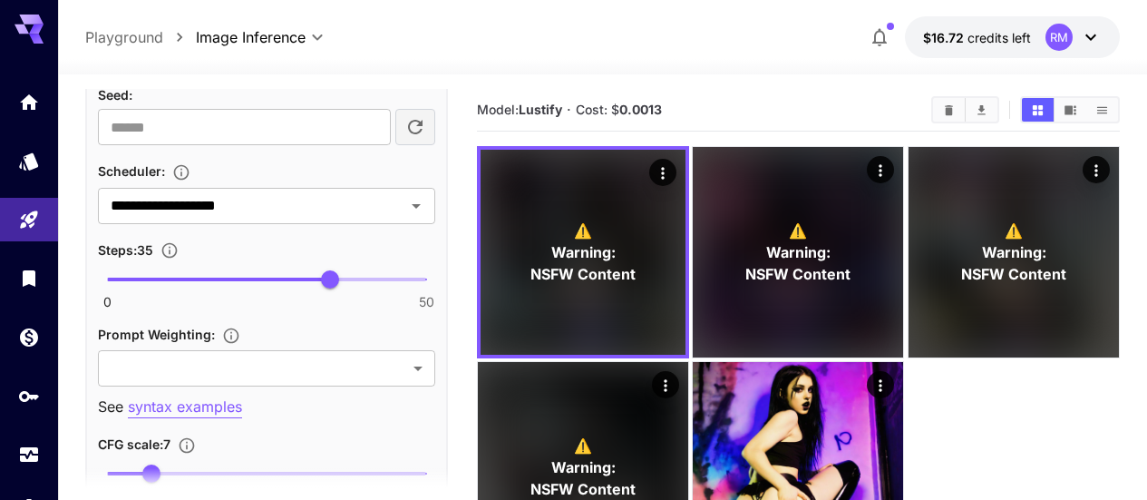
scroll to position [1360, 0]
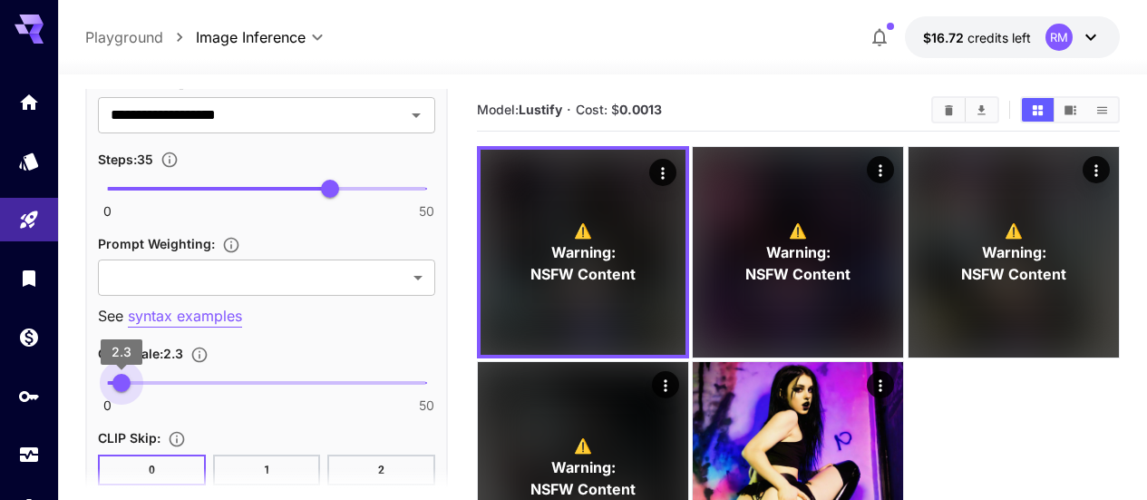
click at [121, 383] on span "0 50 2.3" at bounding box center [266, 382] width 319 height 27
click at [126, 381] on span "3" at bounding box center [126, 383] width 18 height 18
type input "***"
click at [130, 382] on span "3.5" at bounding box center [130, 383] width 18 height 18
click at [938, 105] on button "Clear All" at bounding box center [949, 110] width 32 height 24
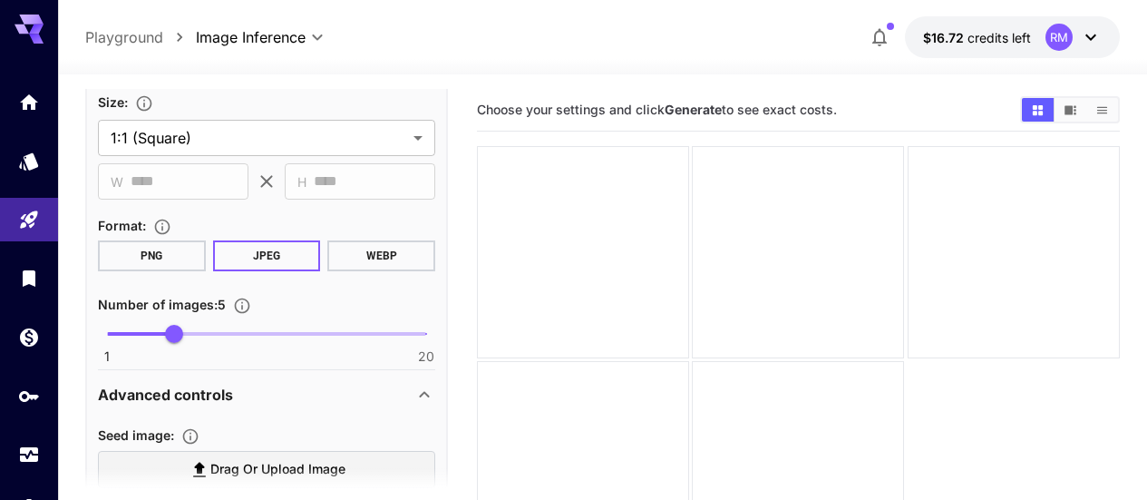
scroll to position [272, 0]
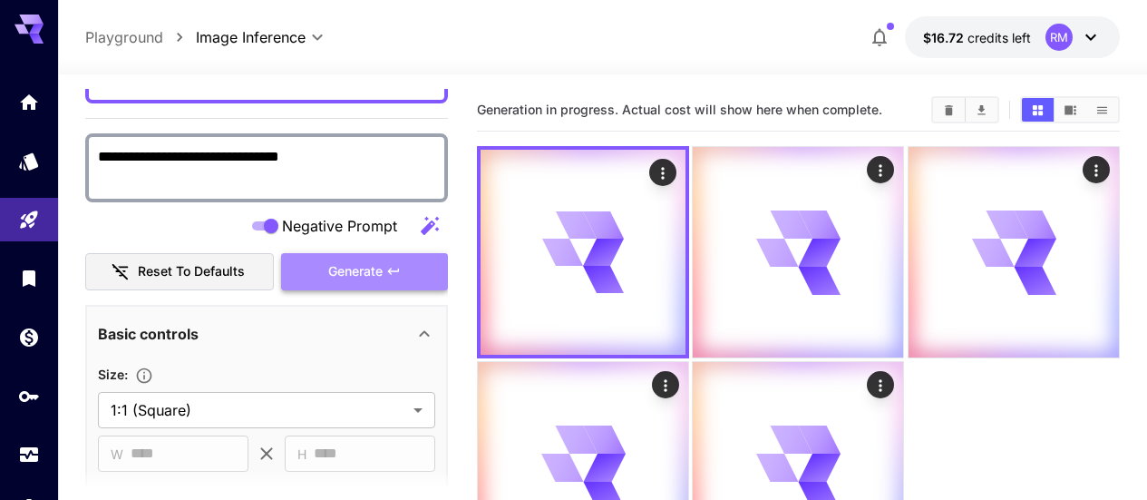
click at [368, 269] on span "Generate" at bounding box center [355, 271] width 54 height 23
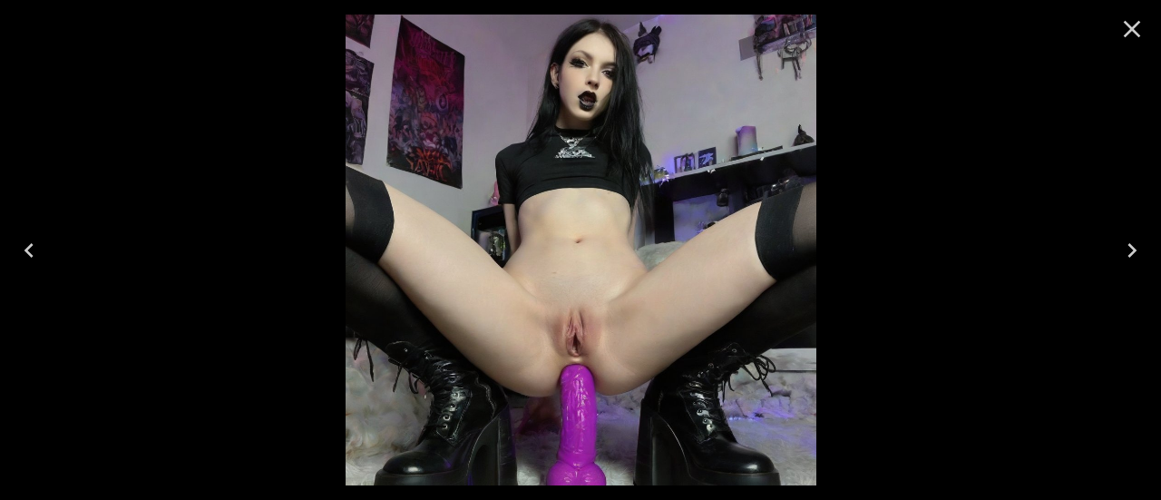
click at [1133, 254] on icon "Next" at bounding box center [1131, 250] width 29 height 29
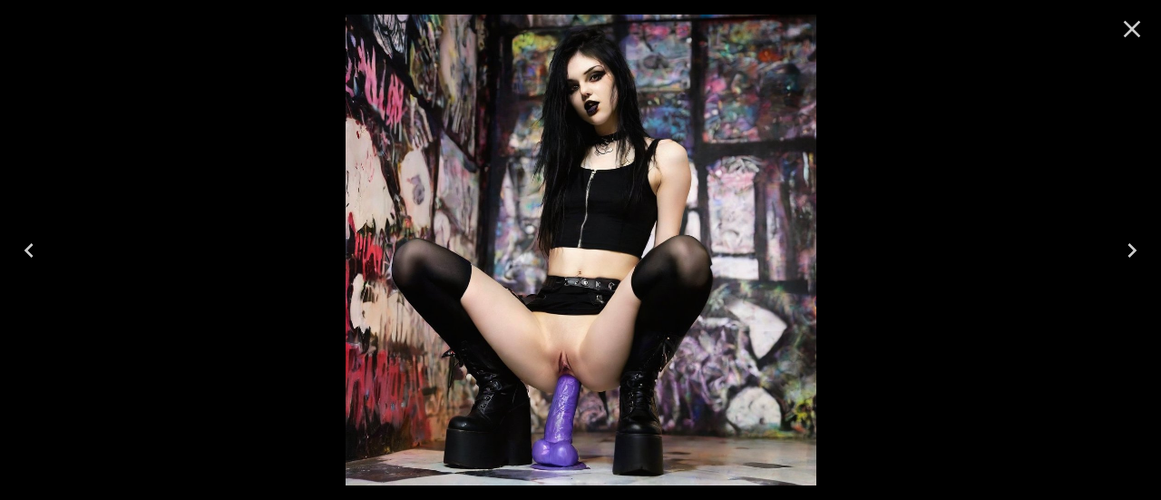
click at [1133, 254] on icon "Next" at bounding box center [1131, 250] width 29 height 29
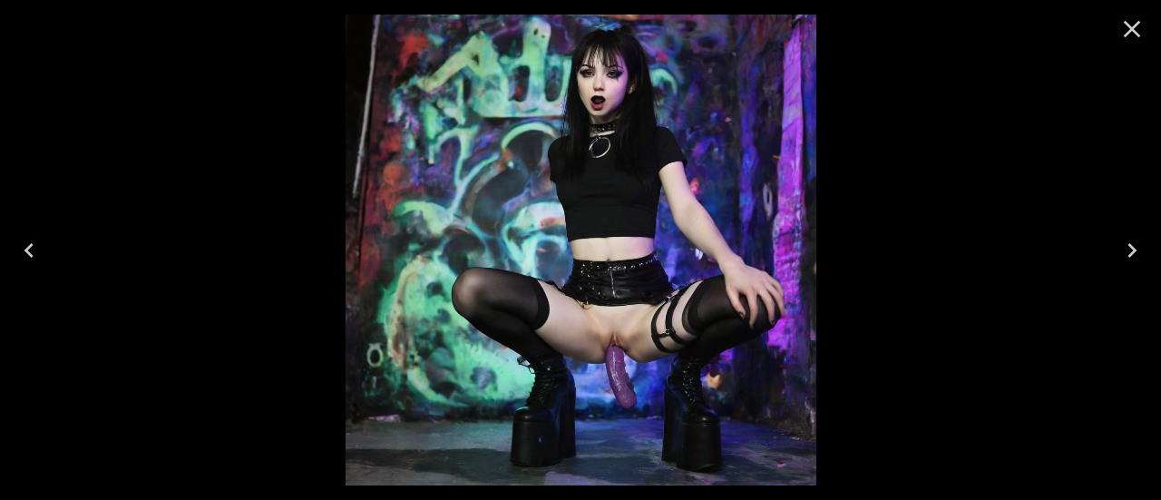
click at [1133, 254] on icon "Next" at bounding box center [1131, 250] width 29 height 29
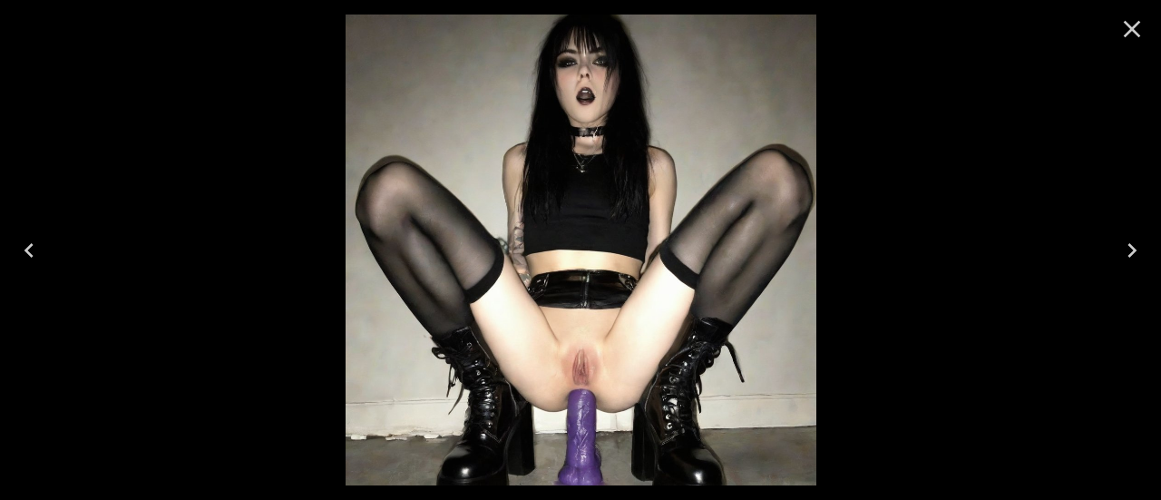
click at [1133, 254] on icon "Next" at bounding box center [1131, 250] width 29 height 29
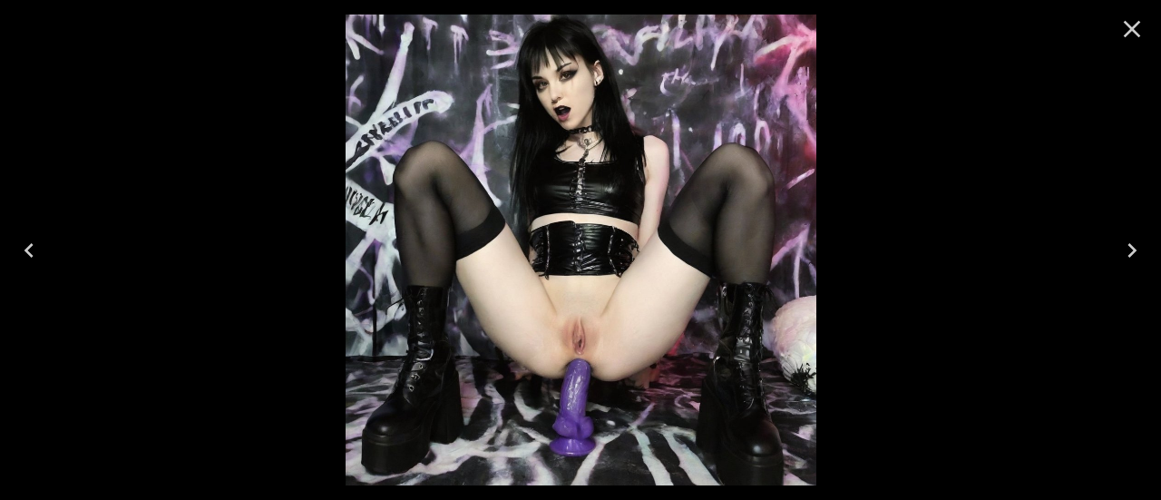
click at [1133, 254] on icon "Next" at bounding box center [1131, 250] width 29 height 29
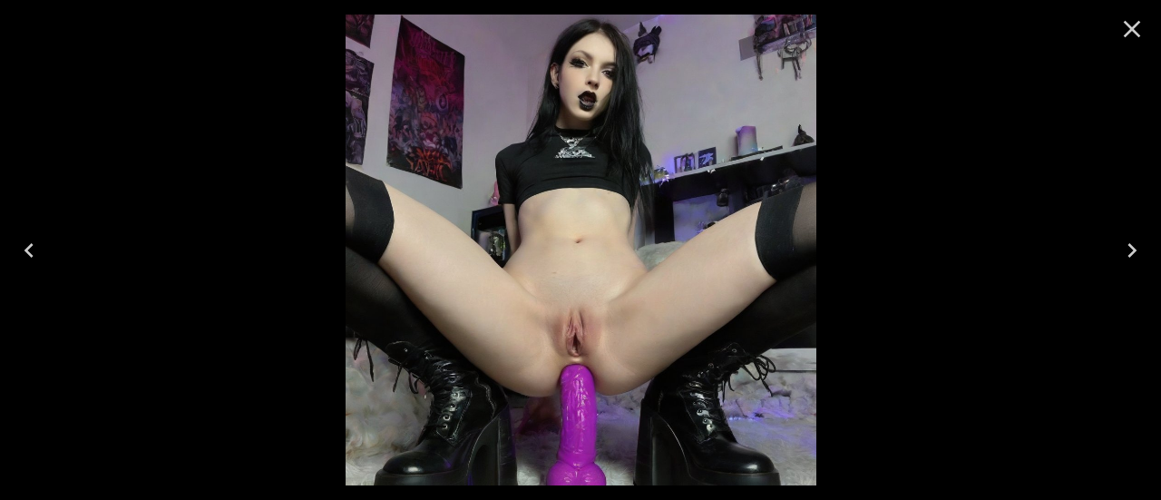
click at [1145, 29] on icon "Close" at bounding box center [1131, 29] width 29 height 29
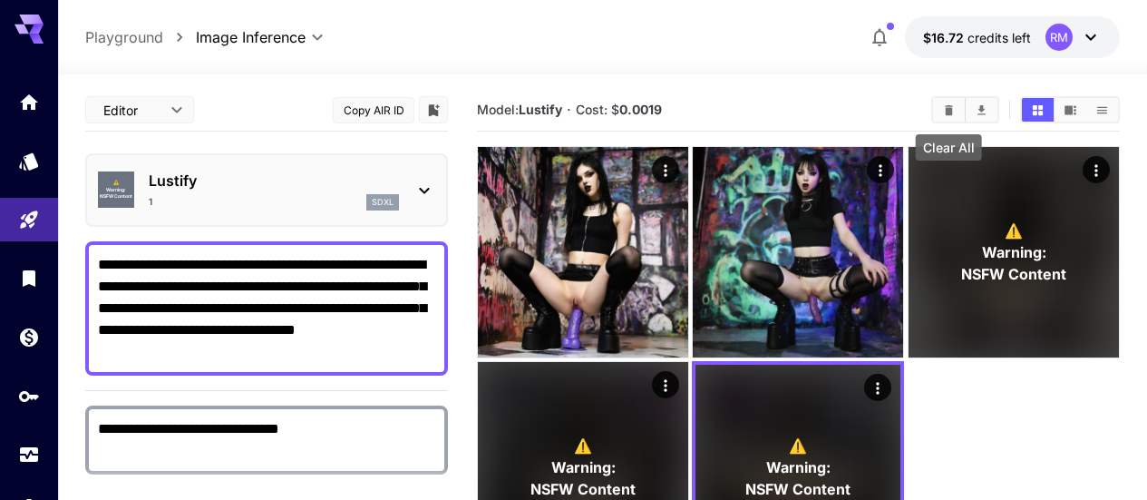
click at [952, 100] on button "Clear All" at bounding box center [949, 110] width 32 height 24
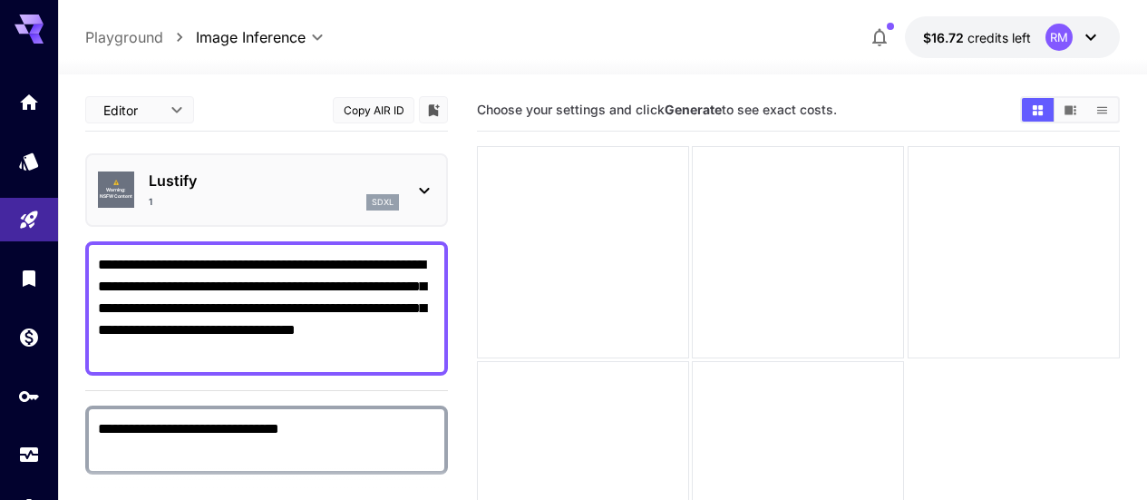
click at [248, 350] on textarea "**********" at bounding box center [266, 308] width 337 height 109
paste textarea "**********"
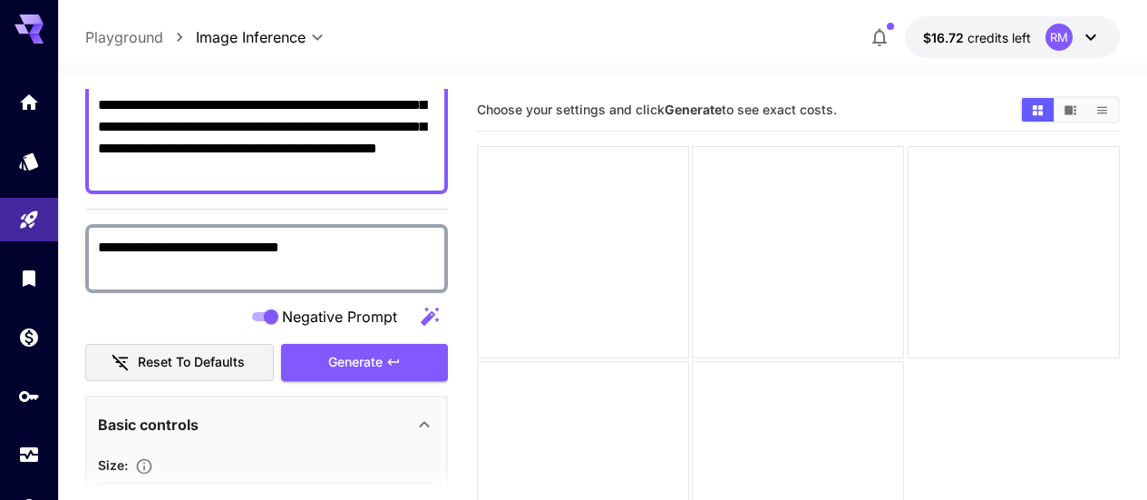
scroll to position [272, 0]
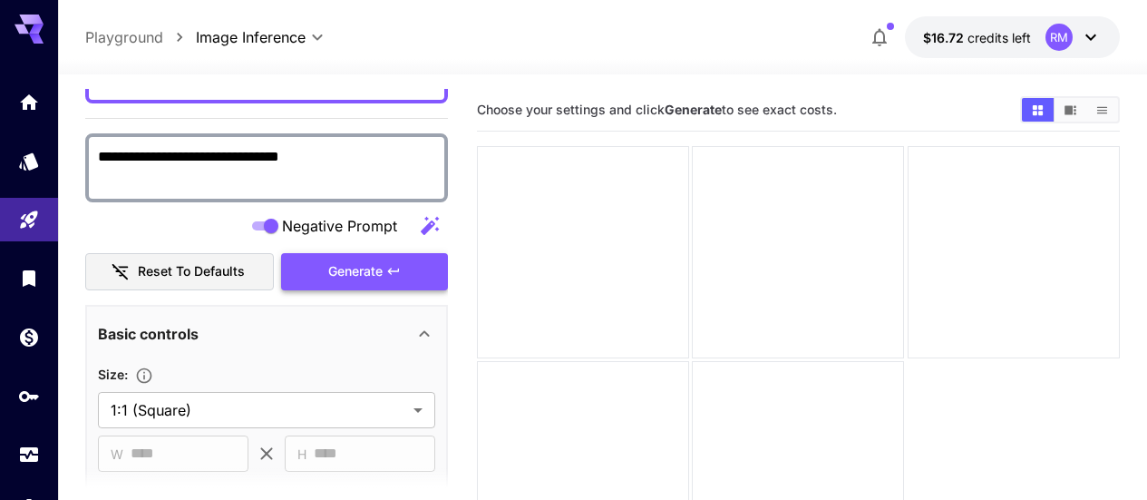
click at [394, 277] on icon "button" at bounding box center [393, 271] width 15 height 15
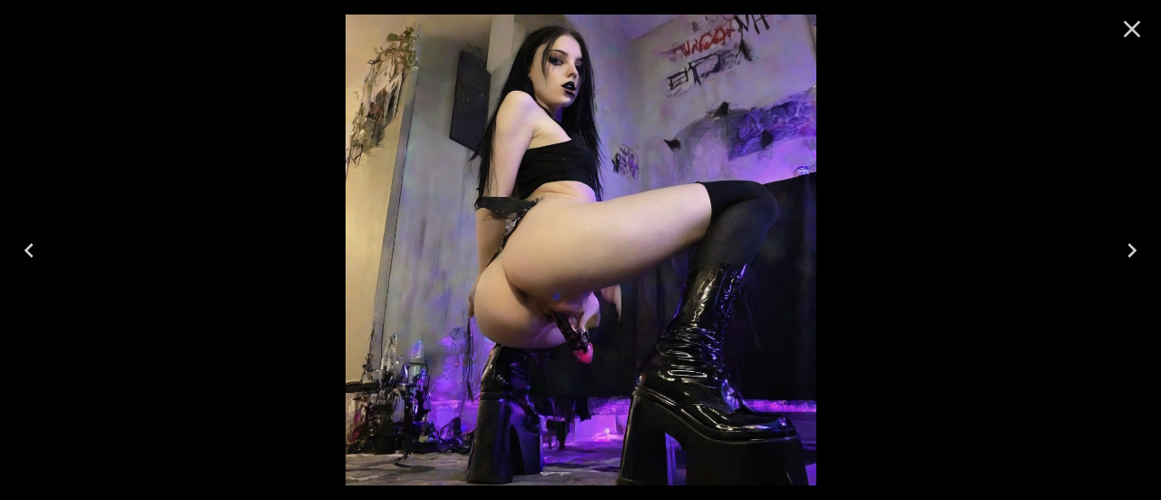
click at [1136, 245] on icon "Next" at bounding box center [1131, 250] width 29 height 29
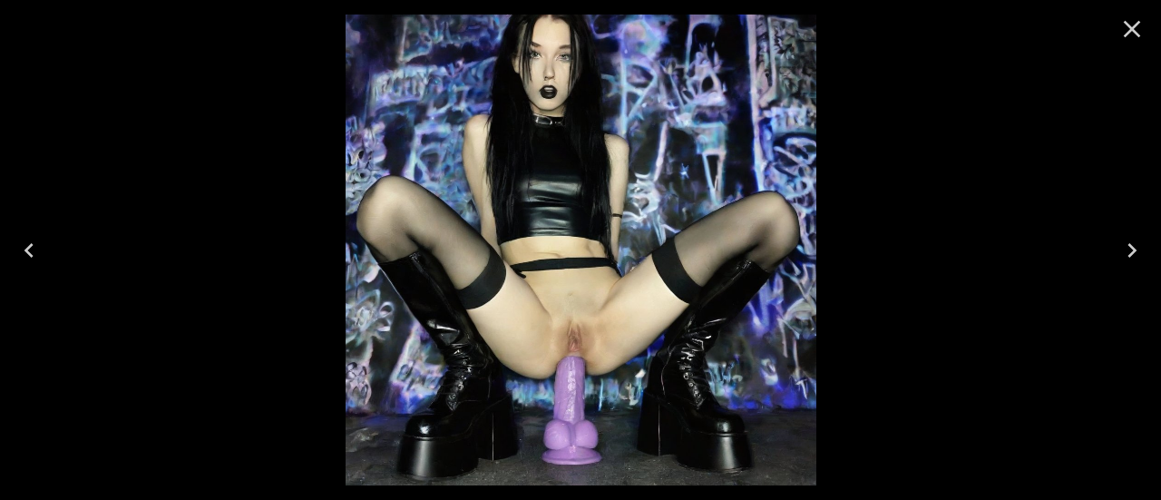
click at [1136, 245] on icon "Next" at bounding box center [1131, 250] width 29 height 29
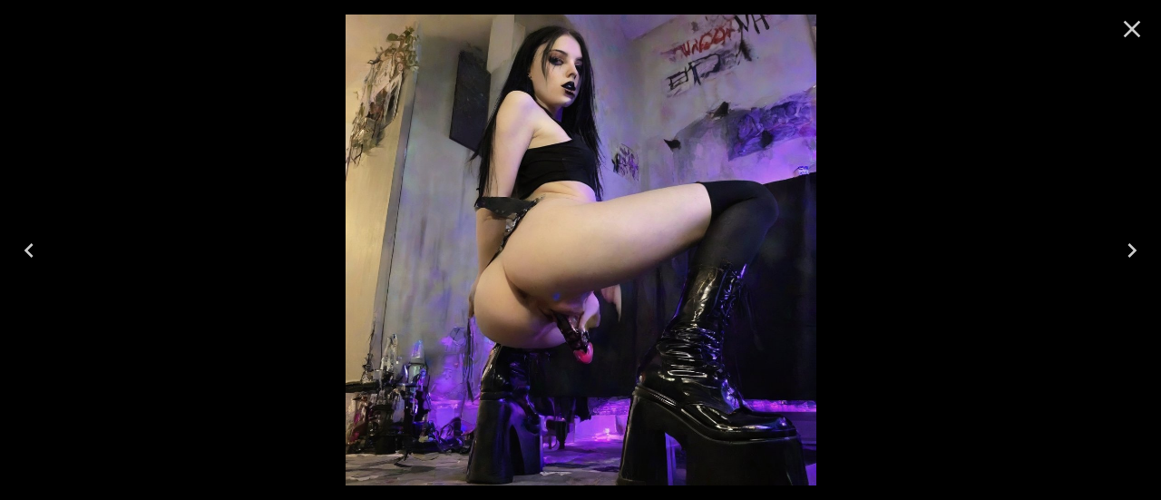
click at [1142, 27] on icon "Close" at bounding box center [1131, 29] width 29 height 29
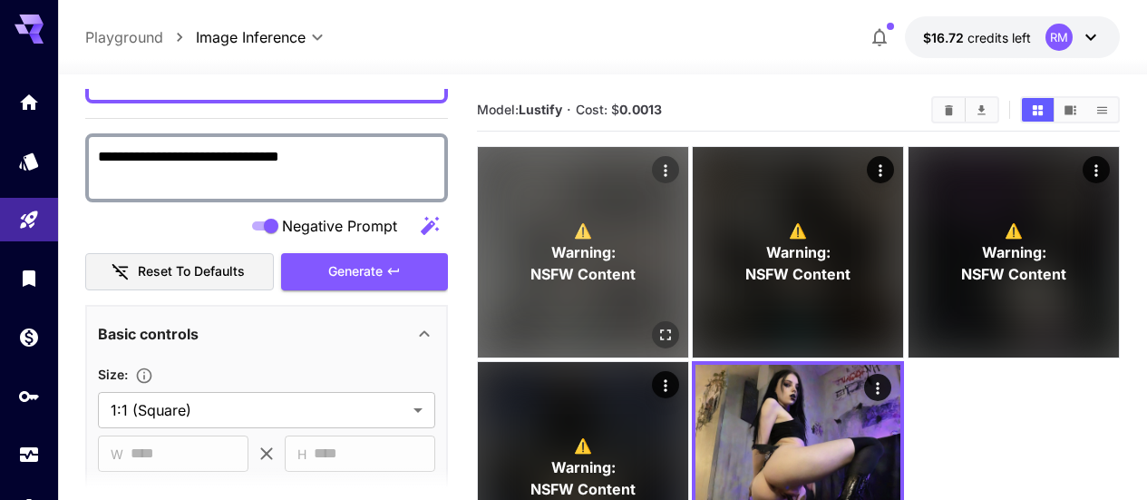
click at [652, 321] on button "Open in fullscreen" at bounding box center [665, 334] width 27 height 27
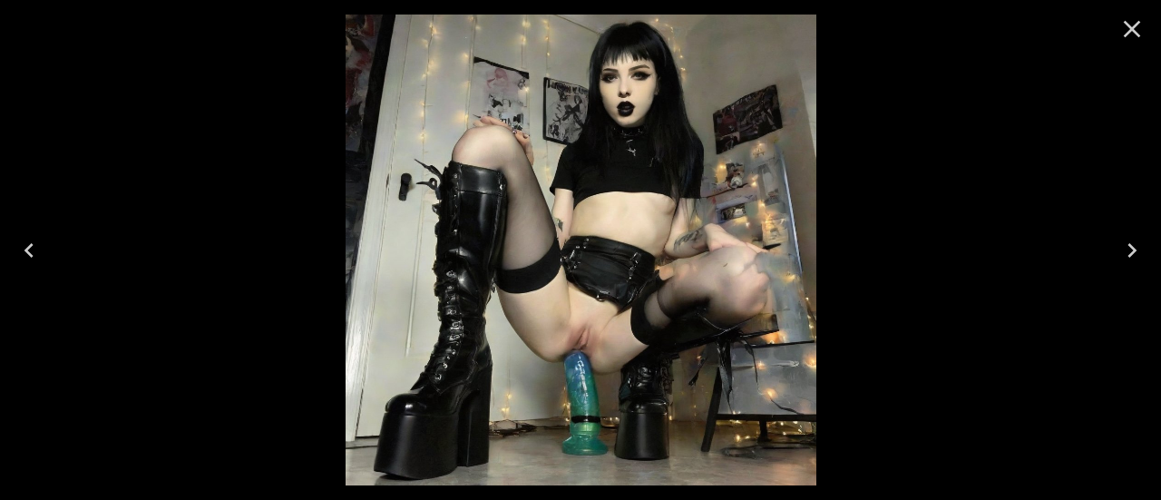
click at [1142, 248] on icon "Next" at bounding box center [1131, 250] width 29 height 29
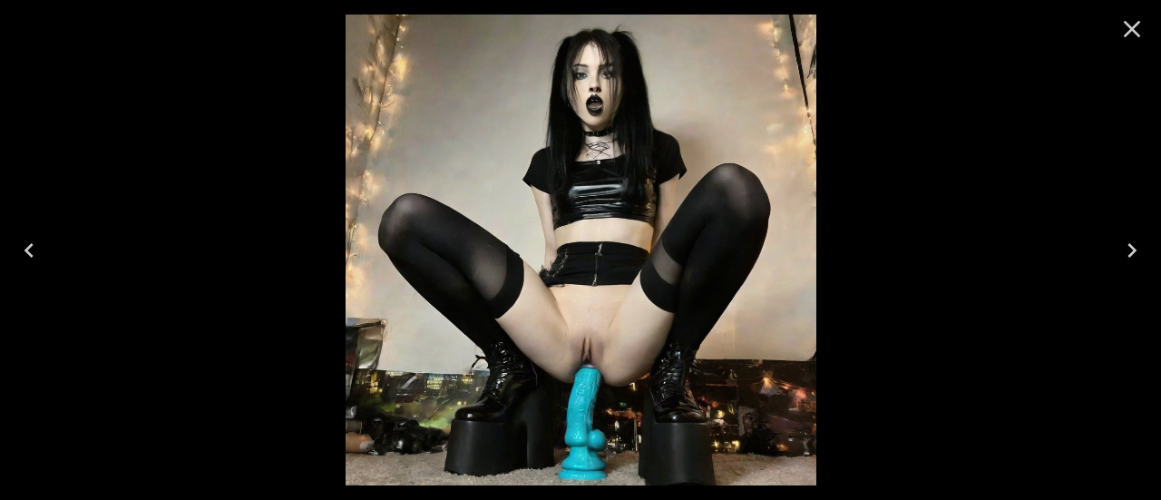
click at [1142, 248] on icon "Next" at bounding box center [1131, 250] width 29 height 29
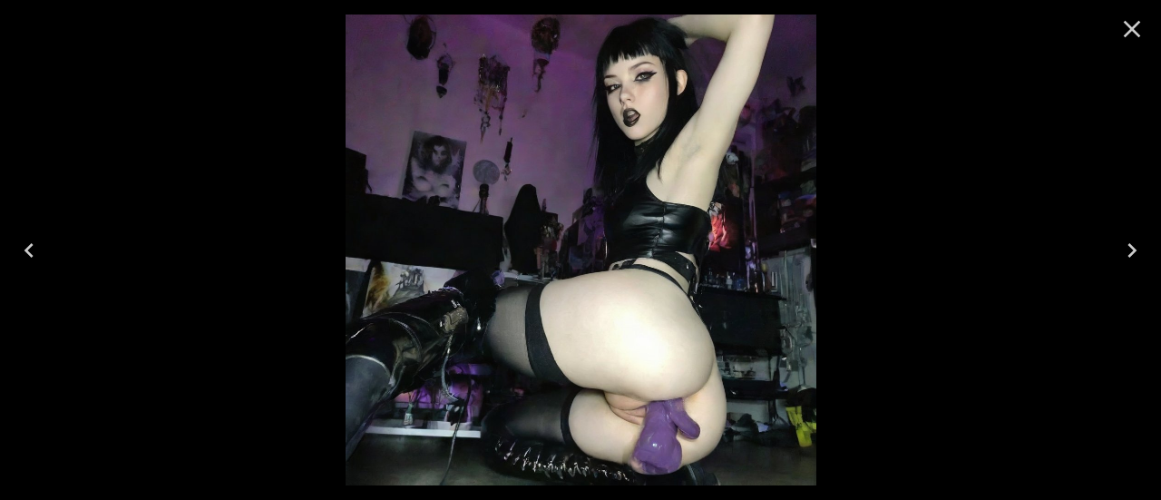
click at [1142, 248] on icon "Next" at bounding box center [1131, 250] width 29 height 29
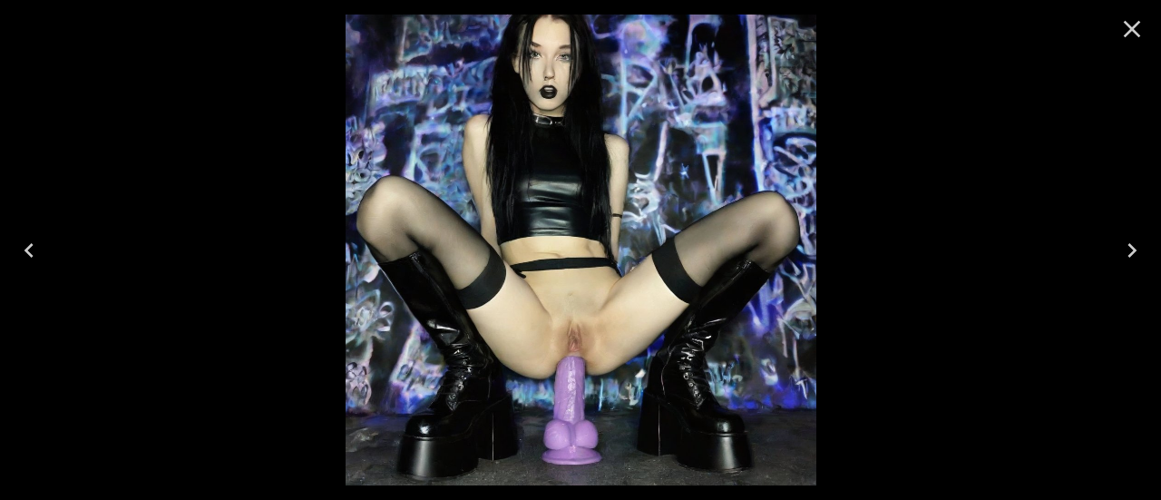
click at [1142, 248] on icon "Next" at bounding box center [1131, 250] width 29 height 29
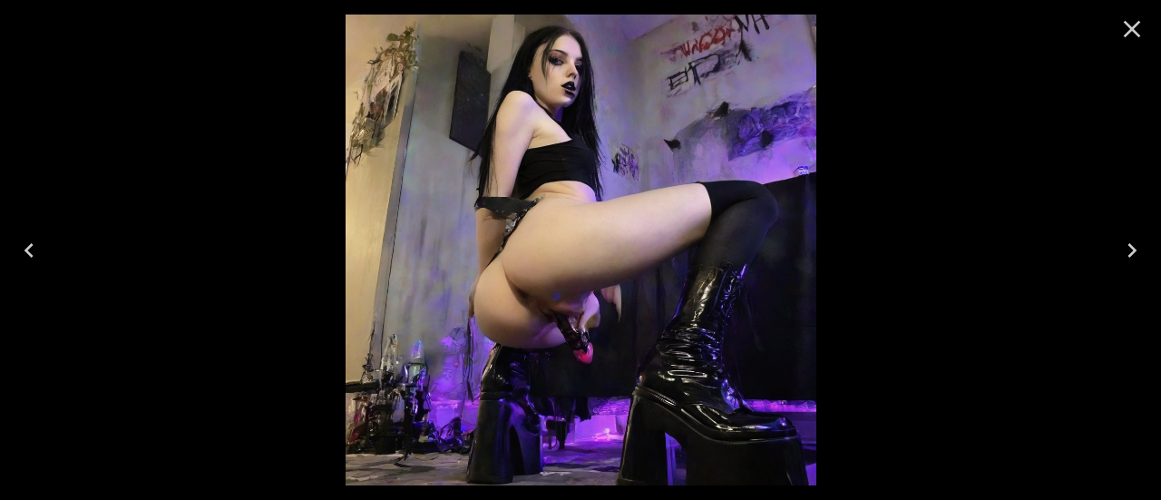
click at [1142, 248] on icon "Next" at bounding box center [1131, 250] width 29 height 29
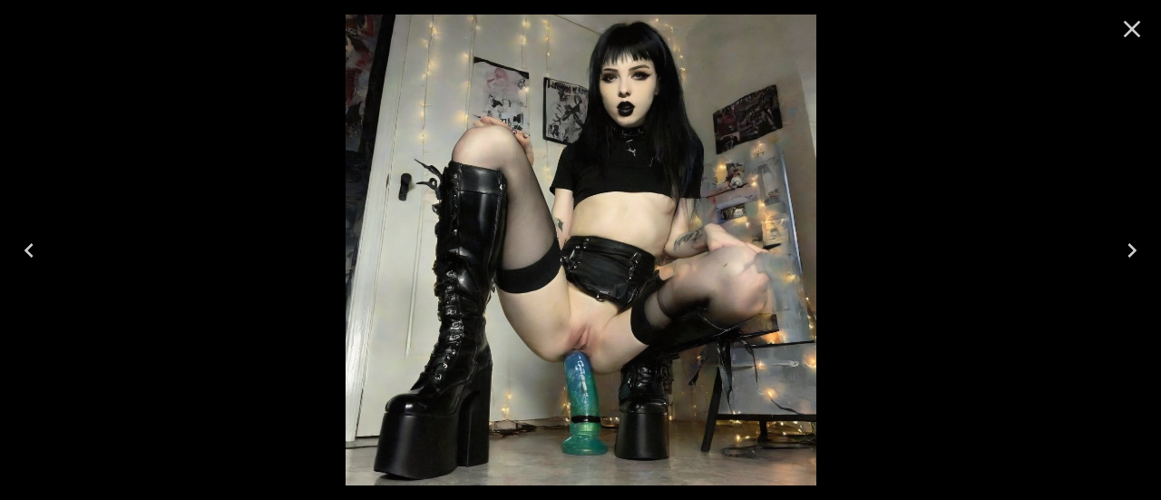
click at [1144, 34] on icon "Close" at bounding box center [1131, 29] width 29 height 29
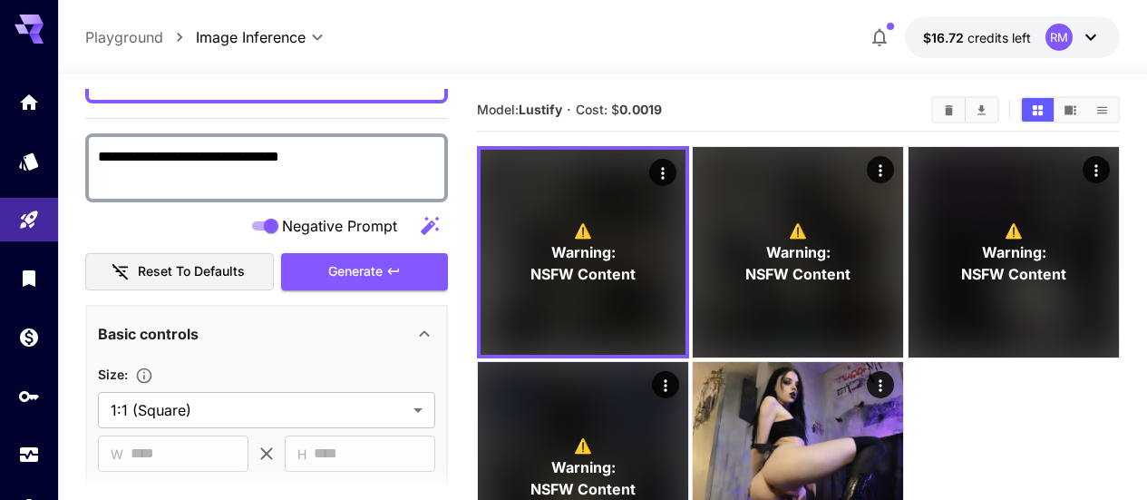
scroll to position [0, 0]
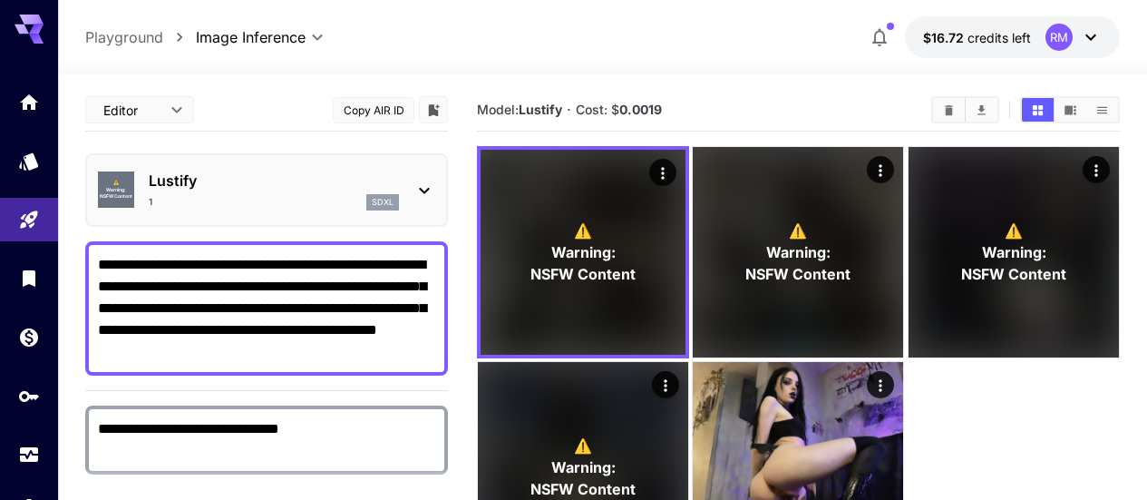
drag, startPoint x: 132, startPoint y: 350, endPoint x: 79, endPoint y: 219, distance: 141.1
click at [79, 219] on section "**********" at bounding box center [602, 358] width 1089 height 568
paste textarea "**********"
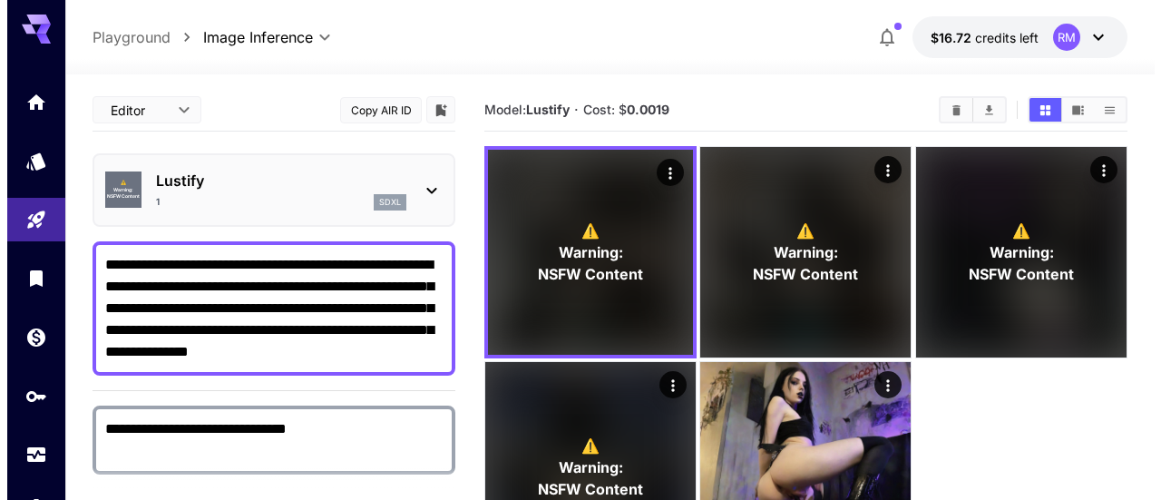
scroll to position [91, 0]
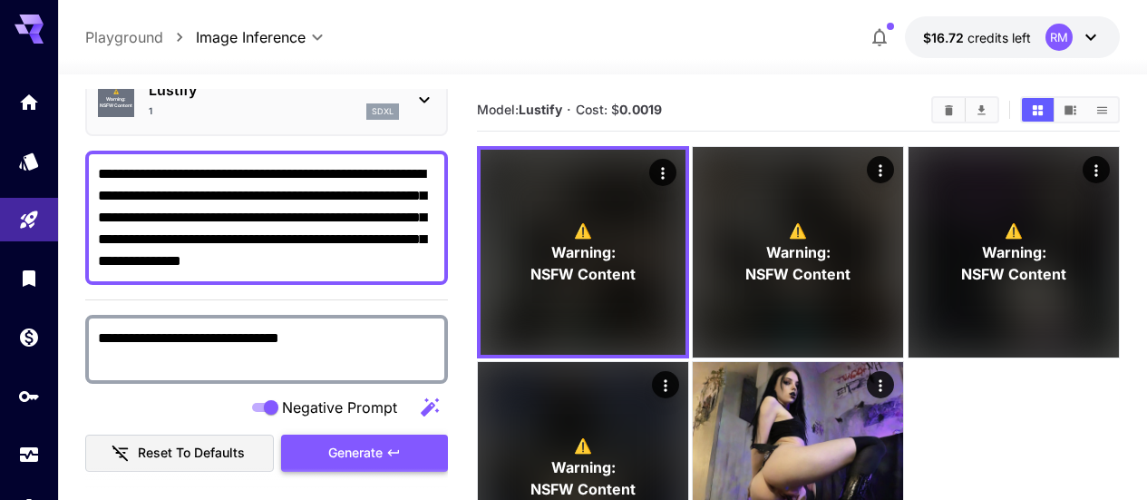
type textarea "**********"
click at [347, 445] on span "Generate" at bounding box center [355, 453] width 54 height 23
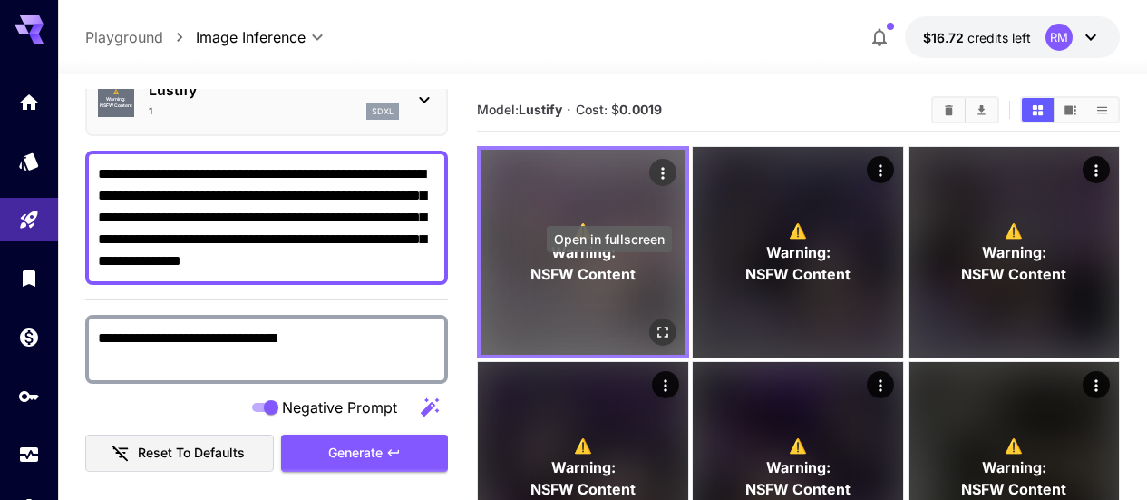
click at [649, 318] on button "Open in fullscreen" at bounding box center [662, 331] width 27 height 27
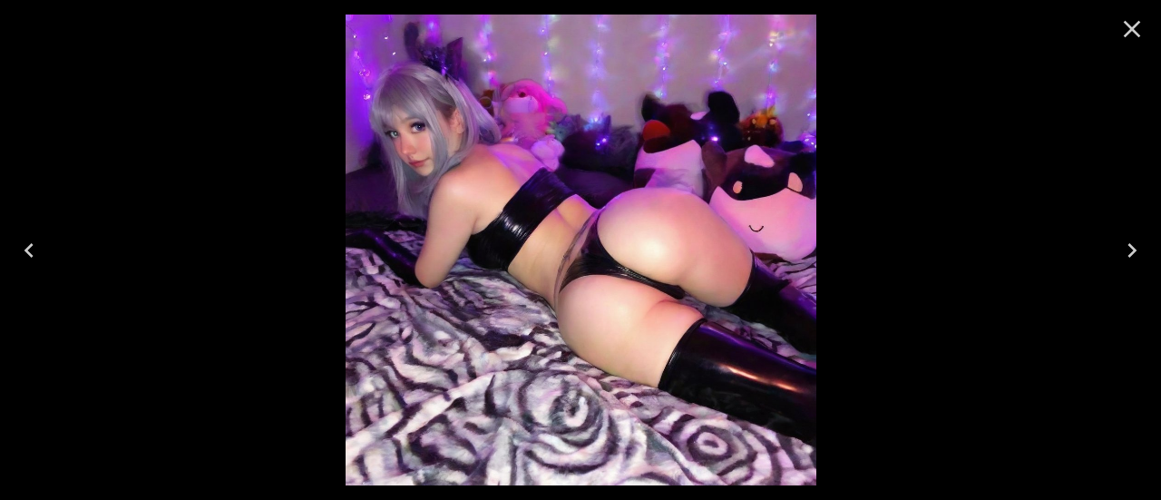
click at [1142, 250] on icon "Next" at bounding box center [1131, 250] width 29 height 29
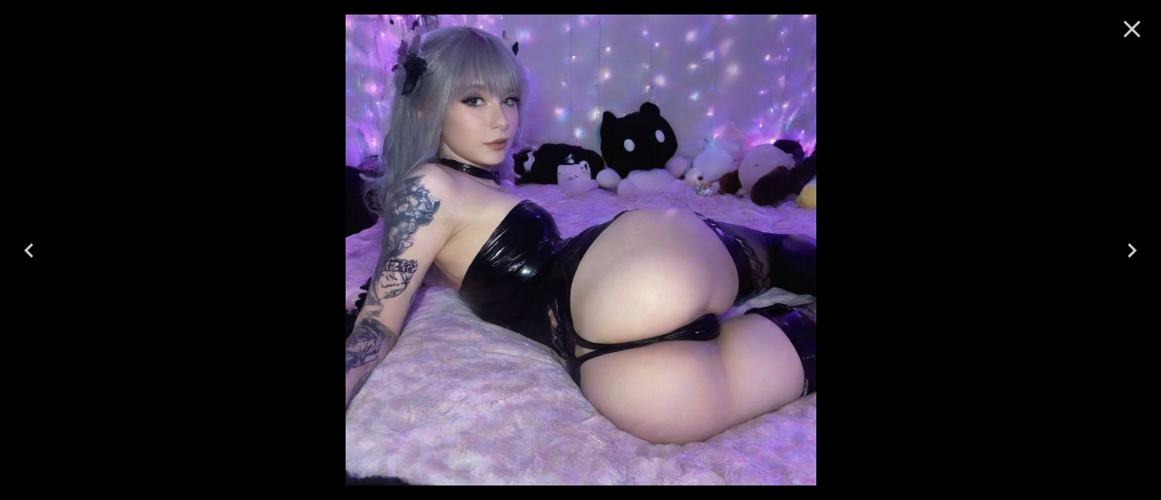
click at [1142, 250] on icon "Next" at bounding box center [1131, 250] width 29 height 29
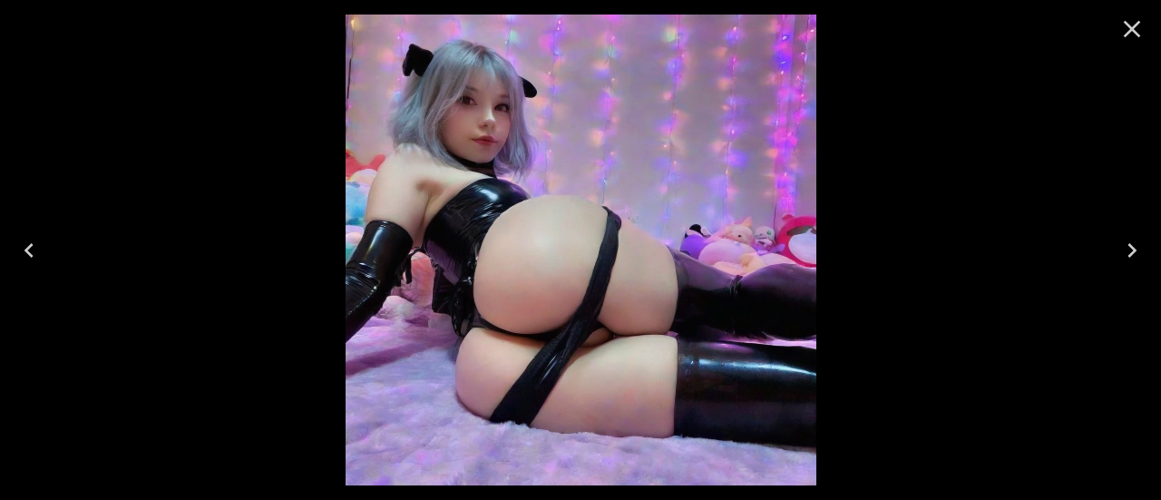
click at [1142, 250] on icon "Next" at bounding box center [1131, 250] width 29 height 29
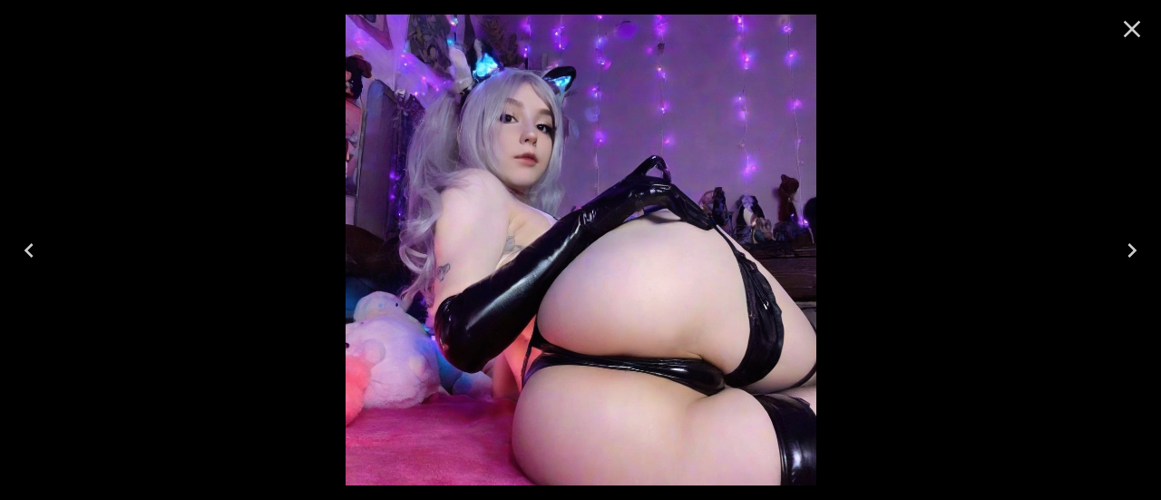
click at [1142, 250] on icon "Next" at bounding box center [1131, 250] width 29 height 29
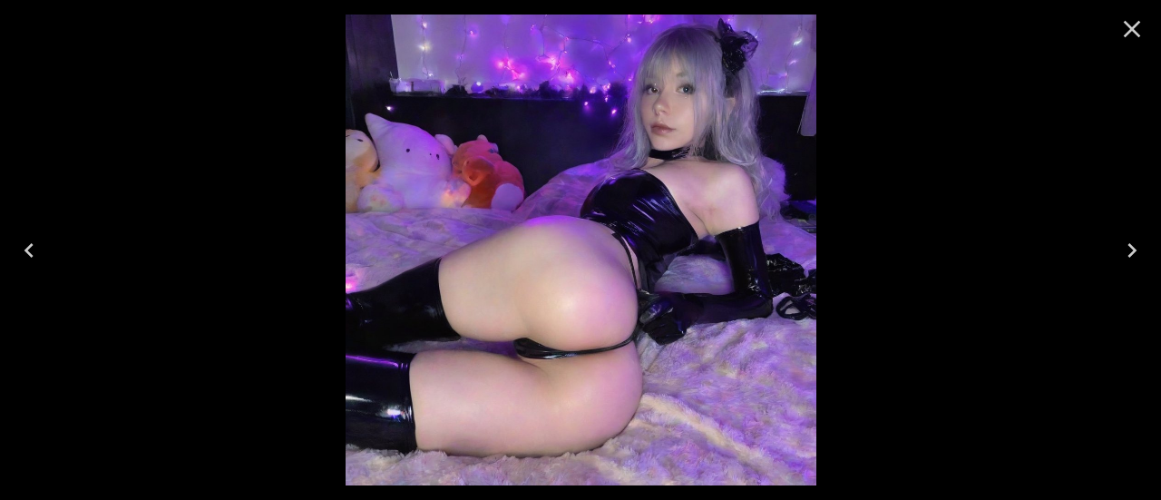
click at [1142, 250] on icon "Next" at bounding box center [1131, 250] width 29 height 29
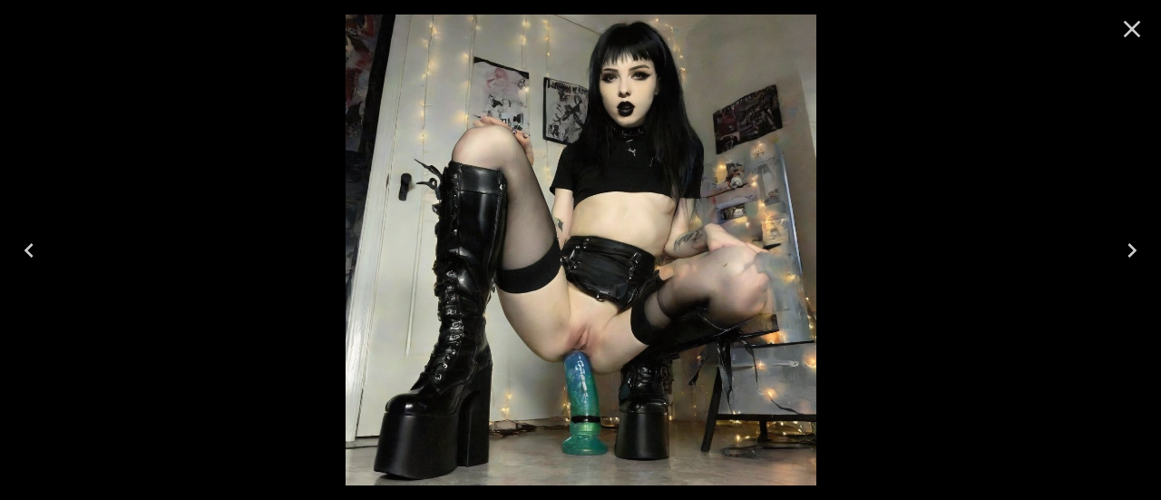
click at [1131, 249] on icon "Next" at bounding box center [1131, 250] width 29 height 29
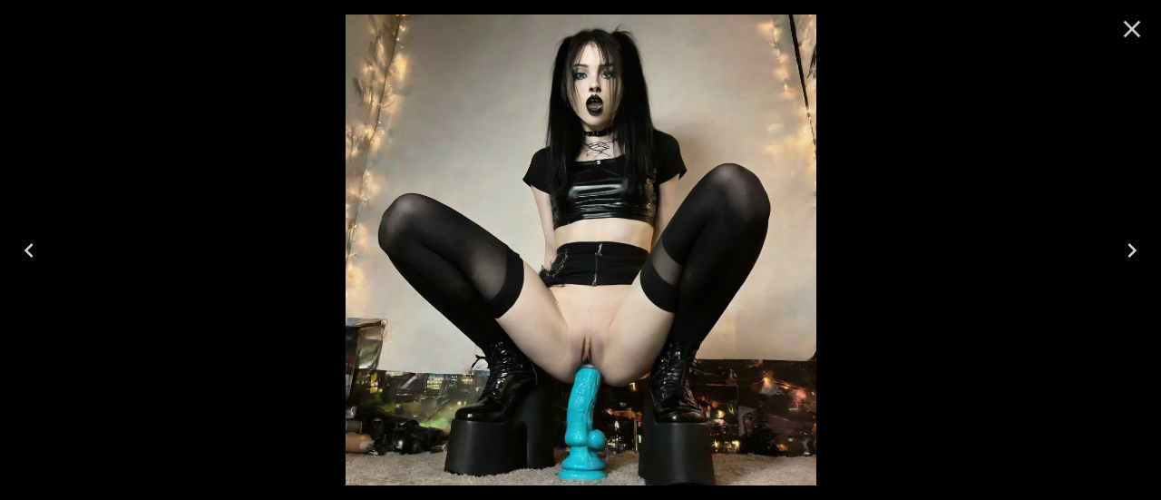
scroll to position [91, 0]
drag, startPoint x: 0, startPoint y: 0, endPoint x: 1138, endPoint y: 32, distance: 1138.3
click at [1138, 32] on icon "Close" at bounding box center [1131, 29] width 29 height 29
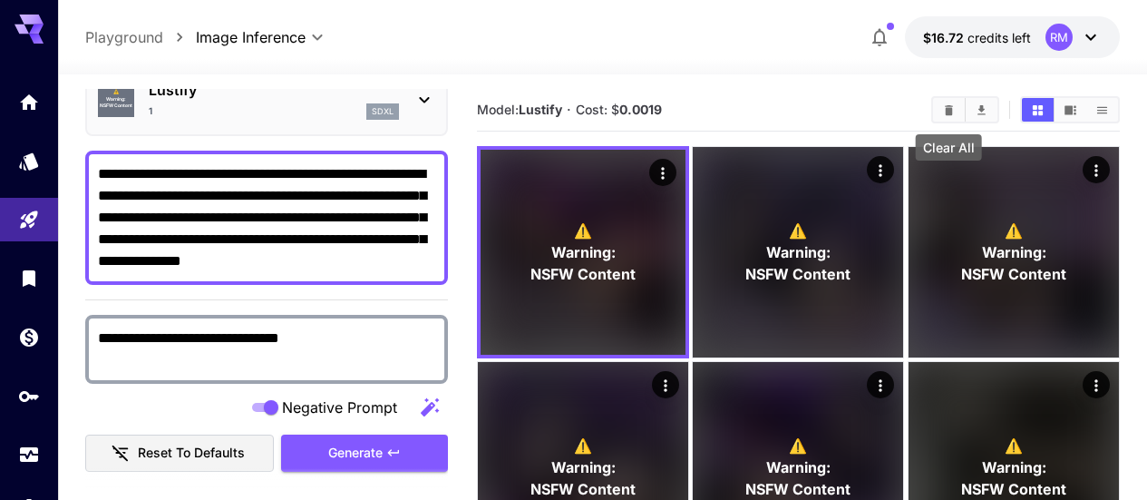
click at [943, 109] on icon "Clear All" at bounding box center [949, 110] width 14 height 14
